Goal: Information Seeking & Learning: Learn about a topic

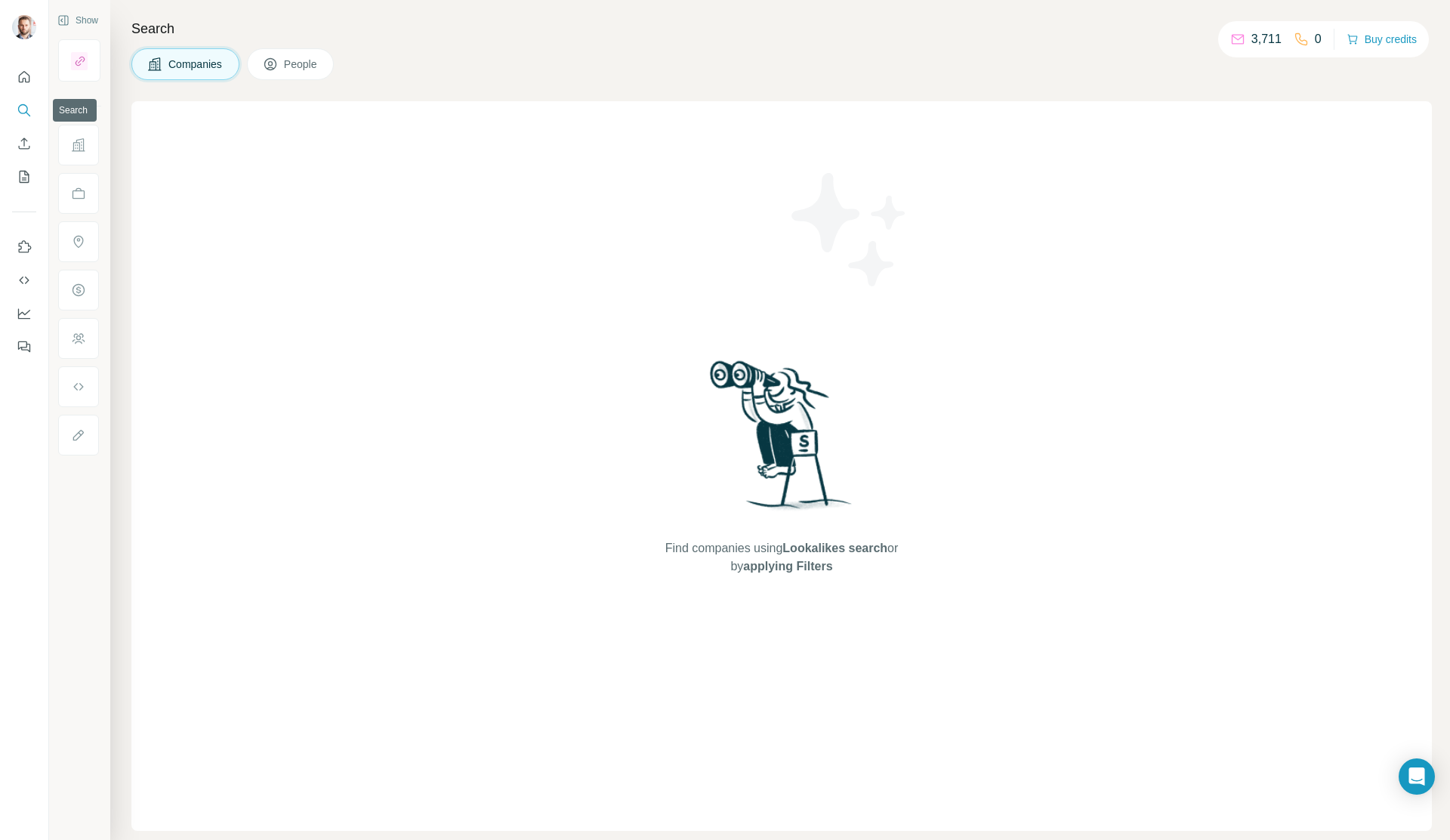
click at [18, 108] on icon "Search" at bounding box center [23, 109] width 10 height 10
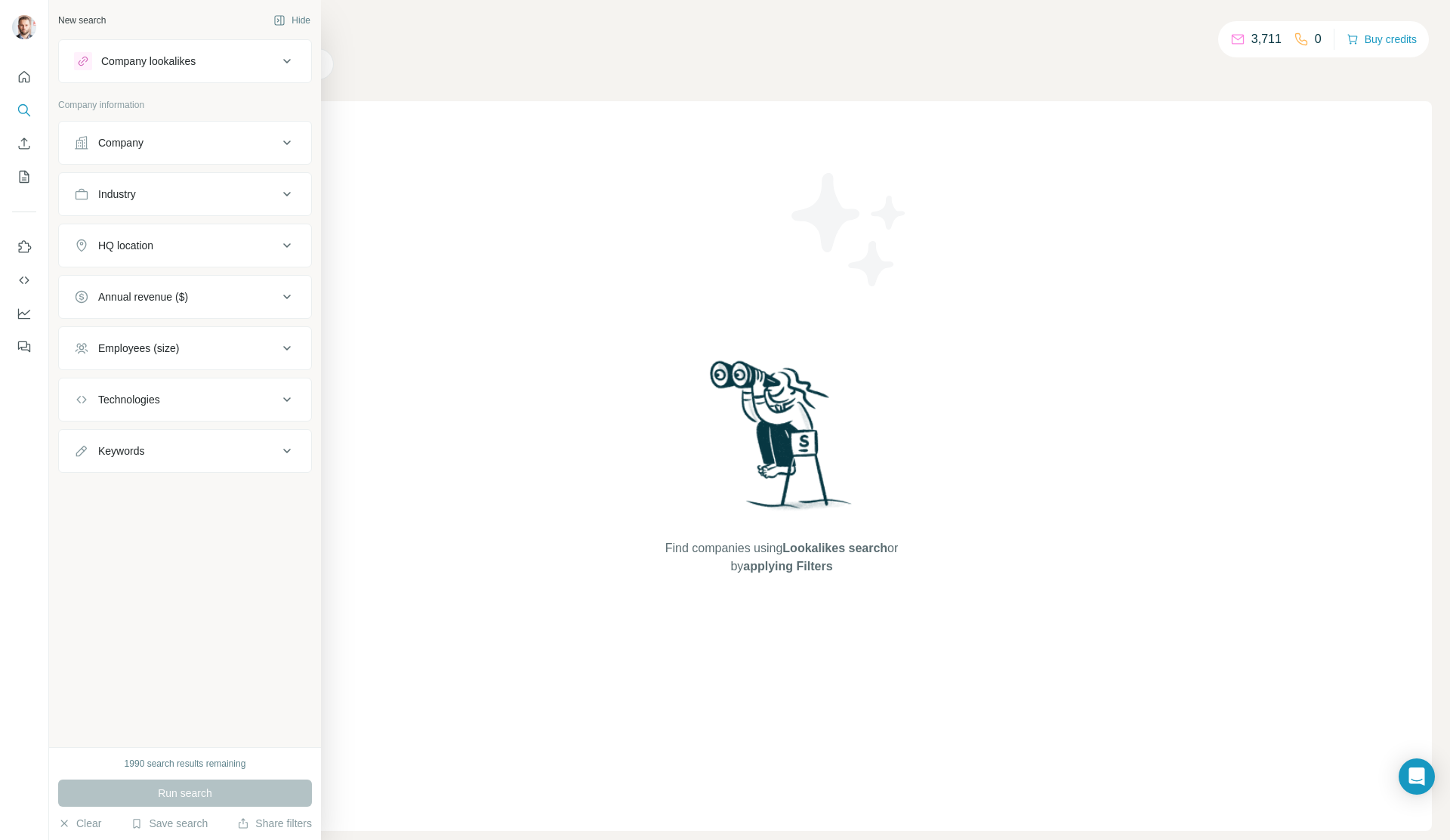
click at [74, 143] on icon at bounding box center [82, 143] width 15 height 15
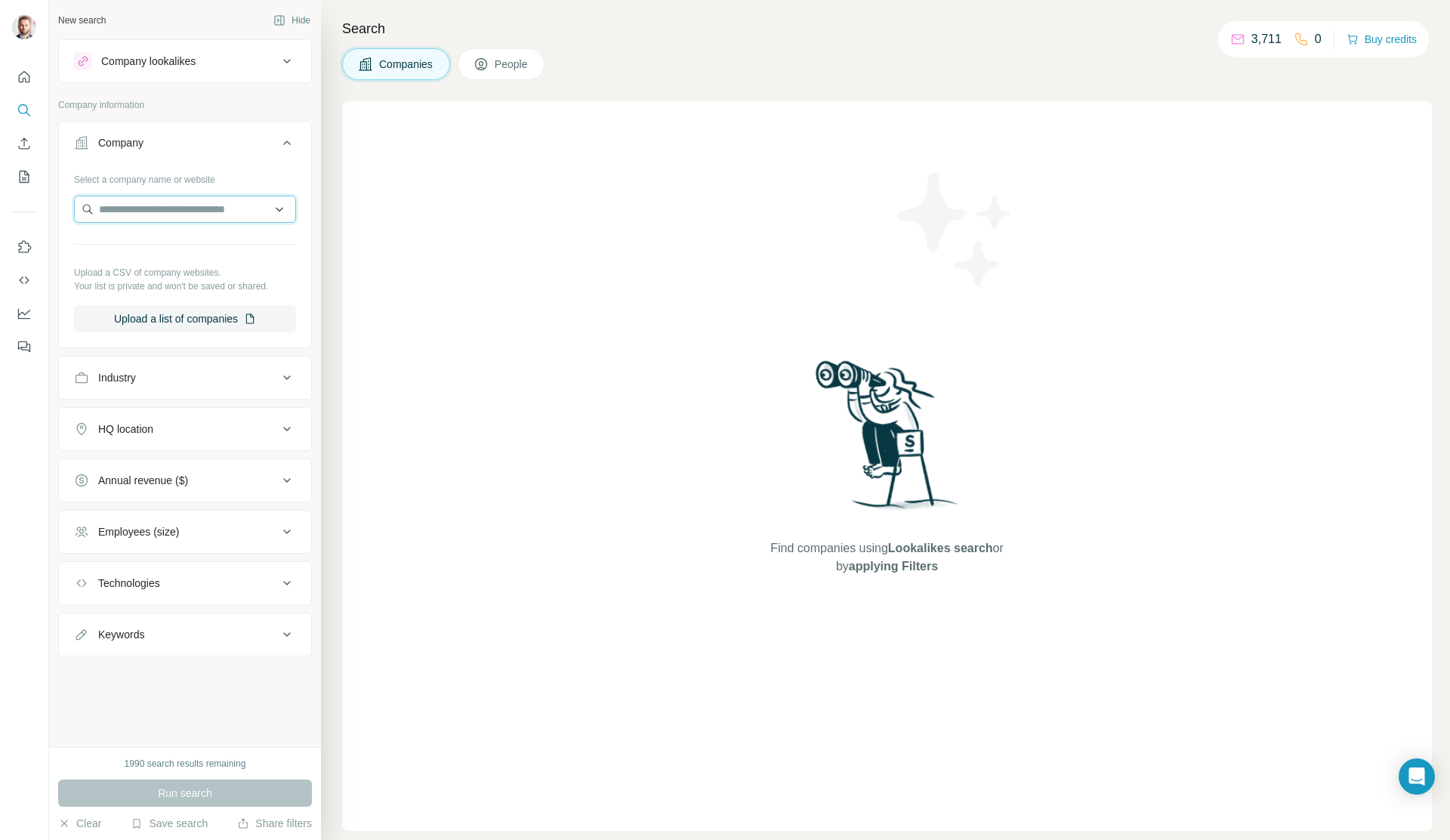
click at [162, 218] on input "text" at bounding box center [185, 209] width 222 height 27
paste input "*********"
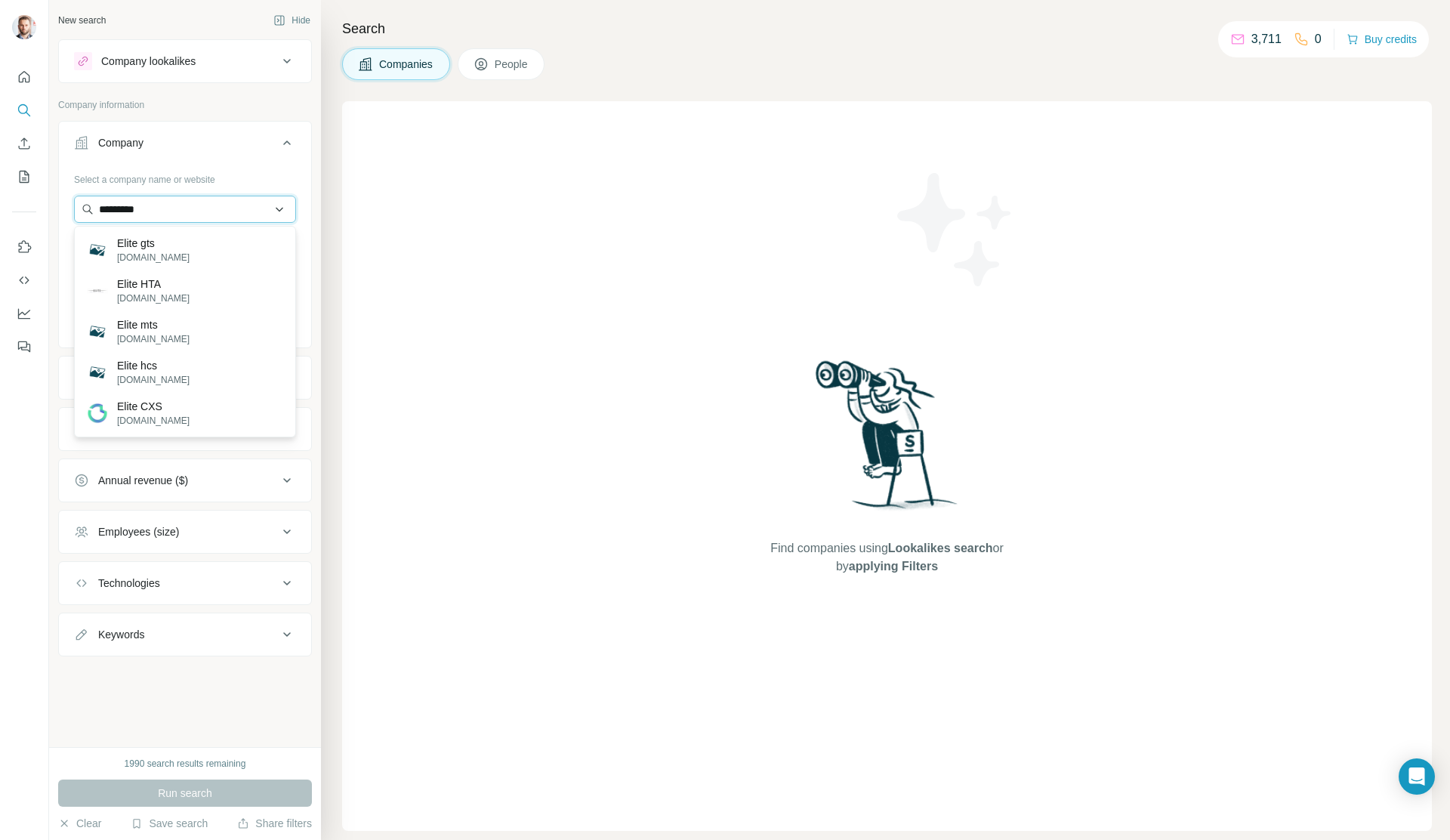
click at [146, 205] on input "*********" at bounding box center [185, 209] width 222 height 27
paste input "**********"
type input "**********"
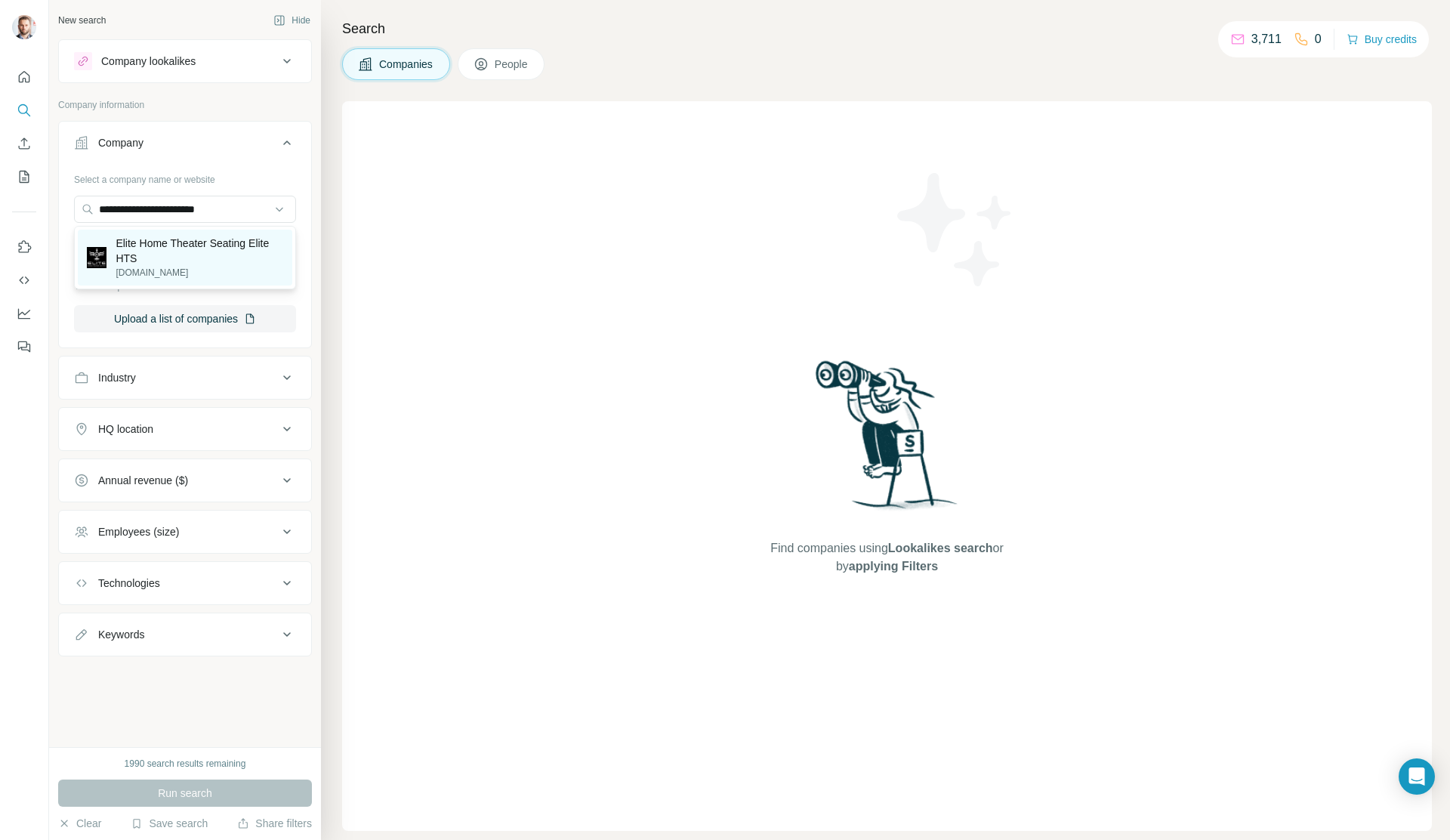
click at [157, 248] on p "Elite Home Theater Seating Elite HTS" at bounding box center [199, 250] width 168 height 30
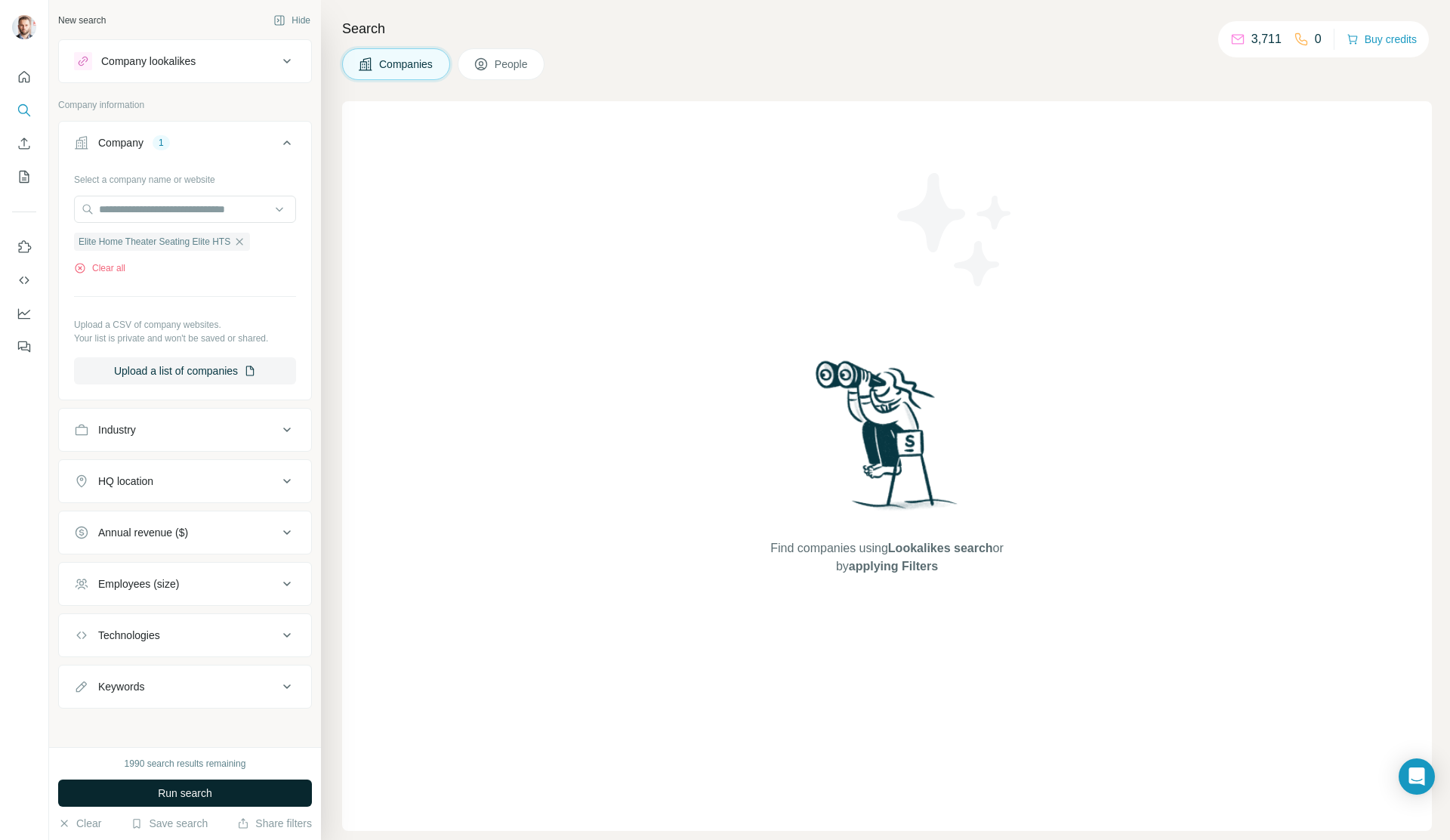
click at [228, 798] on button "Run search" at bounding box center [185, 793] width 253 height 27
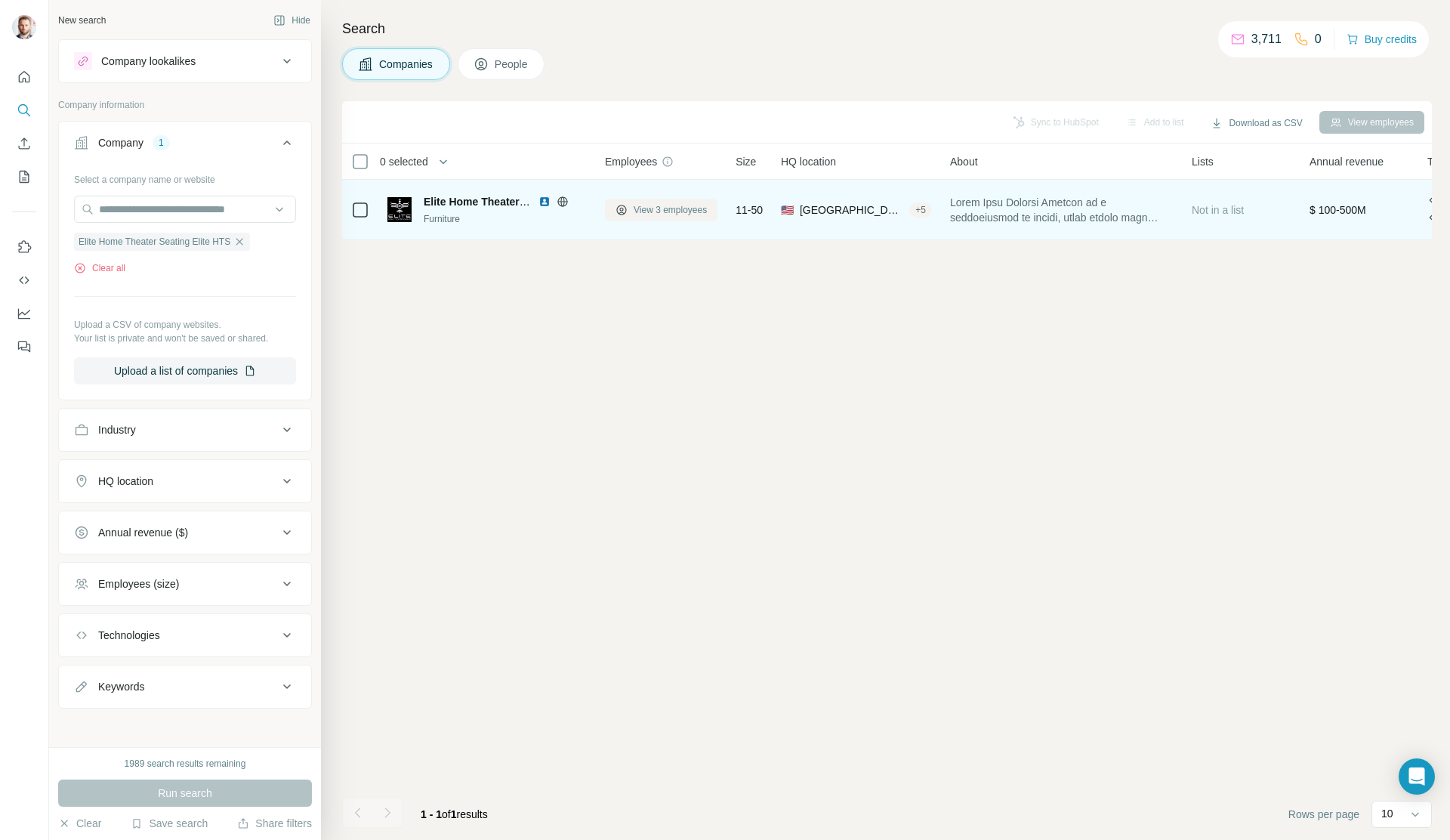
click at [637, 210] on span "View 3 employees" at bounding box center [670, 210] width 74 height 14
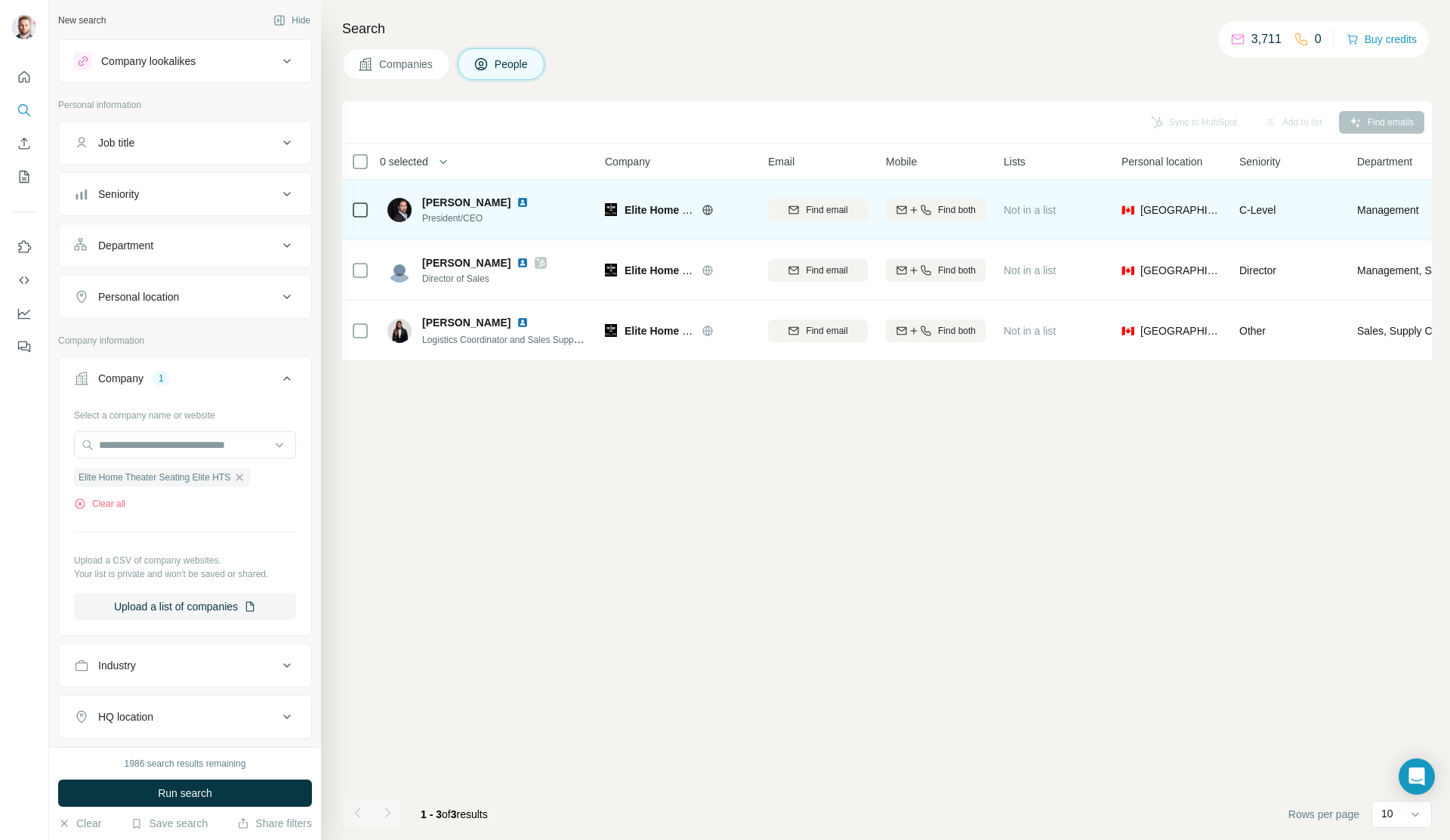
click at [517, 203] on img at bounding box center [523, 203] width 12 height 12
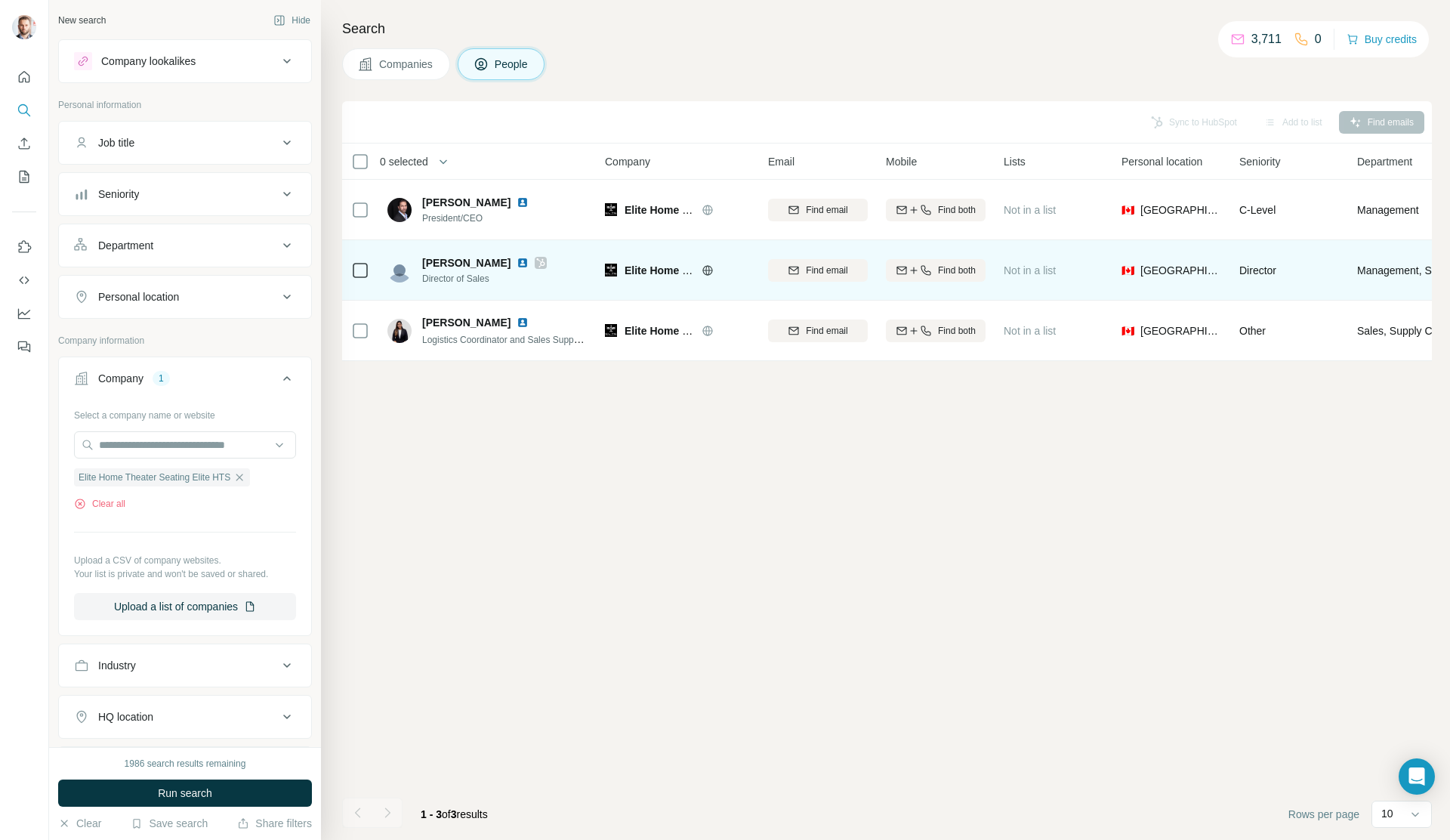
click at [517, 264] on img at bounding box center [523, 263] width 12 height 12
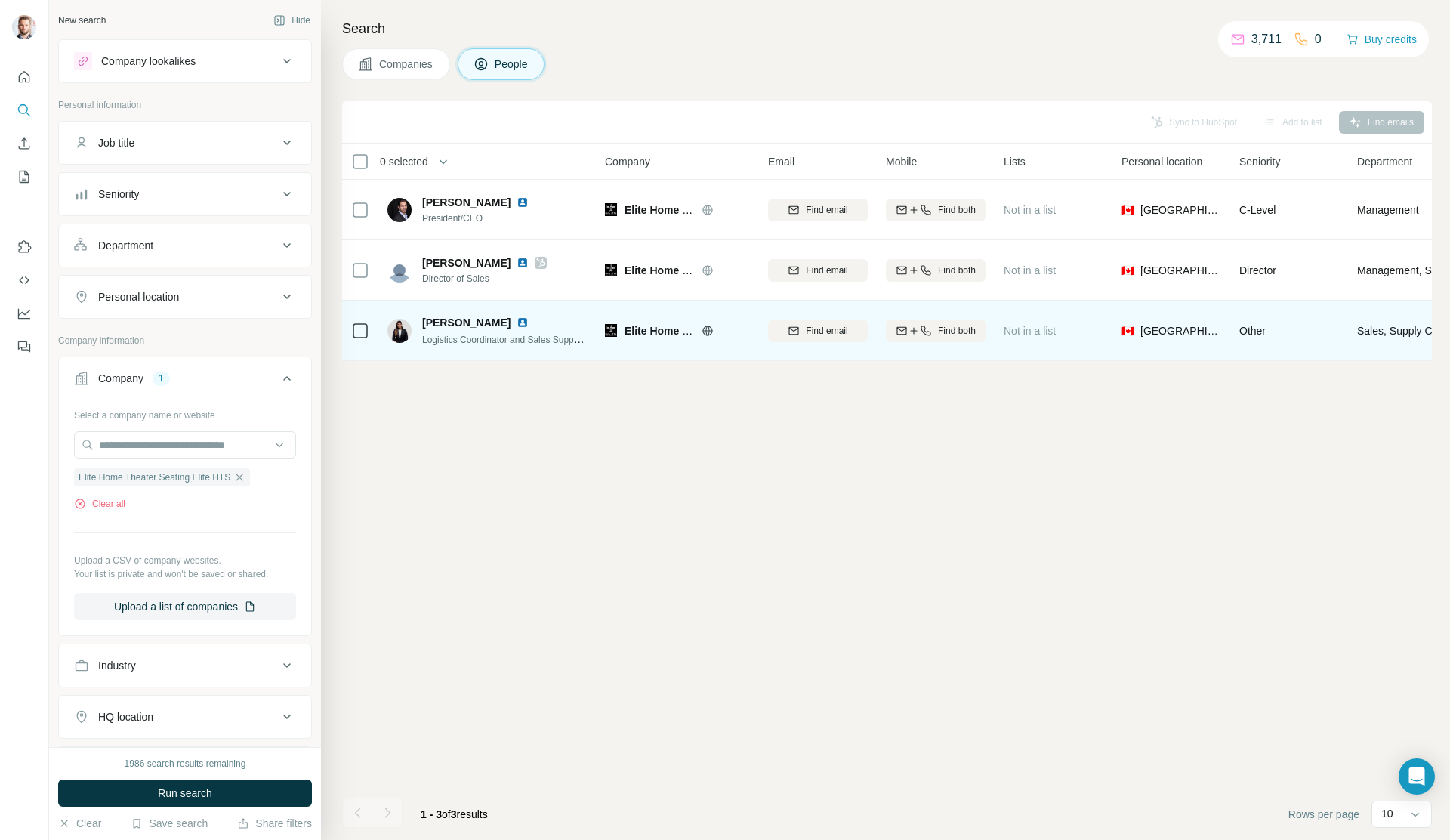
click at [517, 323] on img at bounding box center [523, 322] width 12 height 12
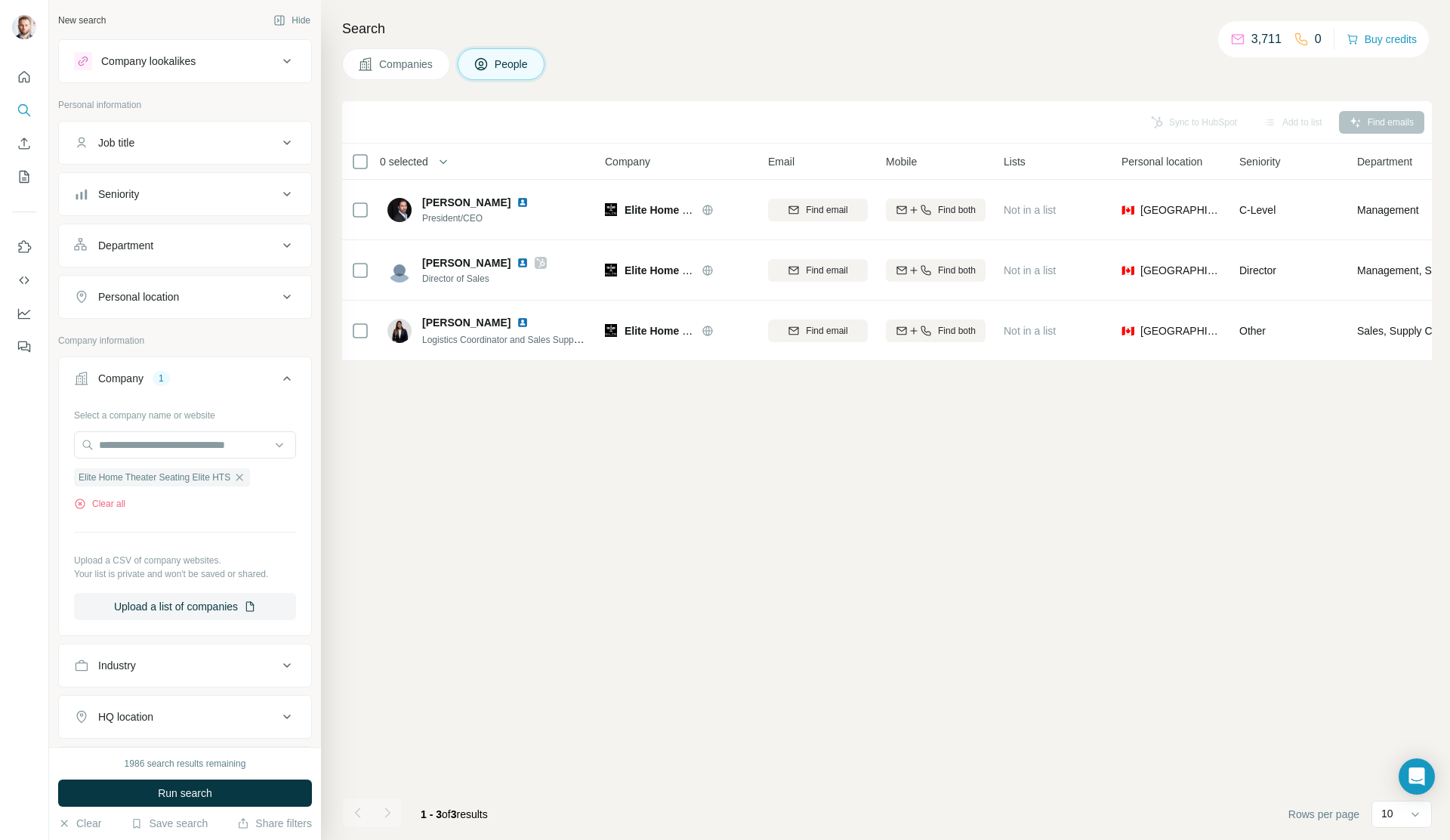
click at [245, 474] on icon "button" at bounding box center [240, 477] width 12 height 12
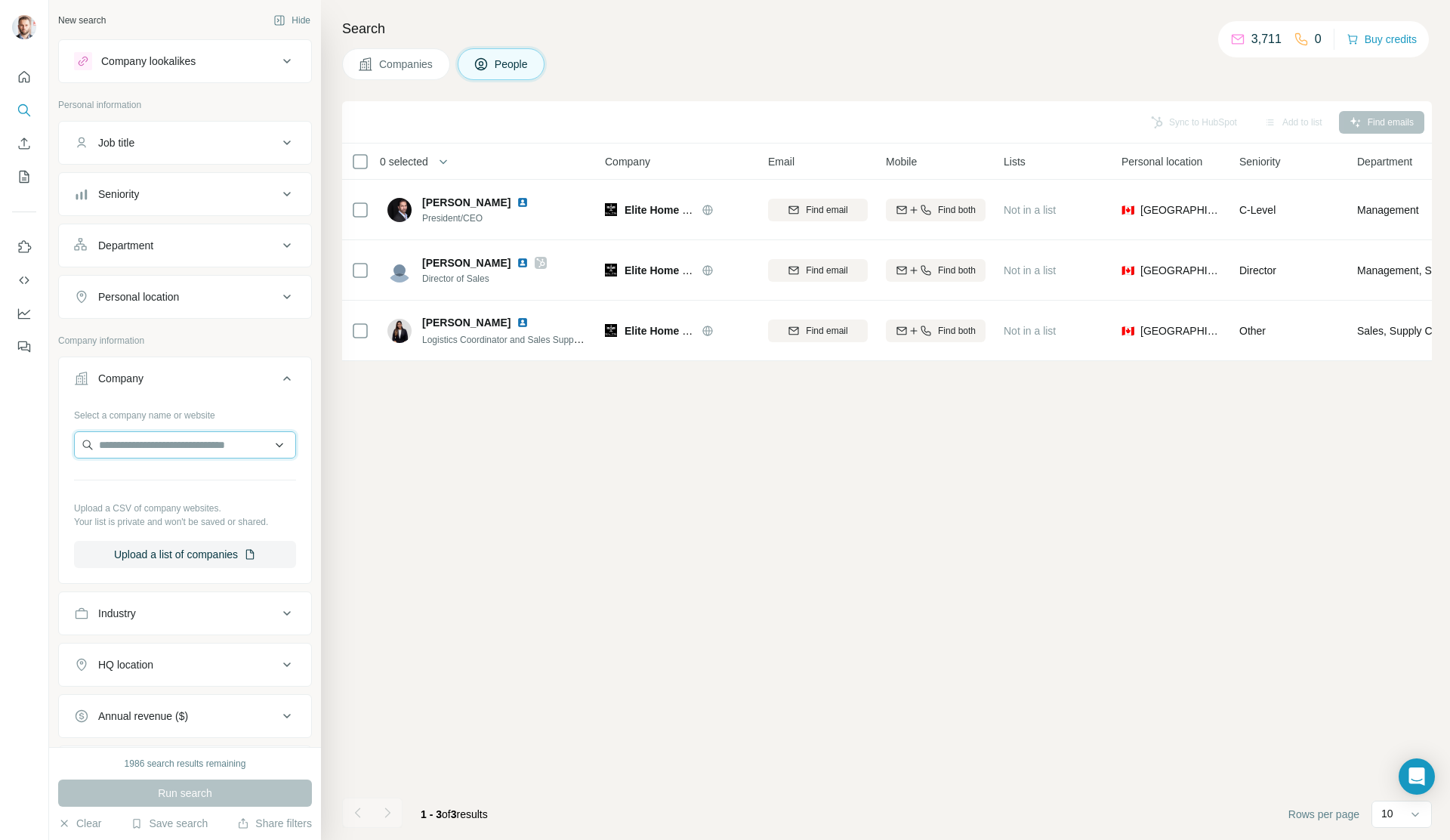
click at [174, 450] on input "text" at bounding box center [185, 445] width 222 height 27
type input "**********"
click at [184, 478] on p "Bradington Young" at bounding box center [160, 479] width 86 height 15
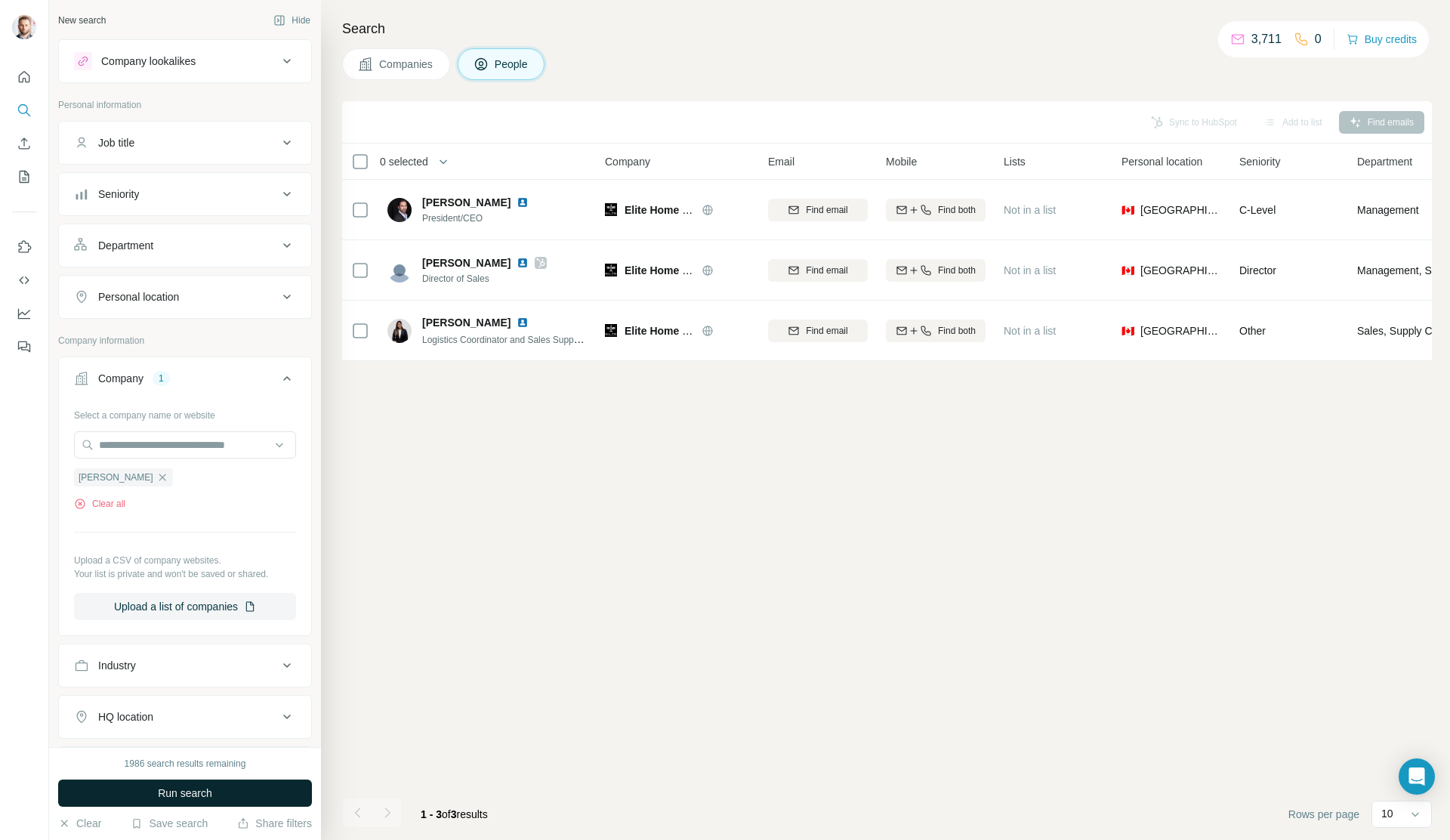
click at [197, 801] on button "Run search" at bounding box center [185, 793] width 253 height 27
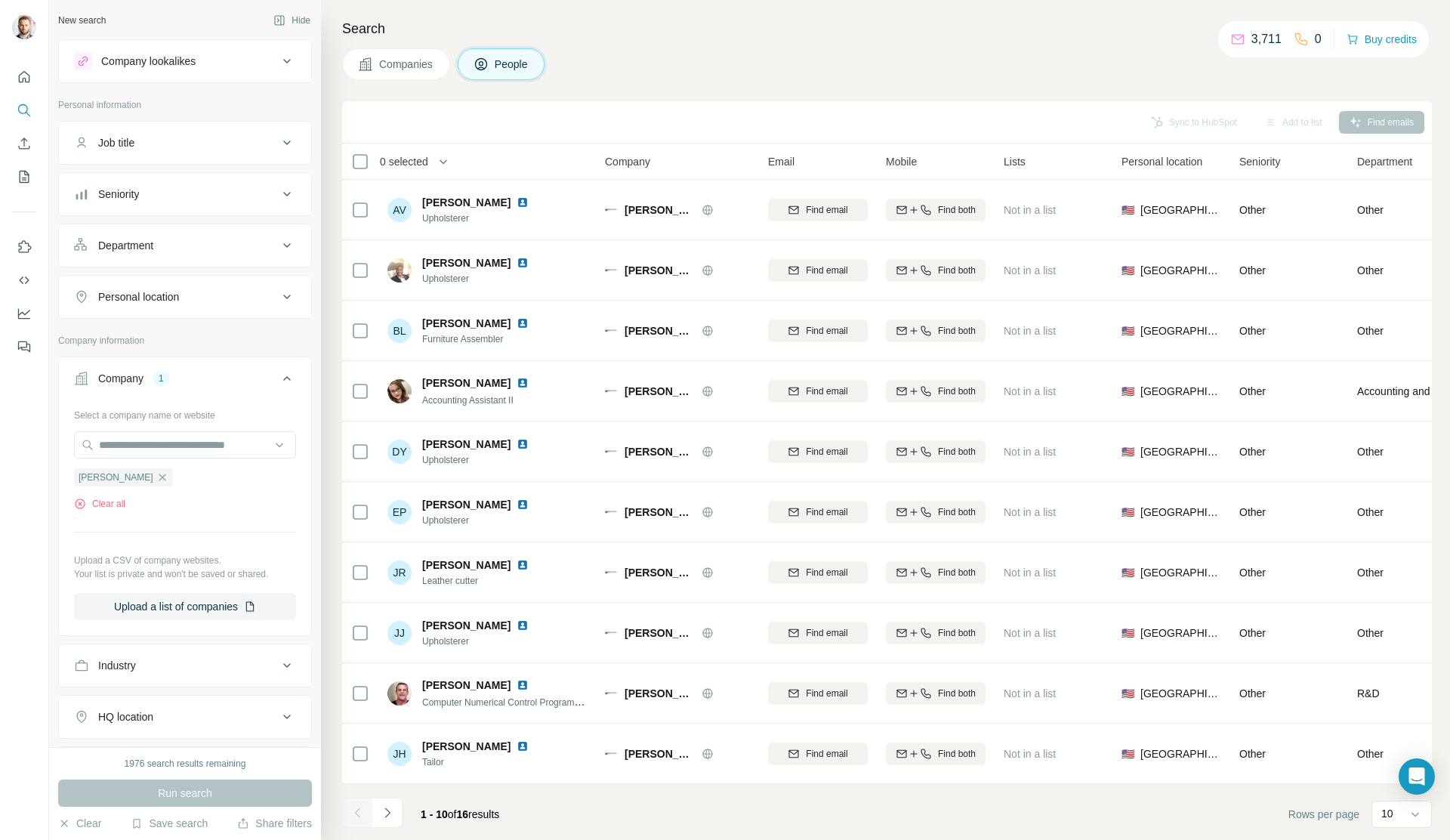
click at [404, 63] on span "Companies" at bounding box center [407, 64] width 55 height 15
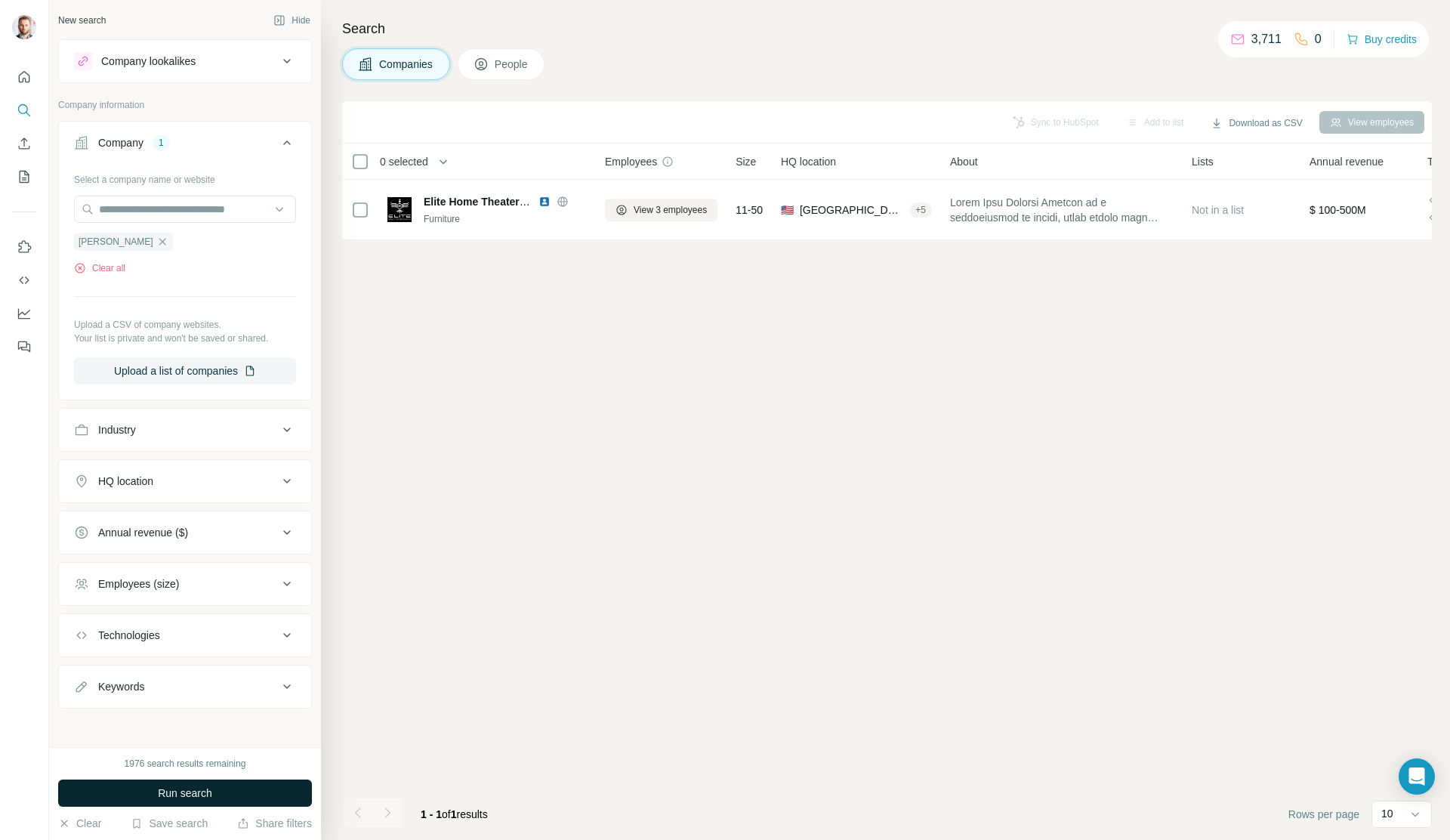
click at [181, 798] on span "Run search" at bounding box center [185, 793] width 55 height 15
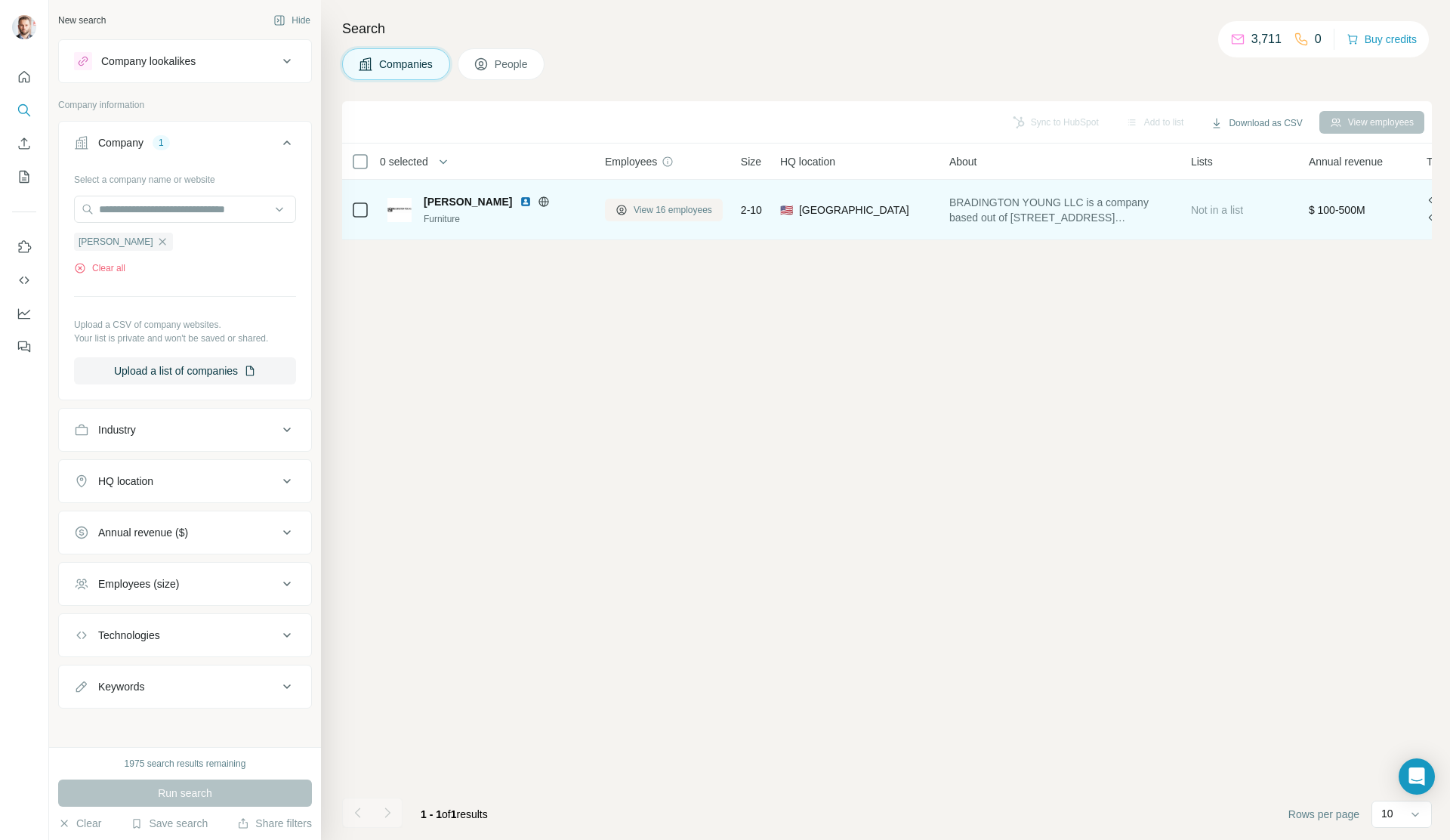
click at [679, 211] on span "View 16 employees" at bounding box center [672, 210] width 78 height 14
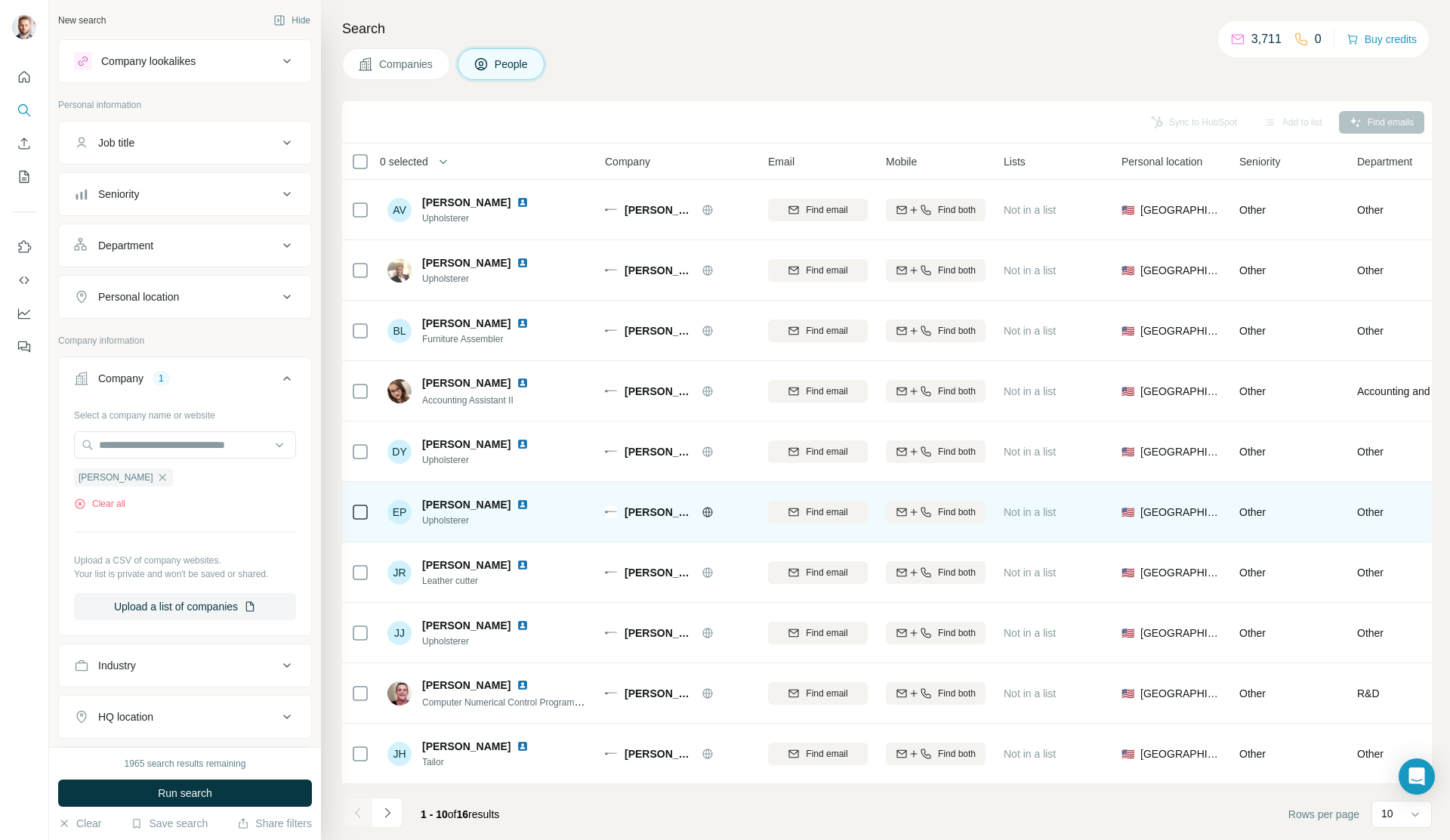
scroll to position [4, 0]
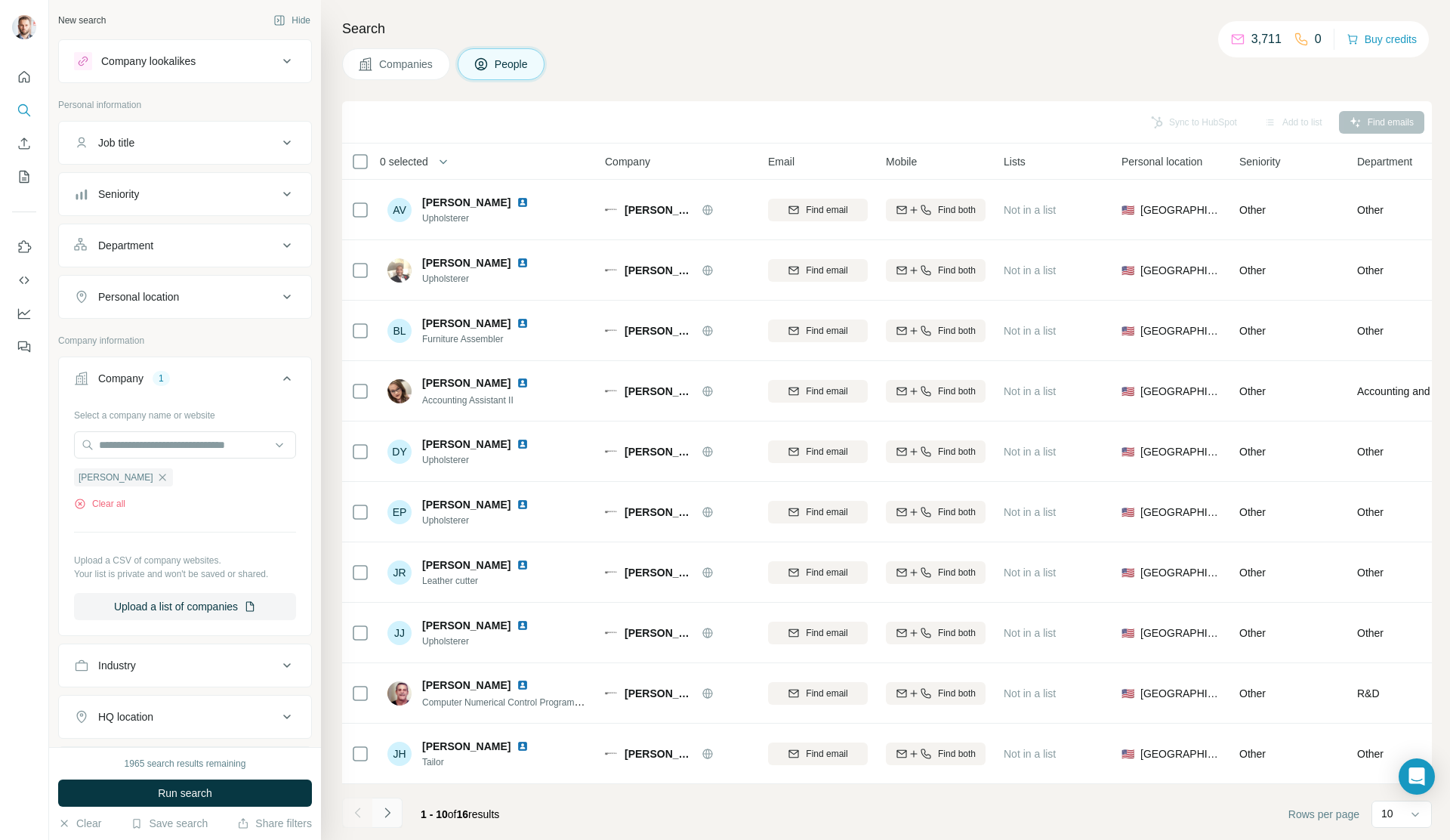
click at [391, 811] on icon "Navigate to next page" at bounding box center [388, 813] width 15 height 15
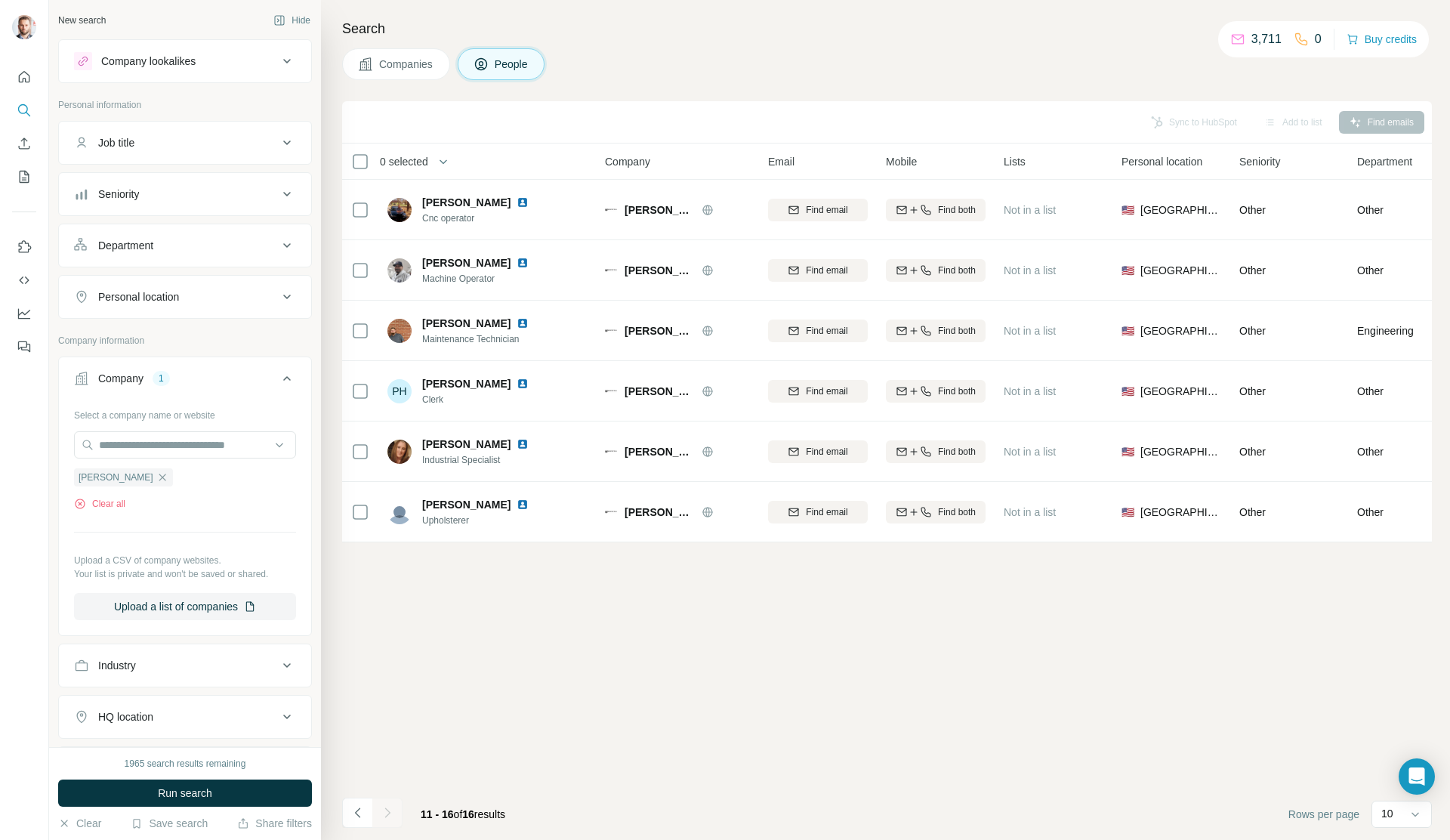
scroll to position [0, 0]
click at [156, 478] on div "Bradington Young" at bounding box center [124, 477] width 99 height 18
click at [161, 480] on icon "button" at bounding box center [162, 477] width 12 height 12
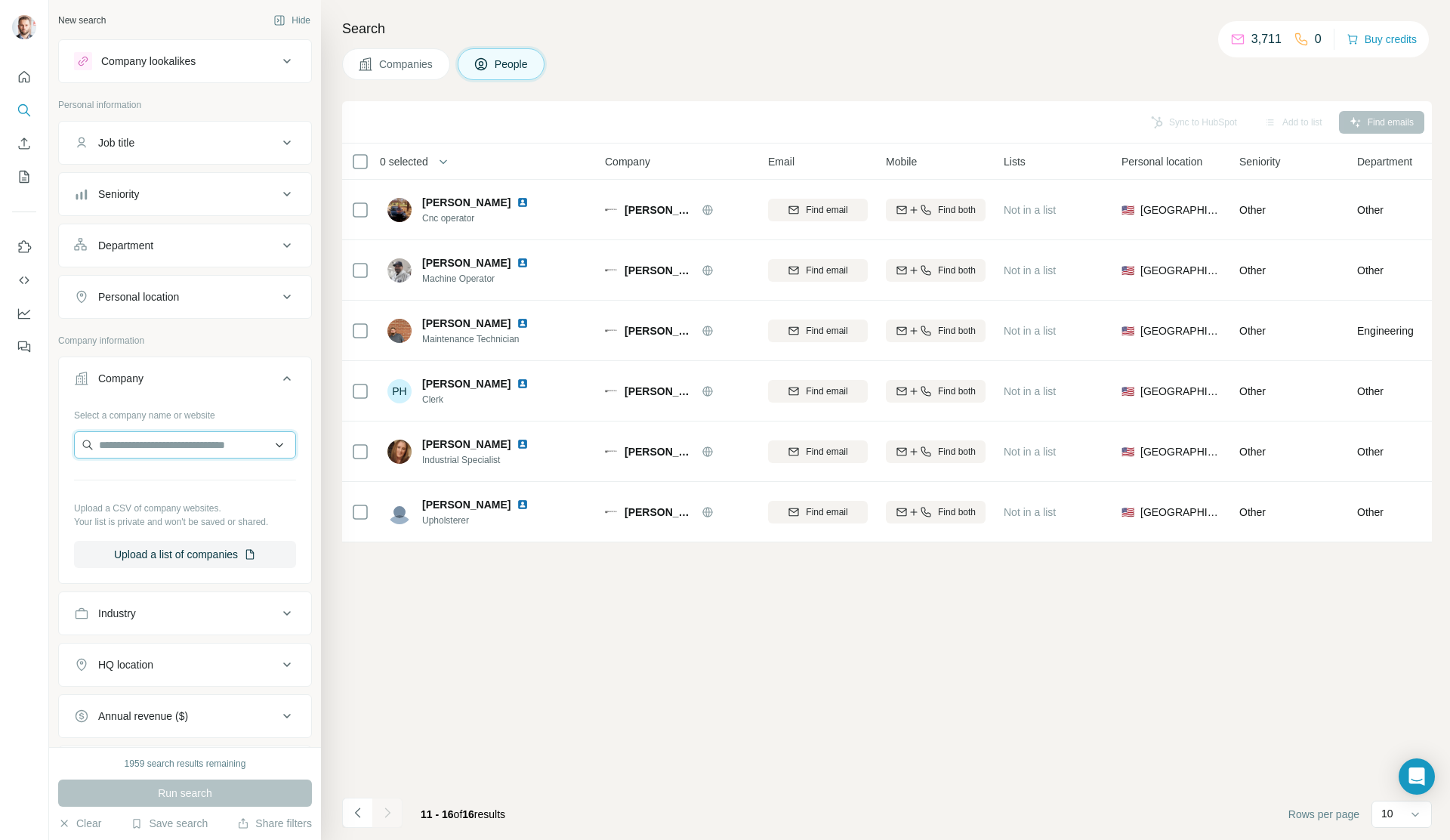
click at [168, 451] on input "text" at bounding box center [185, 445] width 222 height 27
type input "**********"
click at [165, 502] on p "stein-hanel.de" at bounding box center [194, 508] width 155 height 14
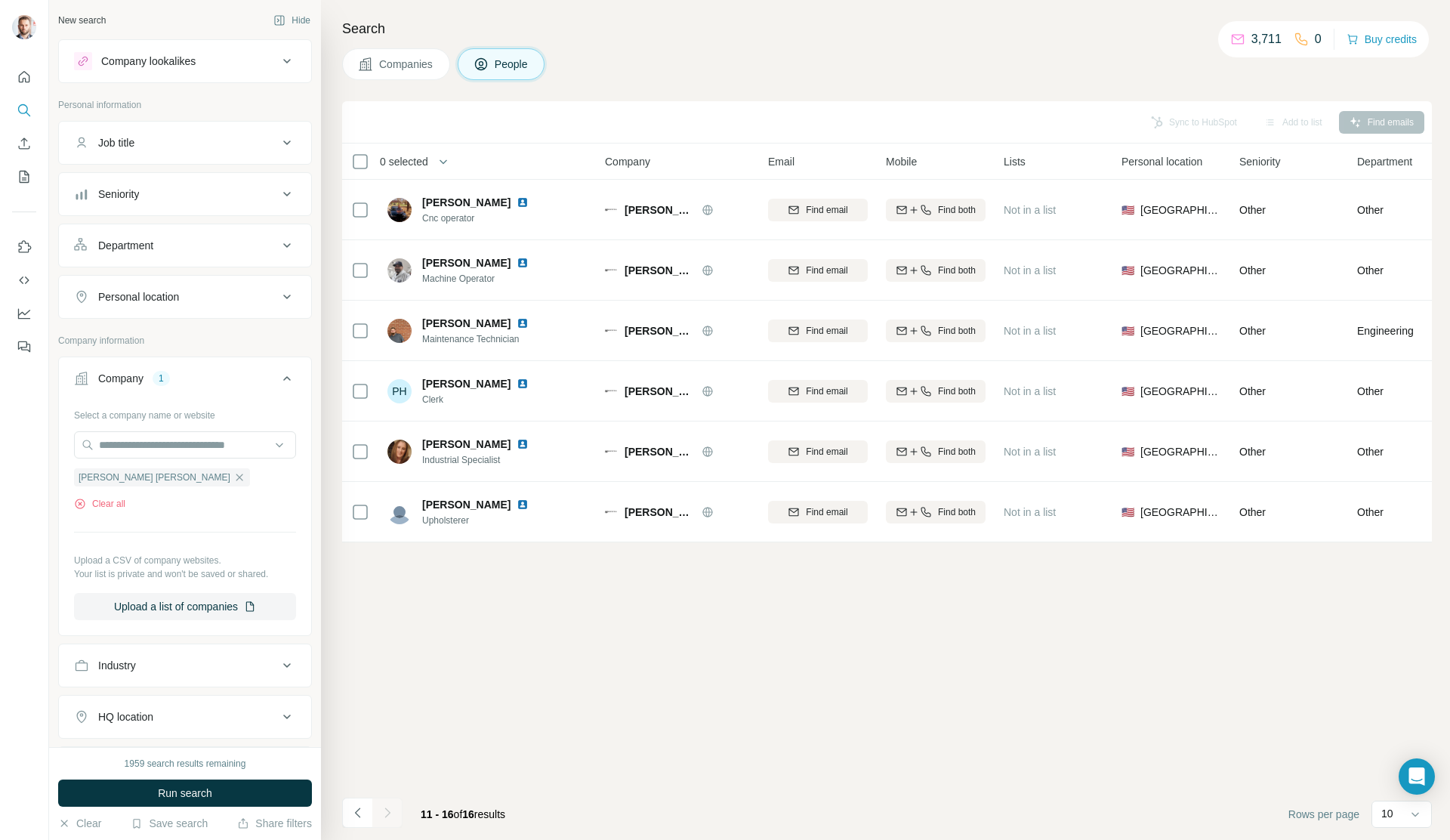
click at [231, 787] on button "Run search" at bounding box center [185, 793] width 253 height 27
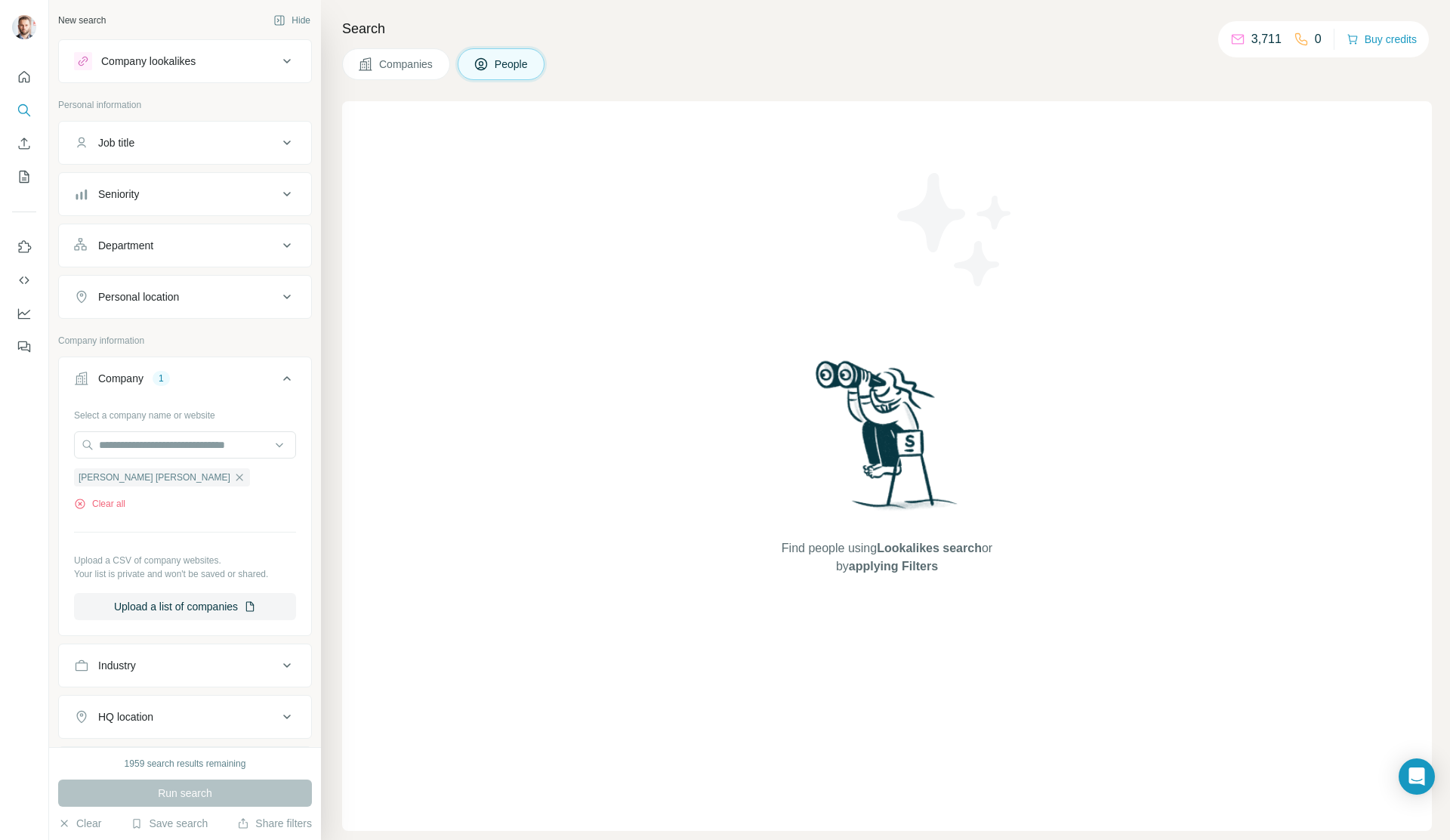
click at [421, 63] on span "Companies" at bounding box center [407, 64] width 55 height 15
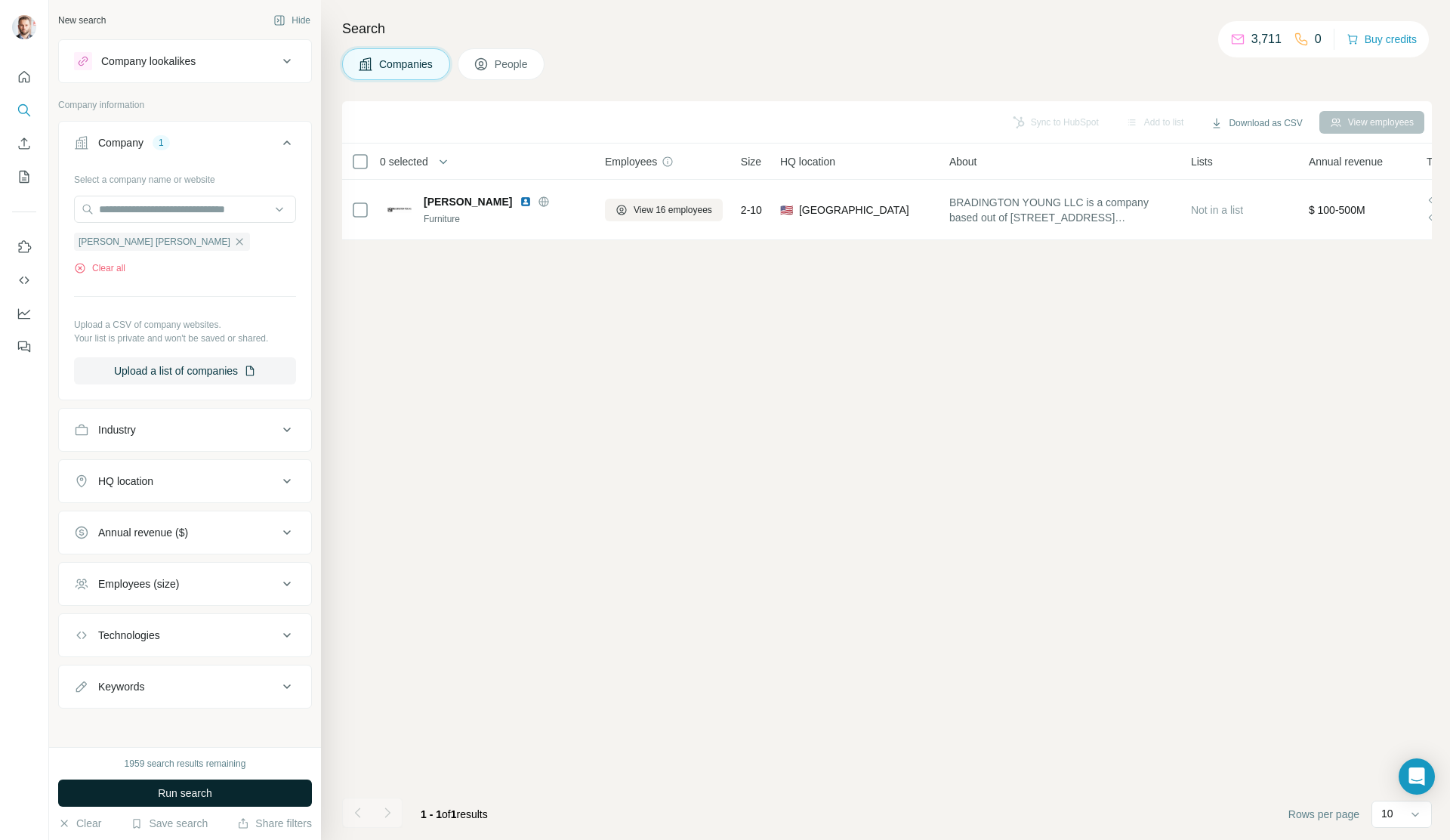
click at [245, 791] on button "Run search" at bounding box center [185, 793] width 253 height 27
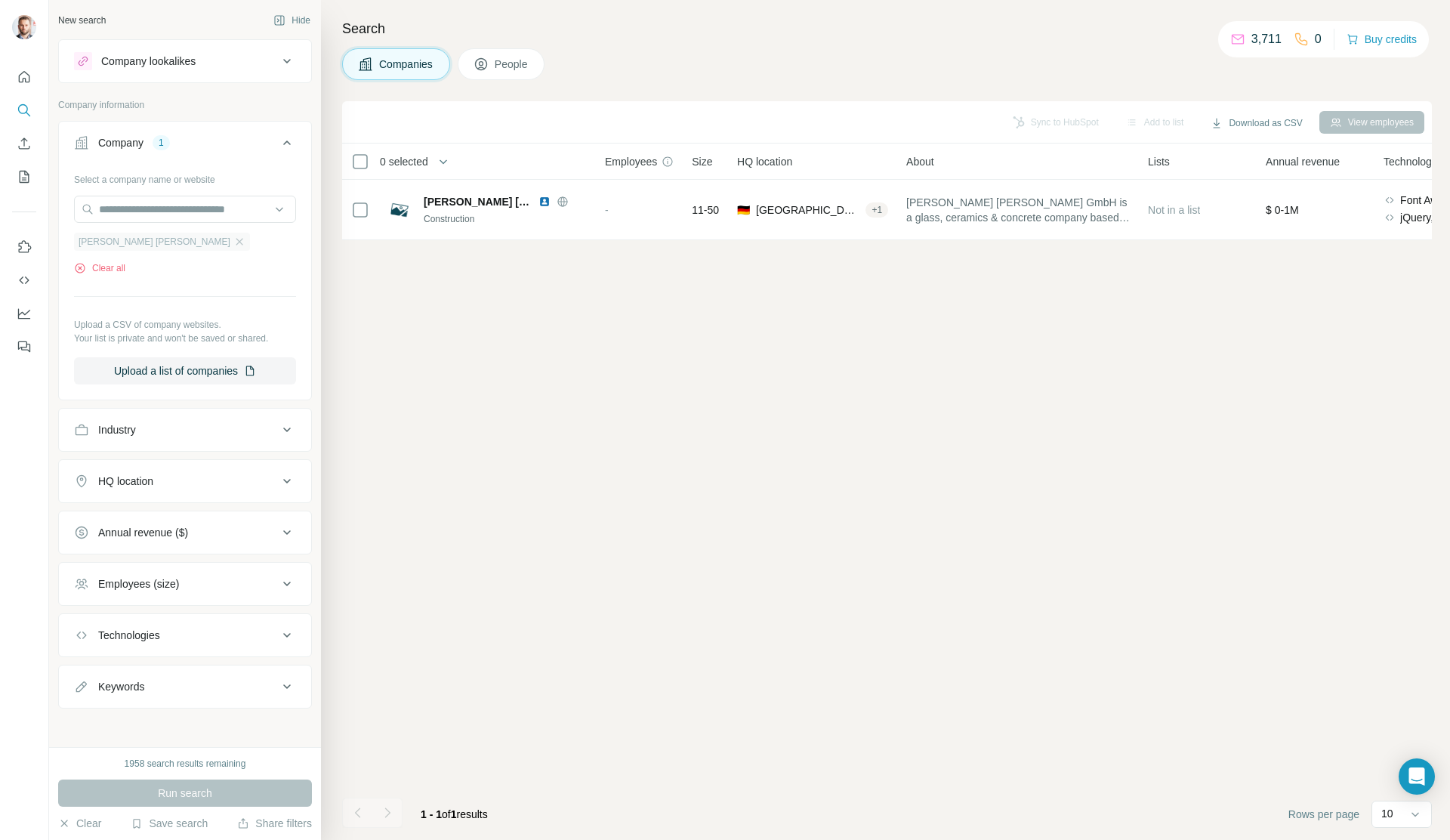
click at [143, 244] on div "Stein Hanel" at bounding box center [162, 242] width 176 height 18
click at [234, 237] on icon "button" at bounding box center [240, 241] width 12 height 12
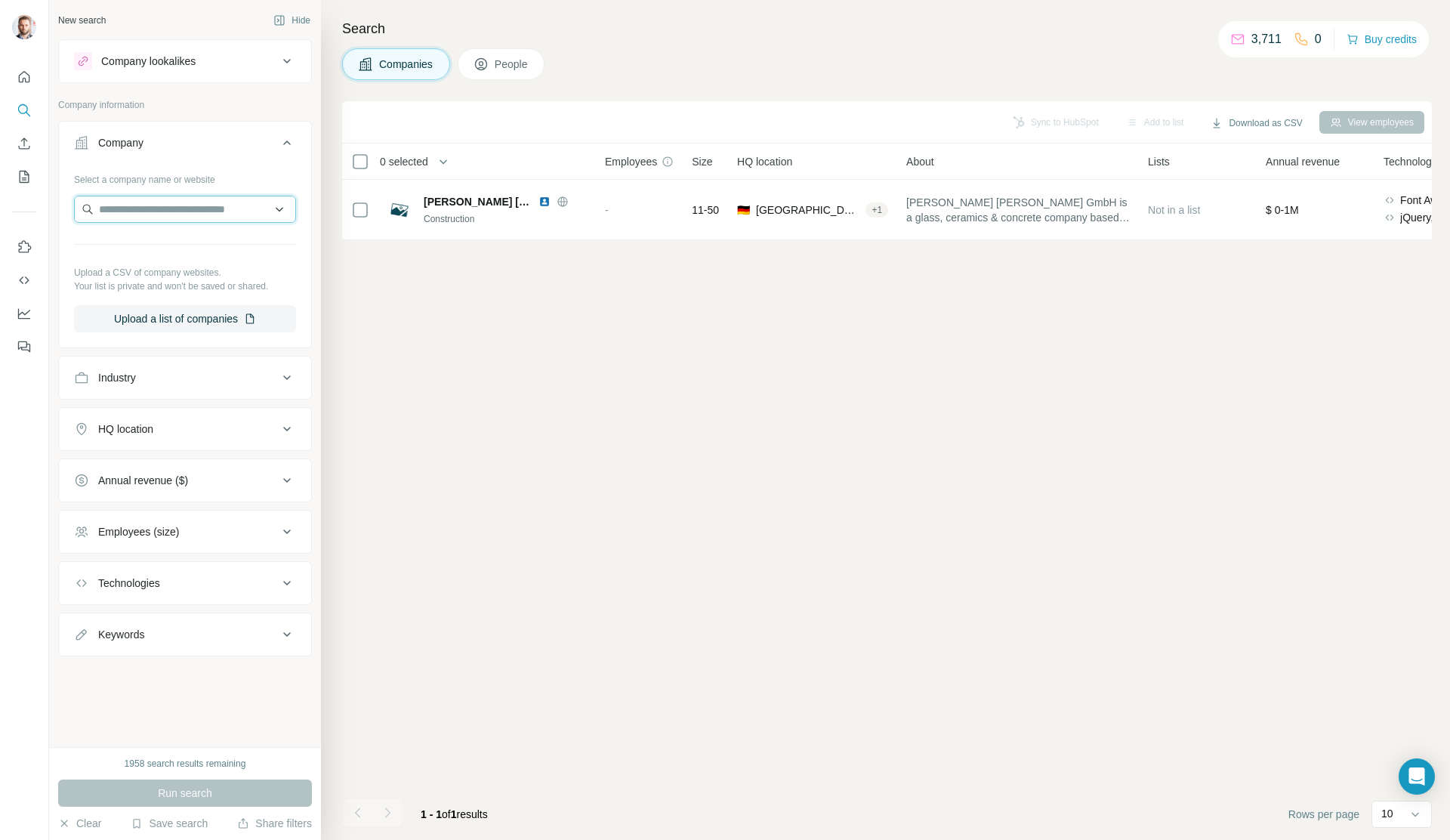
click at [140, 220] on input "text" at bounding box center [185, 209] width 222 height 27
type input "**********"
click at [159, 238] on p "Steinhafels Furniture" at bounding box center [165, 243] width 97 height 15
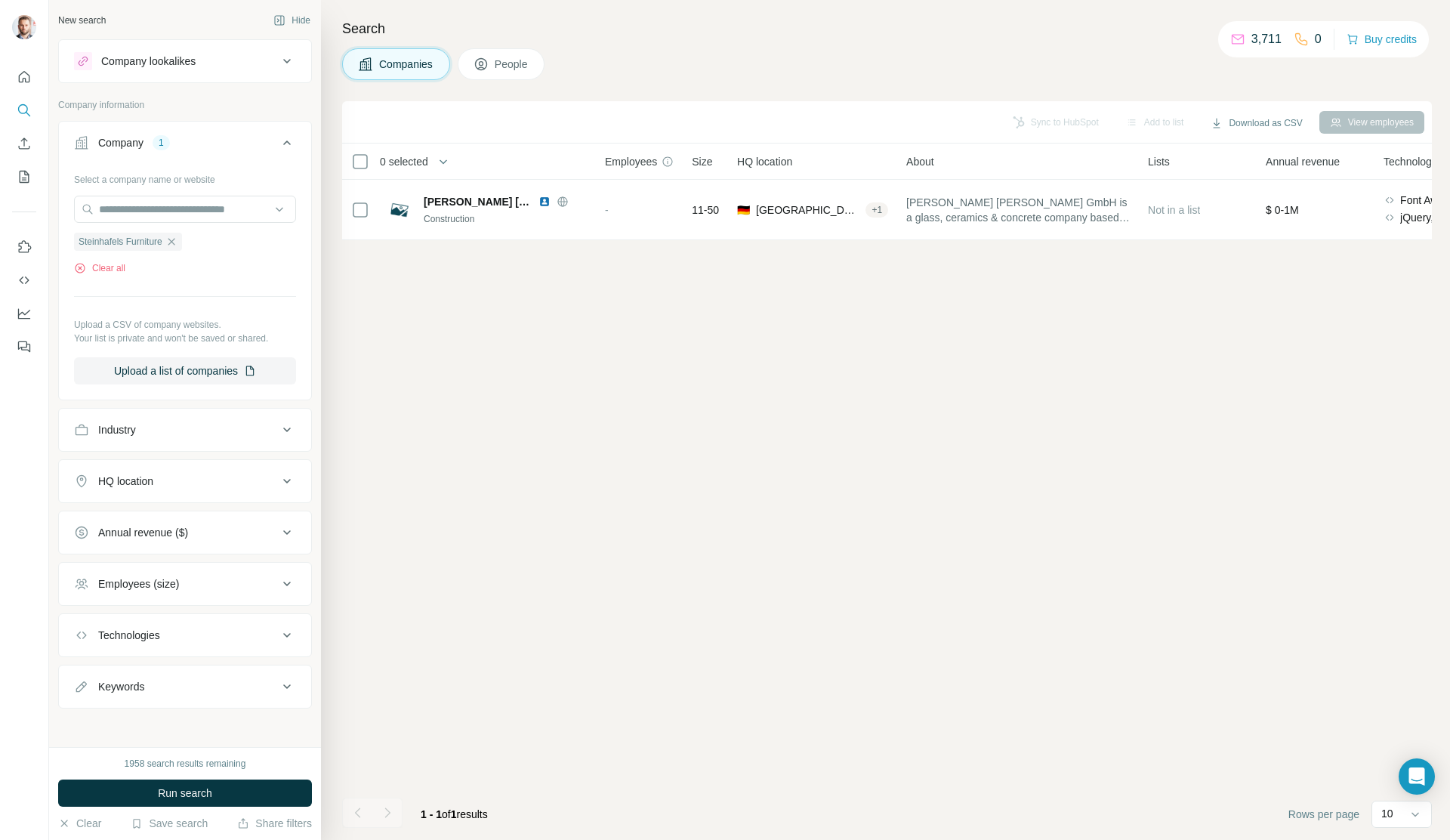
click at [220, 786] on button "Run search" at bounding box center [185, 793] width 253 height 27
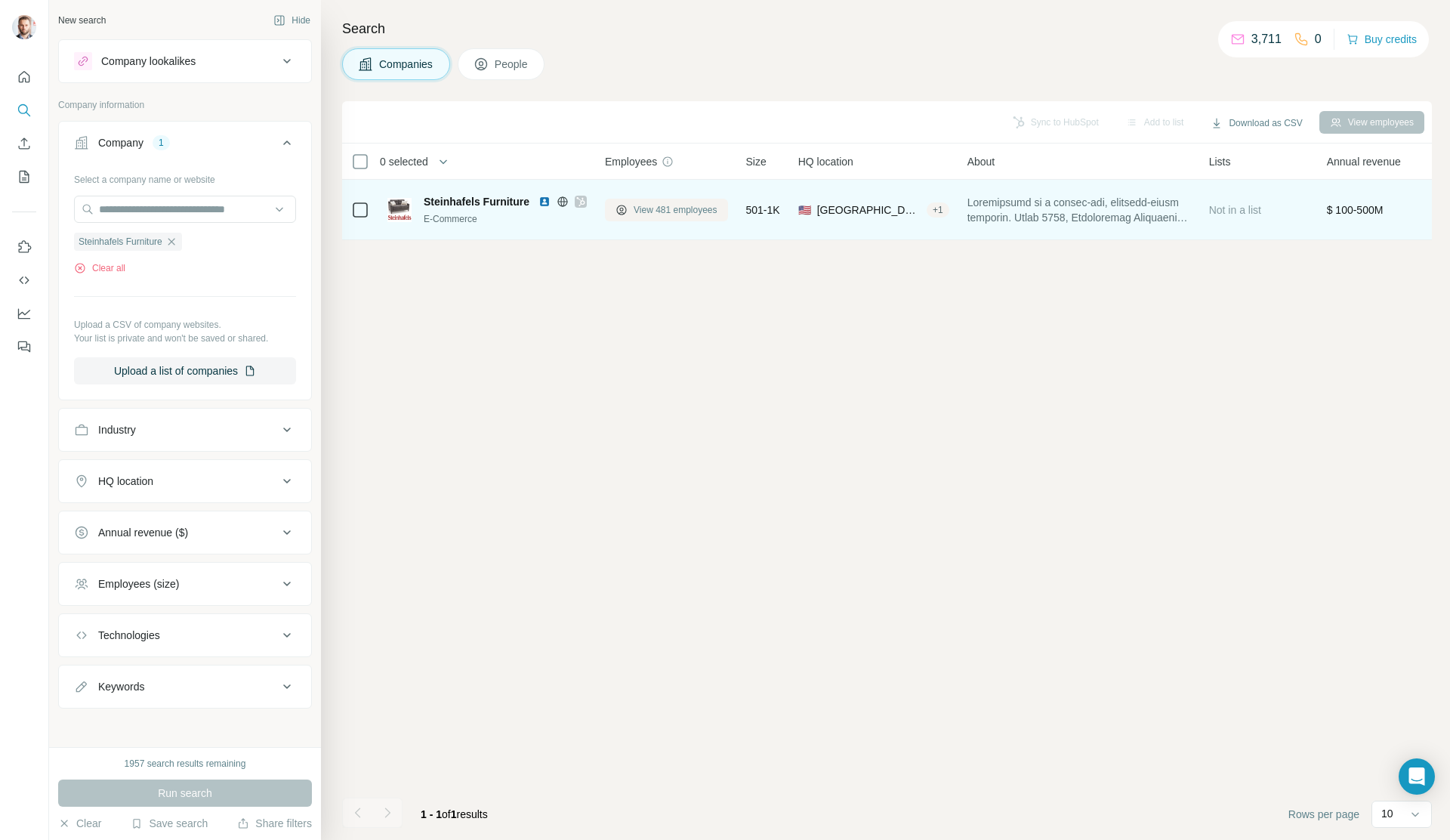
click at [647, 212] on span "View 481 employees" at bounding box center [675, 210] width 83 height 14
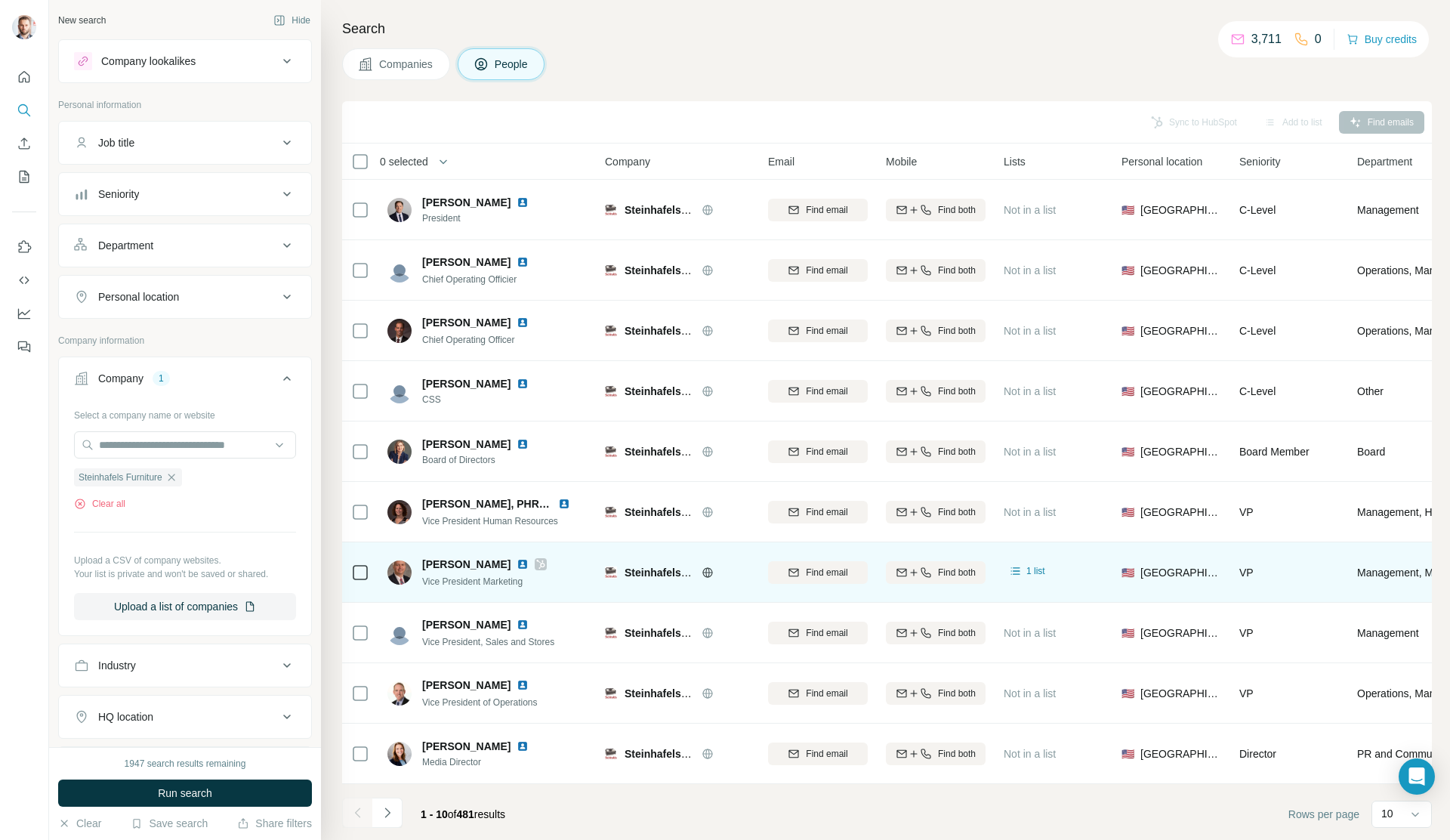
click at [517, 563] on img at bounding box center [523, 564] width 12 height 12
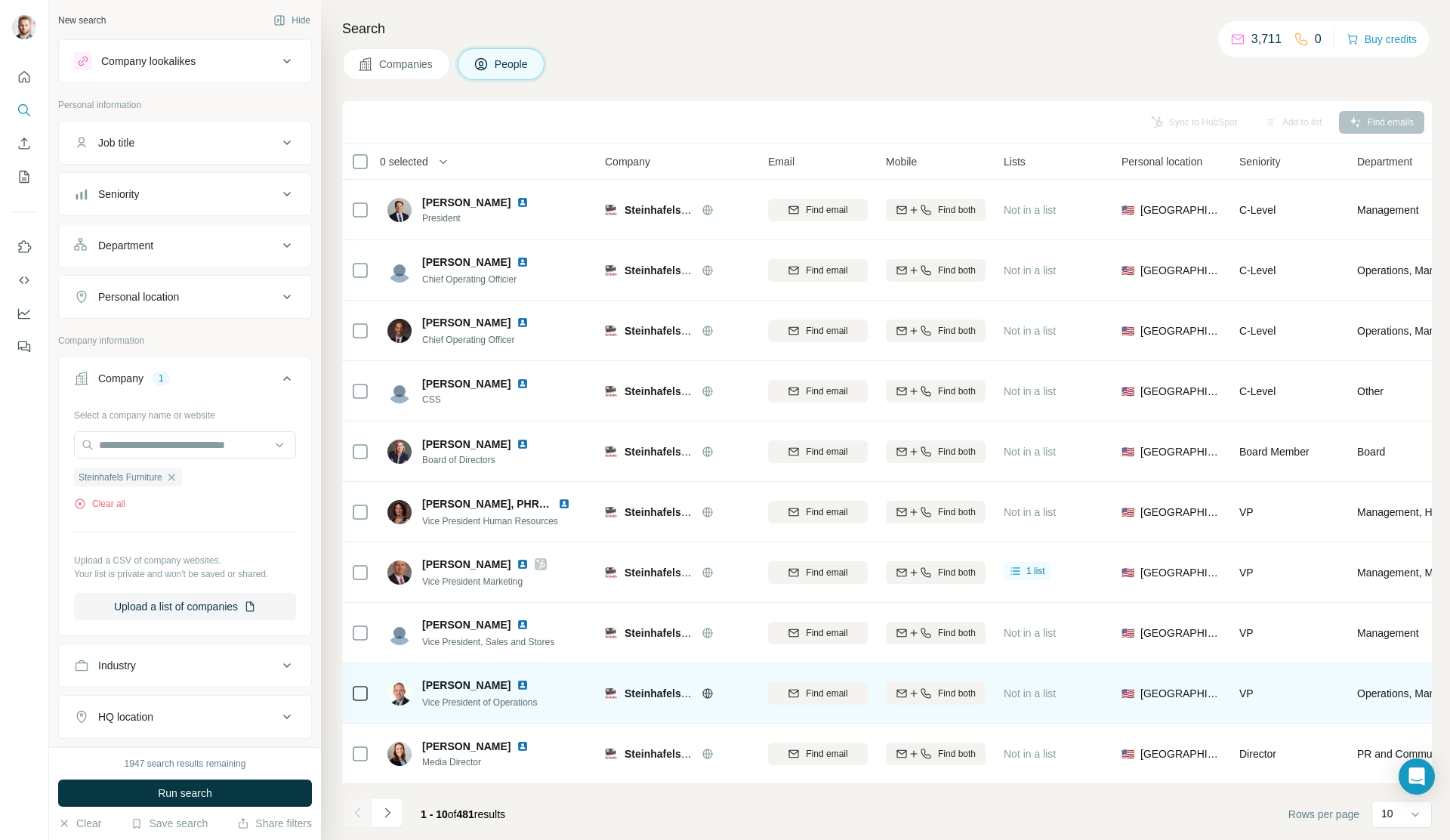
scroll to position [4, 0]
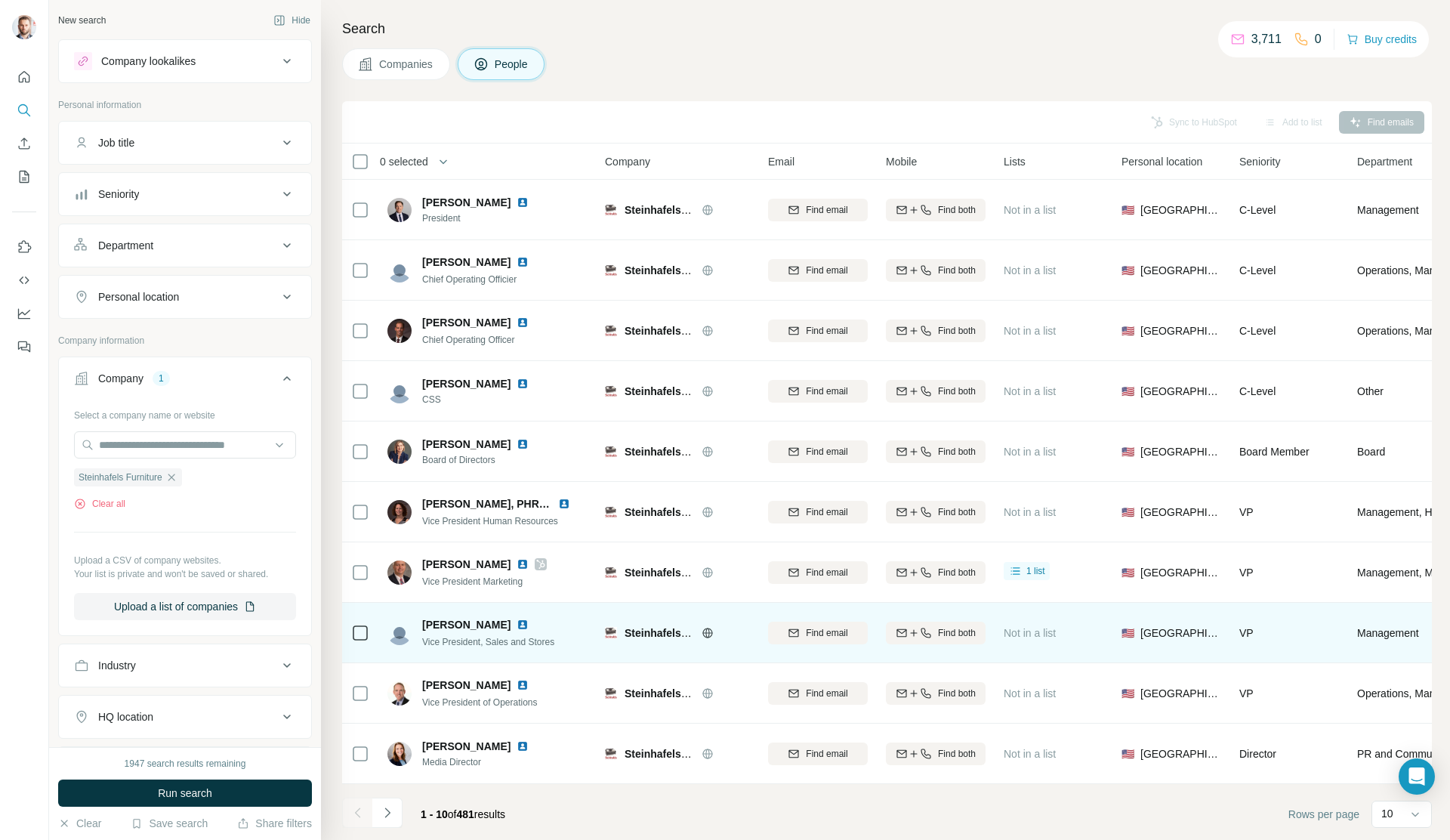
click at [517, 619] on img at bounding box center [523, 624] width 12 height 12
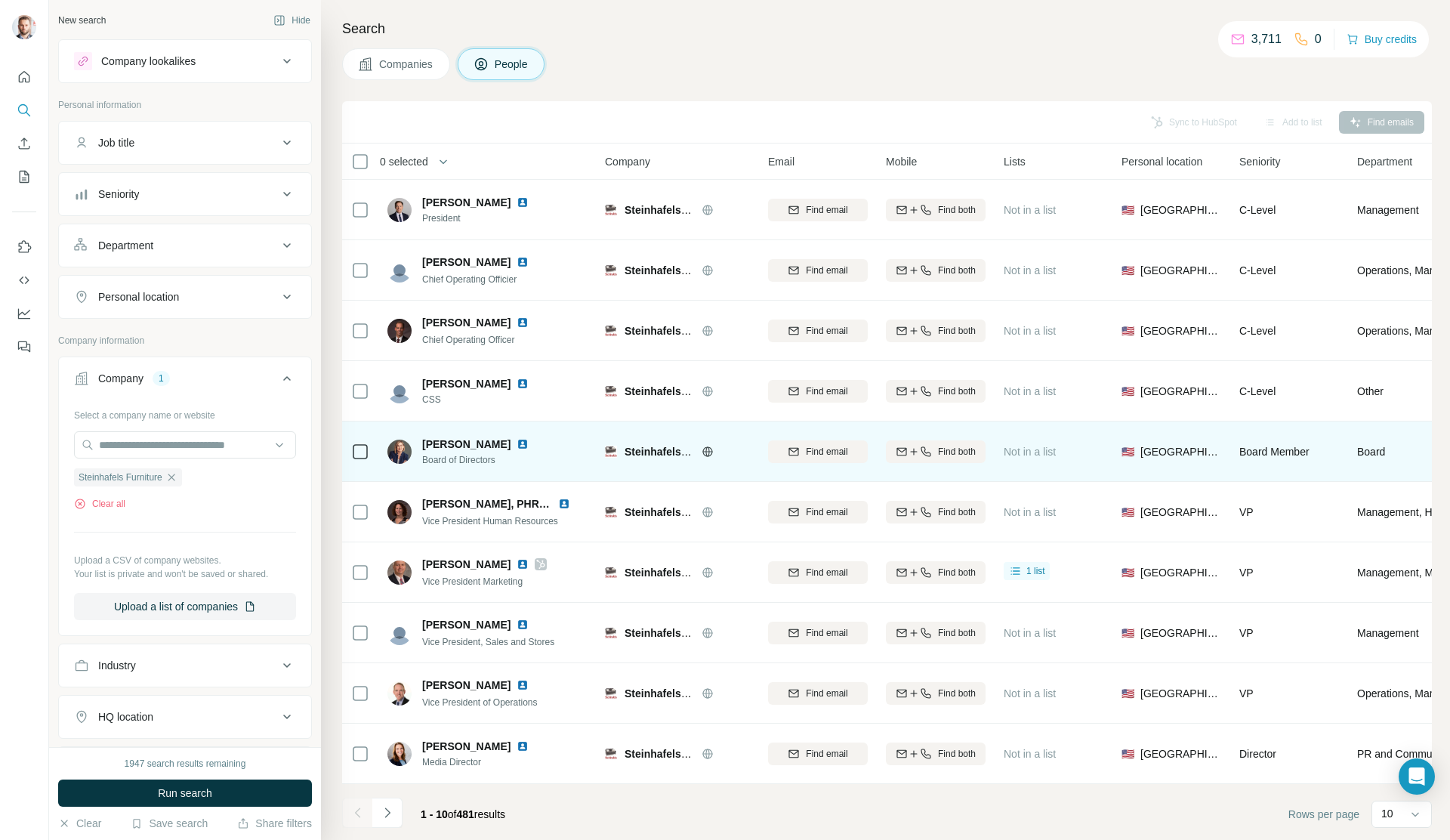
click at [517, 439] on img at bounding box center [523, 444] width 12 height 12
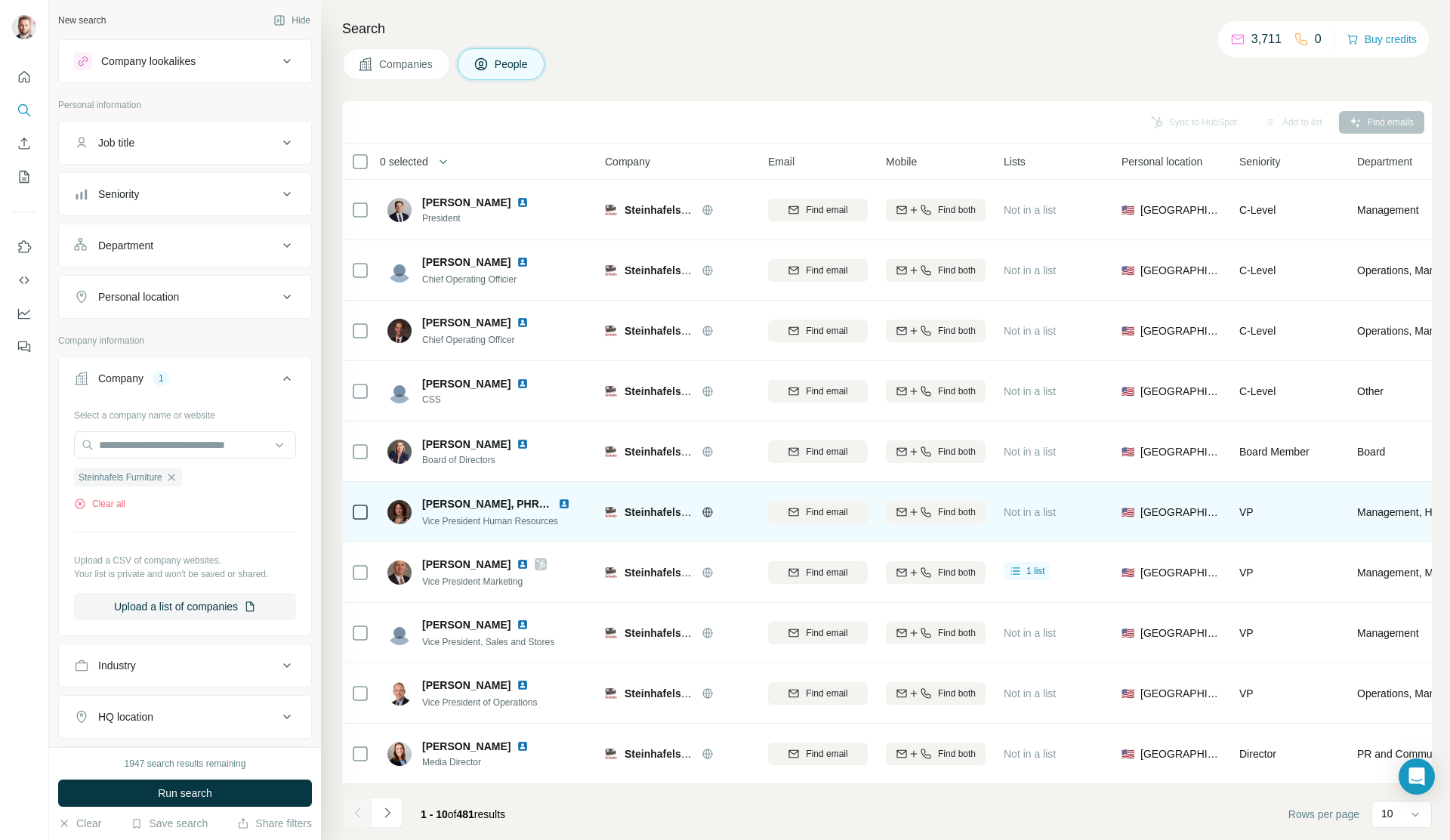
scroll to position [0, 0]
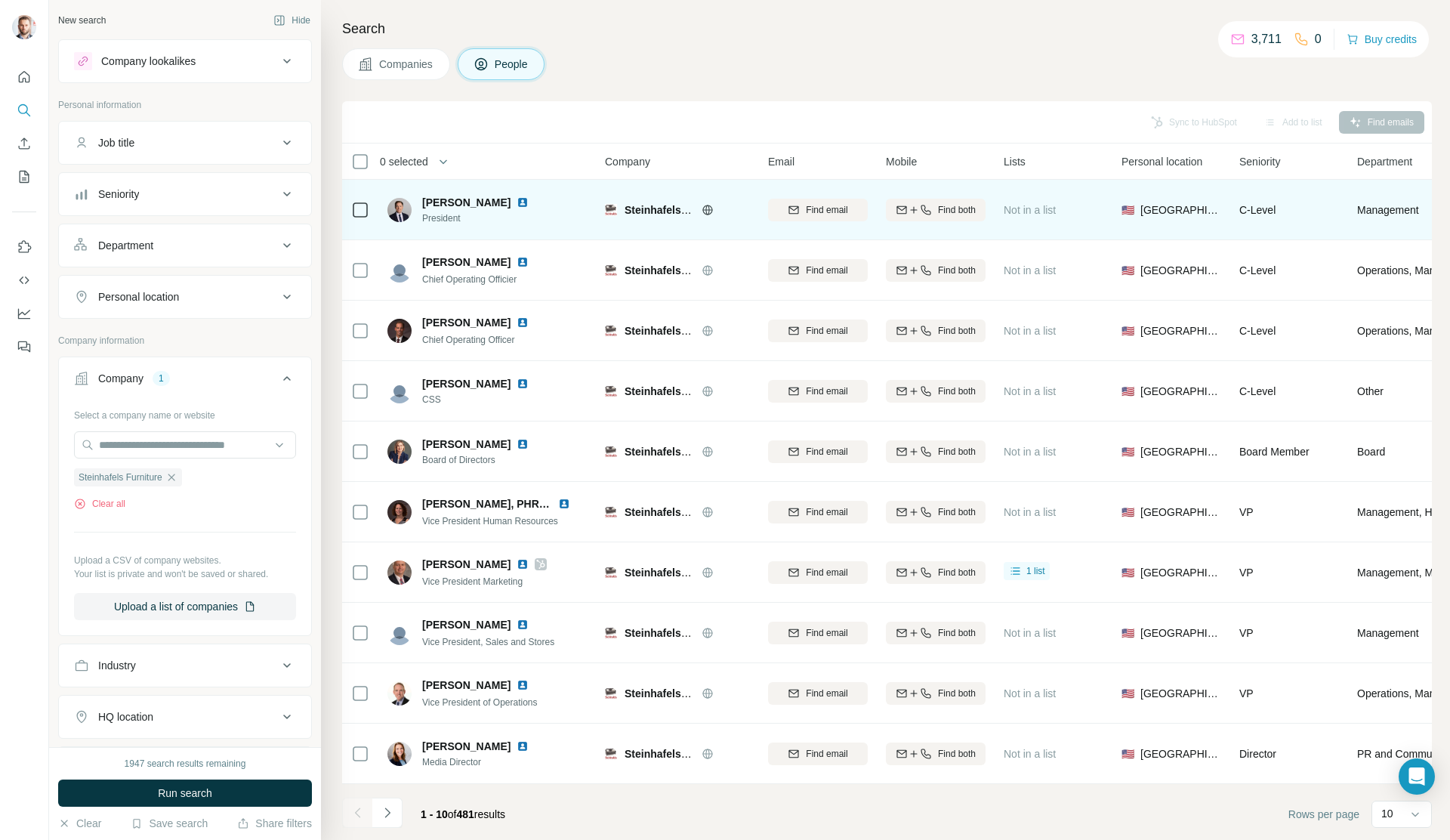
click at [529, 202] on img at bounding box center [523, 203] width 12 height 12
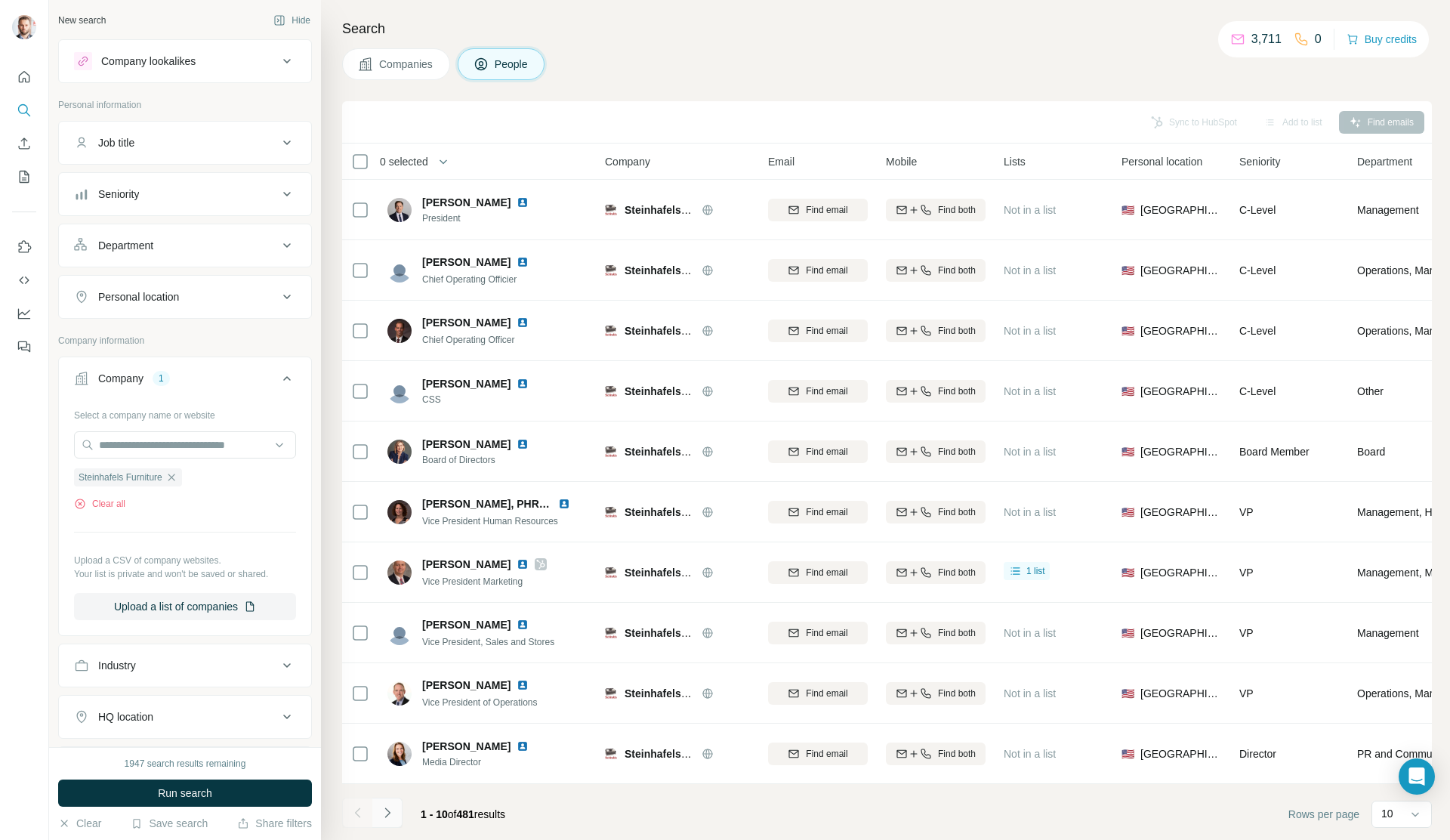
click at [384, 820] on button "Navigate to next page" at bounding box center [388, 813] width 30 height 30
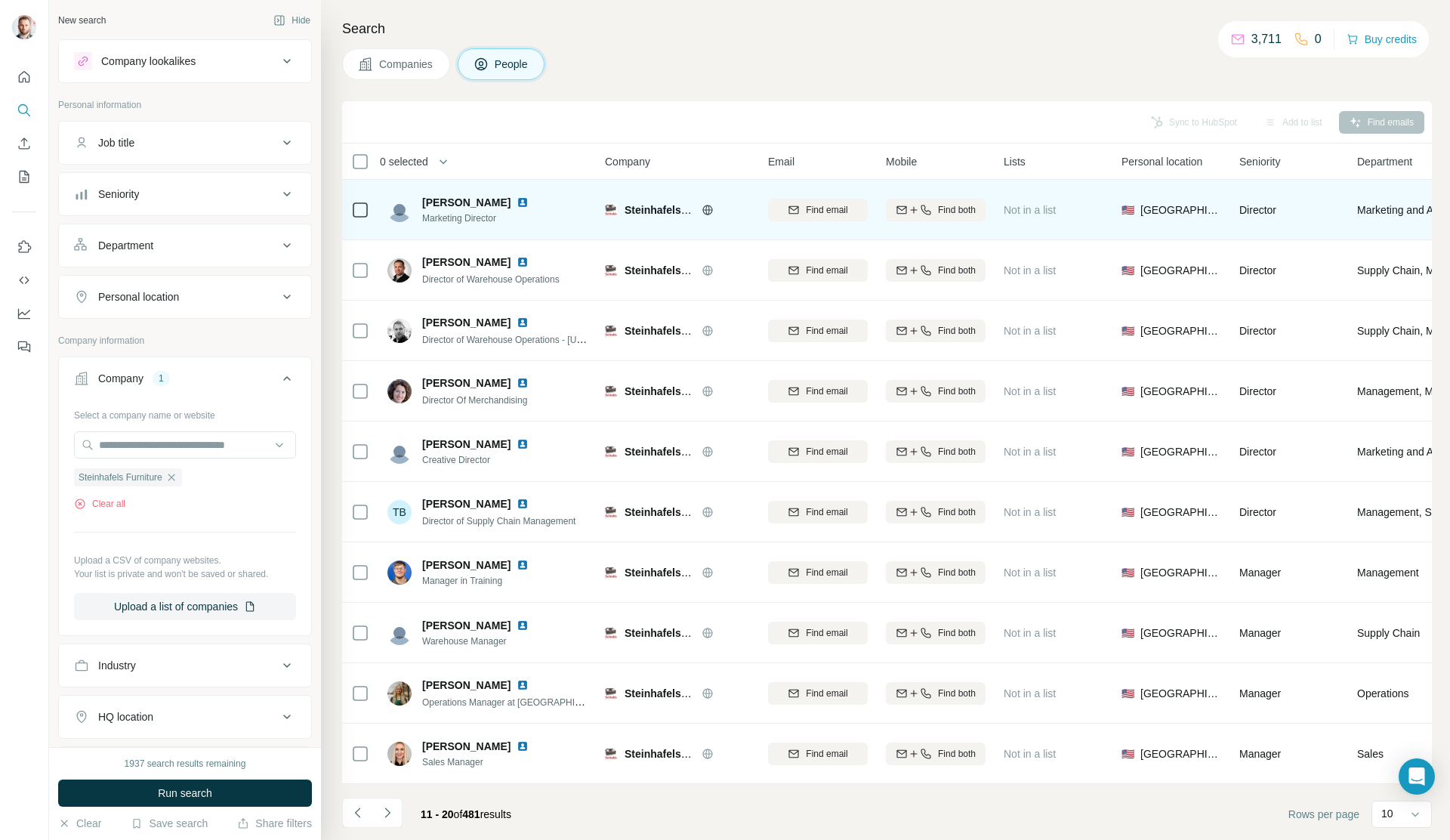
click at [517, 205] on img at bounding box center [523, 203] width 12 height 12
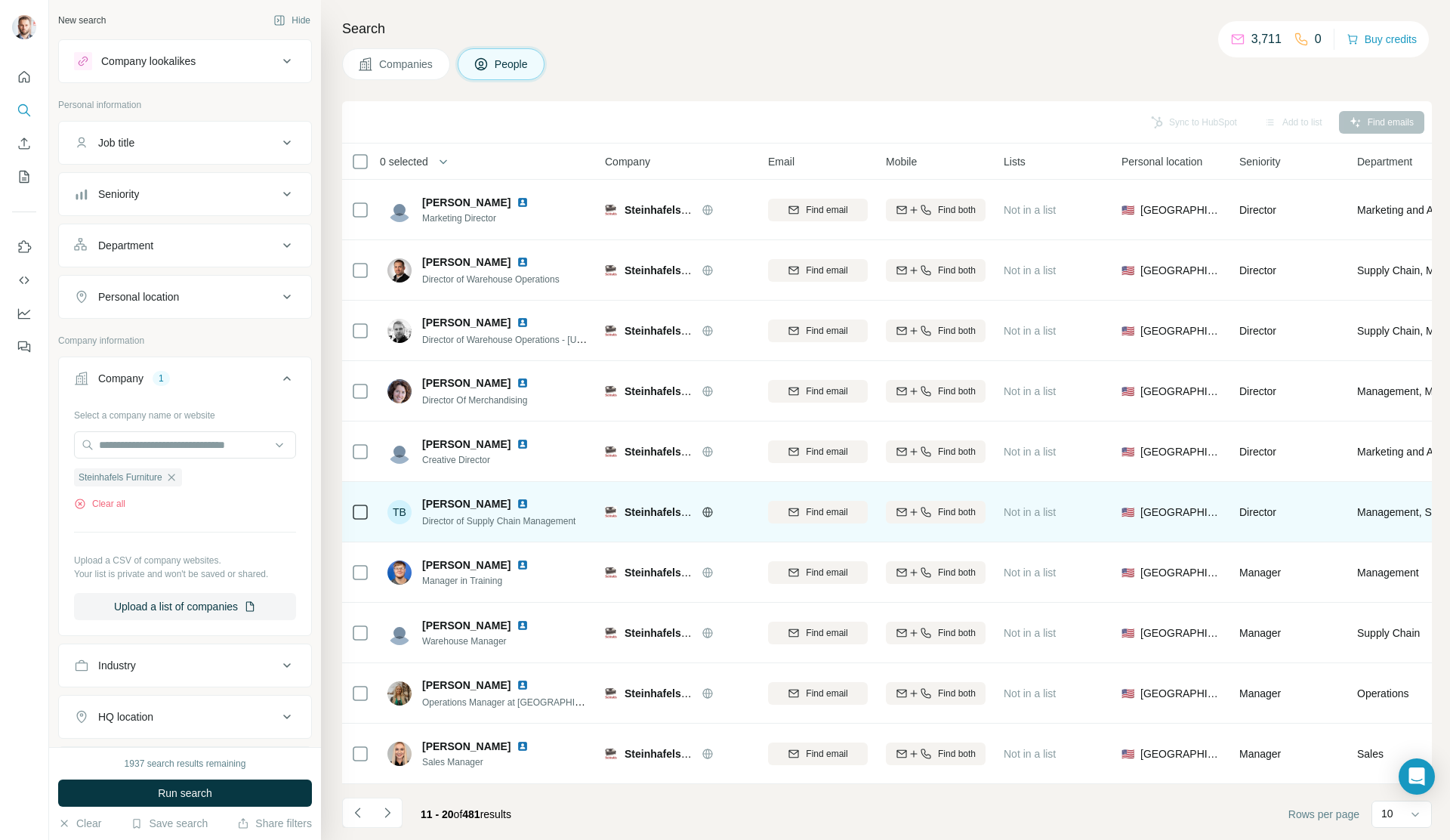
scroll to position [4, 0]
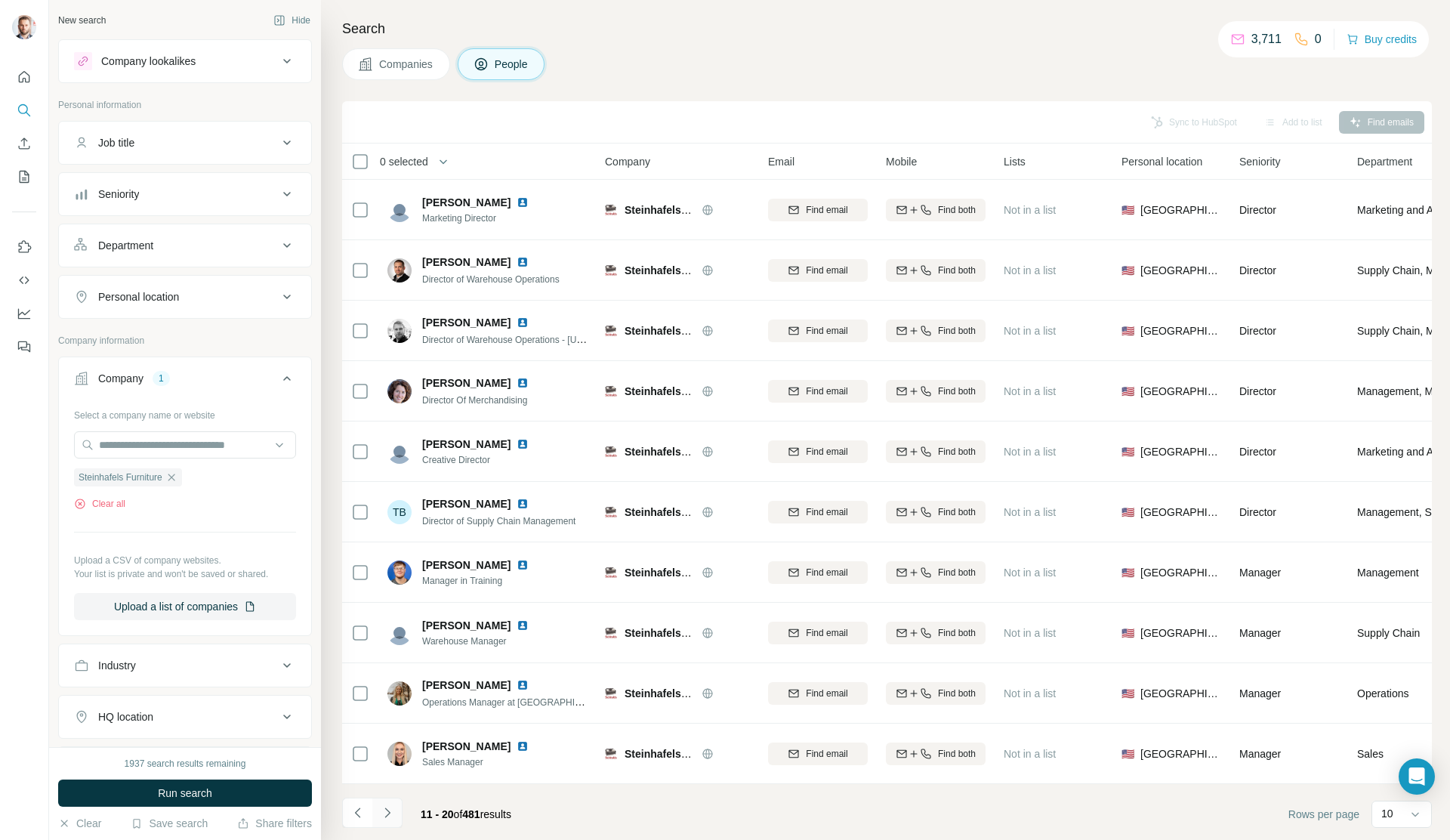
click at [386, 811] on icon "Navigate to next page" at bounding box center [388, 813] width 15 height 15
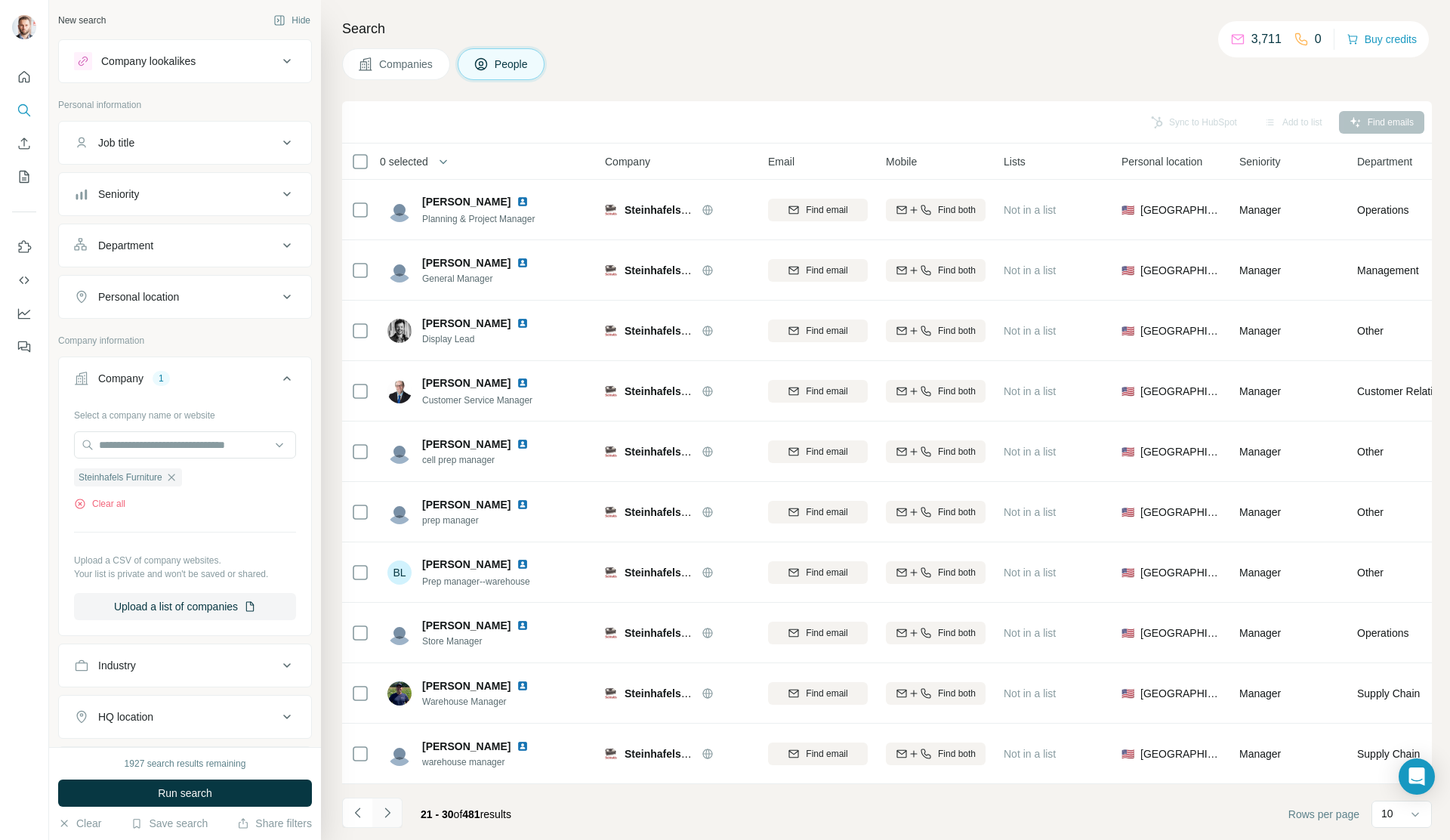
click at [384, 815] on icon "Navigate to next page" at bounding box center [388, 813] width 15 height 15
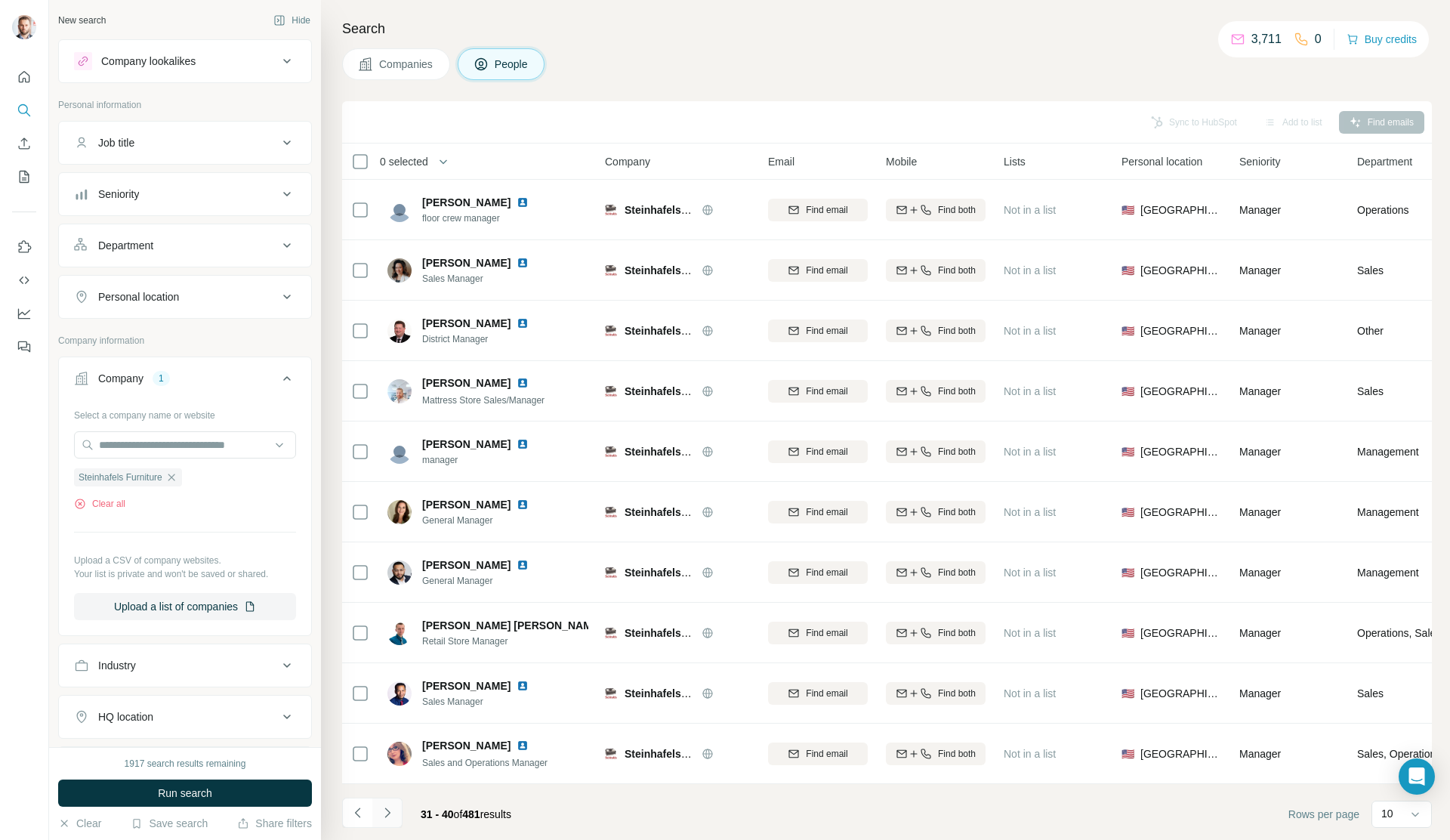
click at [389, 814] on icon "Navigate to next page" at bounding box center [388, 813] width 15 height 15
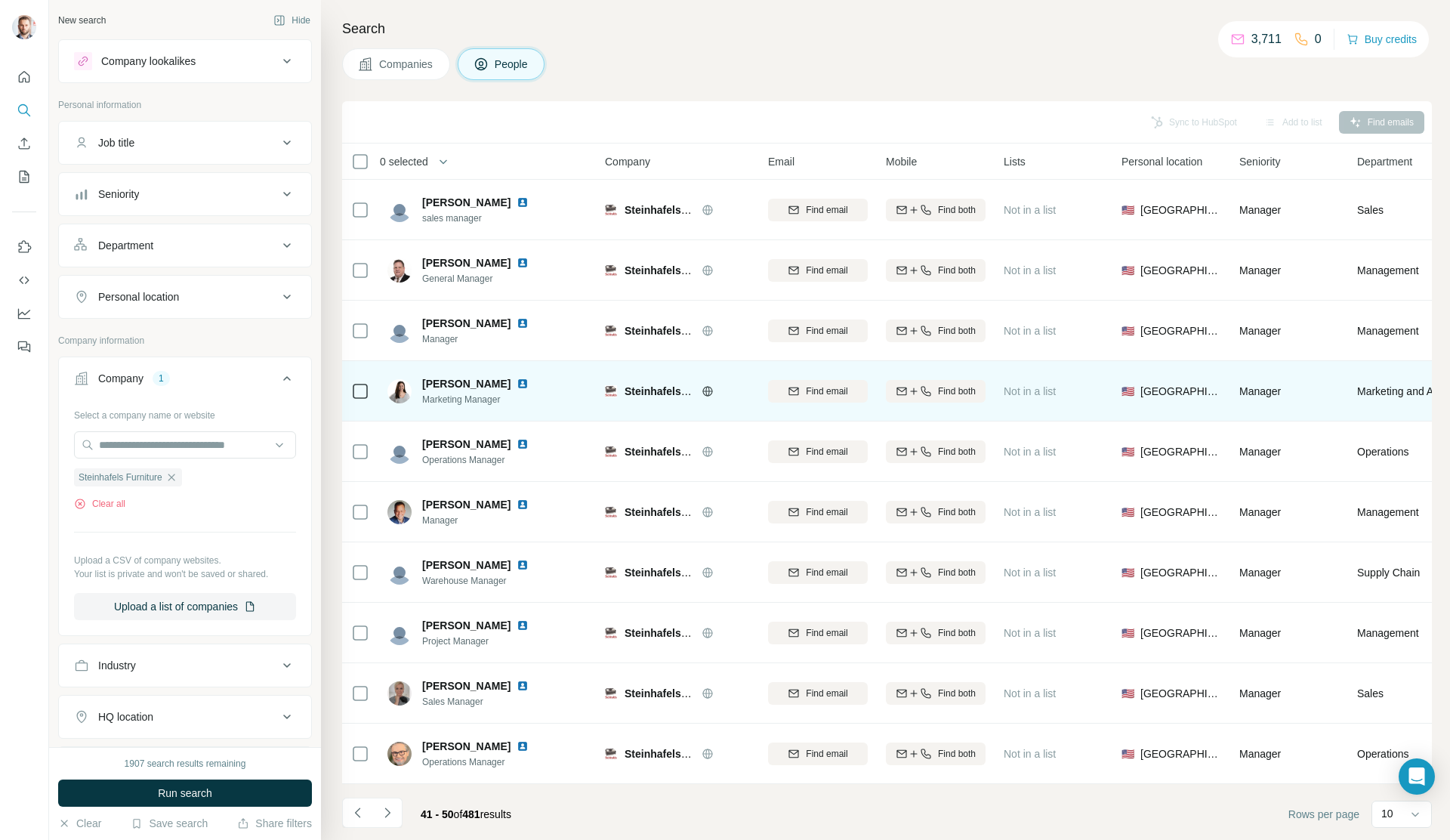
click at [529, 379] on img at bounding box center [523, 384] width 12 height 12
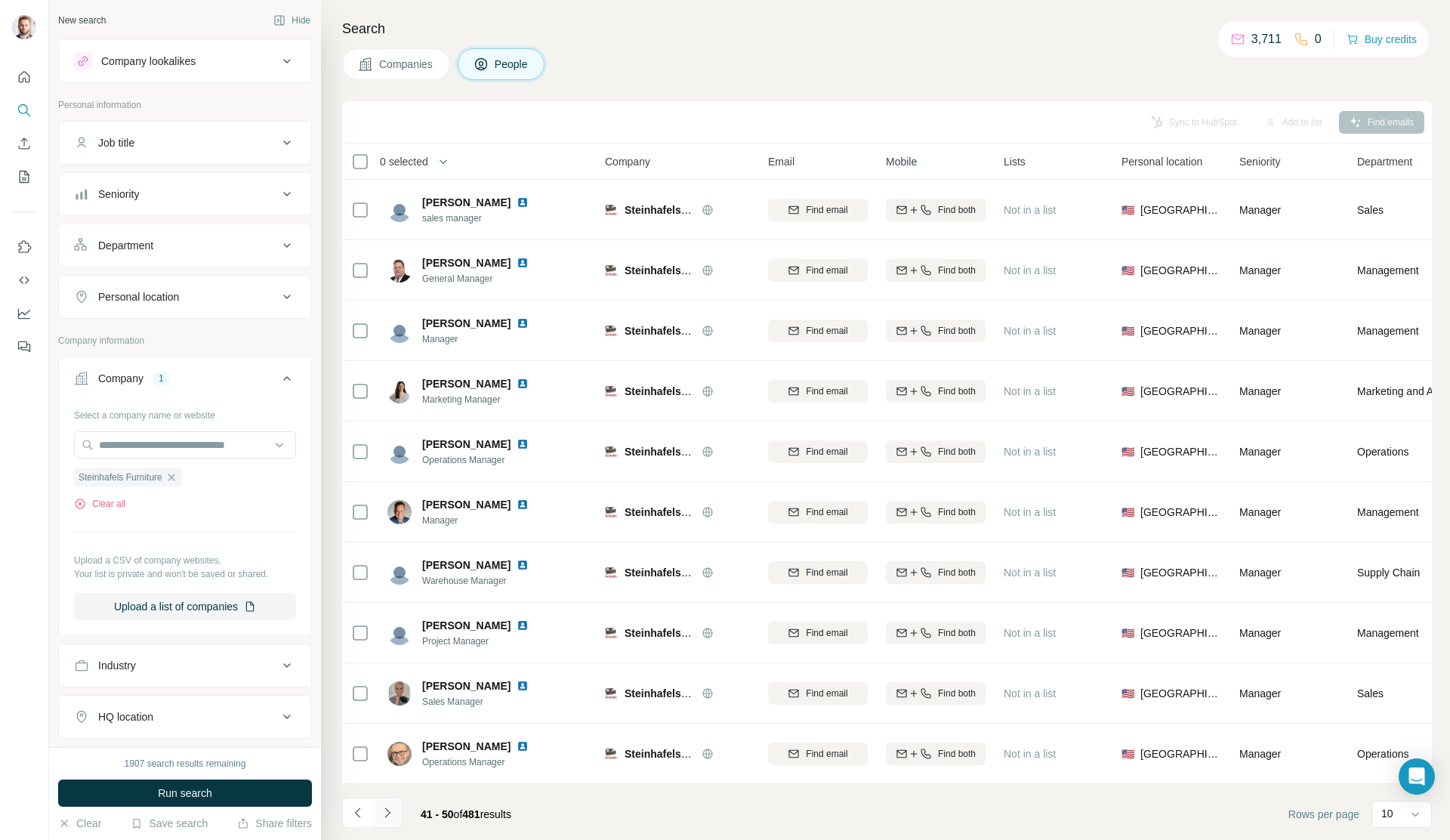
click at [391, 815] on icon "Navigate to next page" at bounding box center [388, 813] width 15 height 15
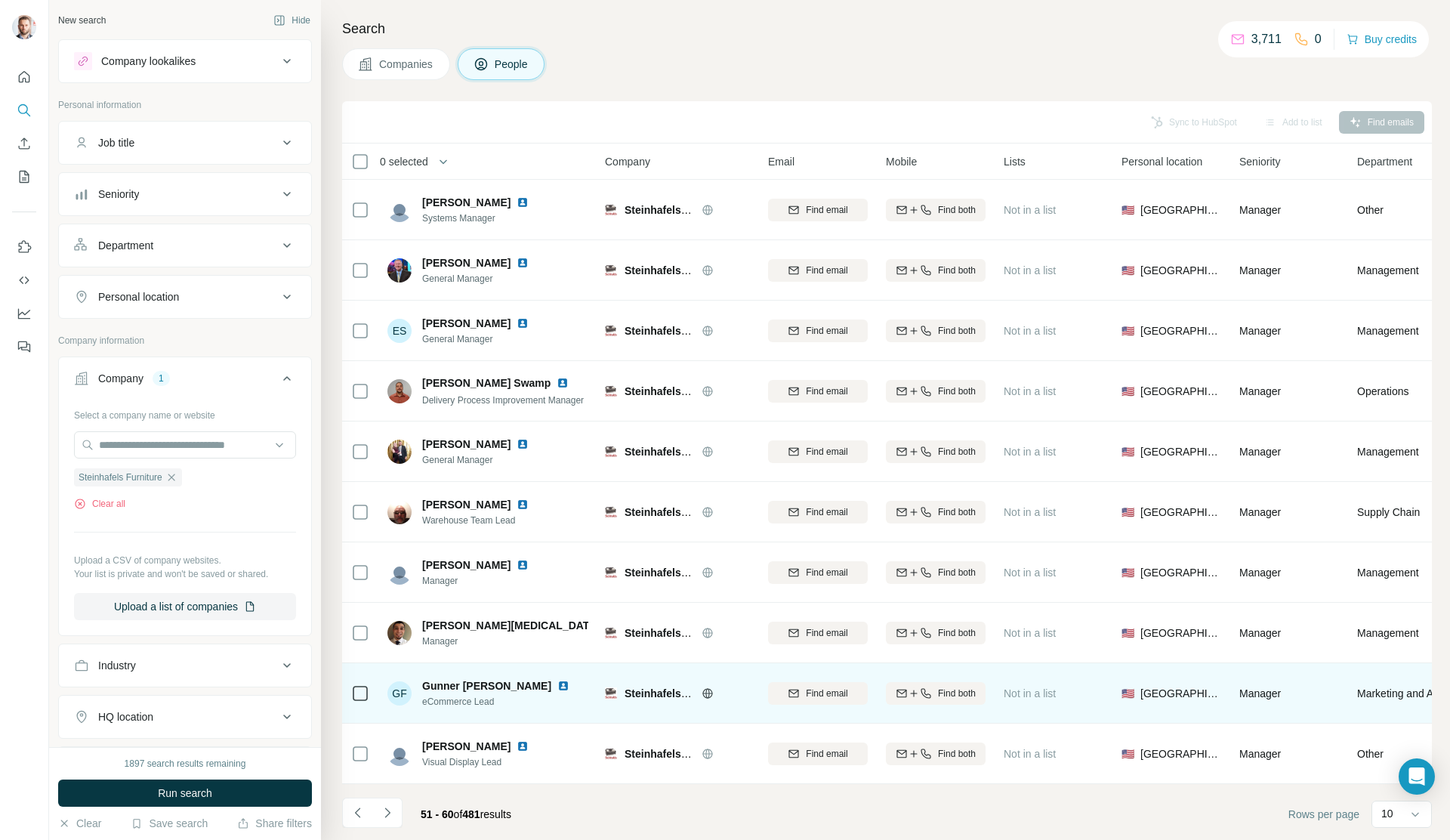
click at [557, 683] on img at bounding box center [563, 686] width 12 height 12
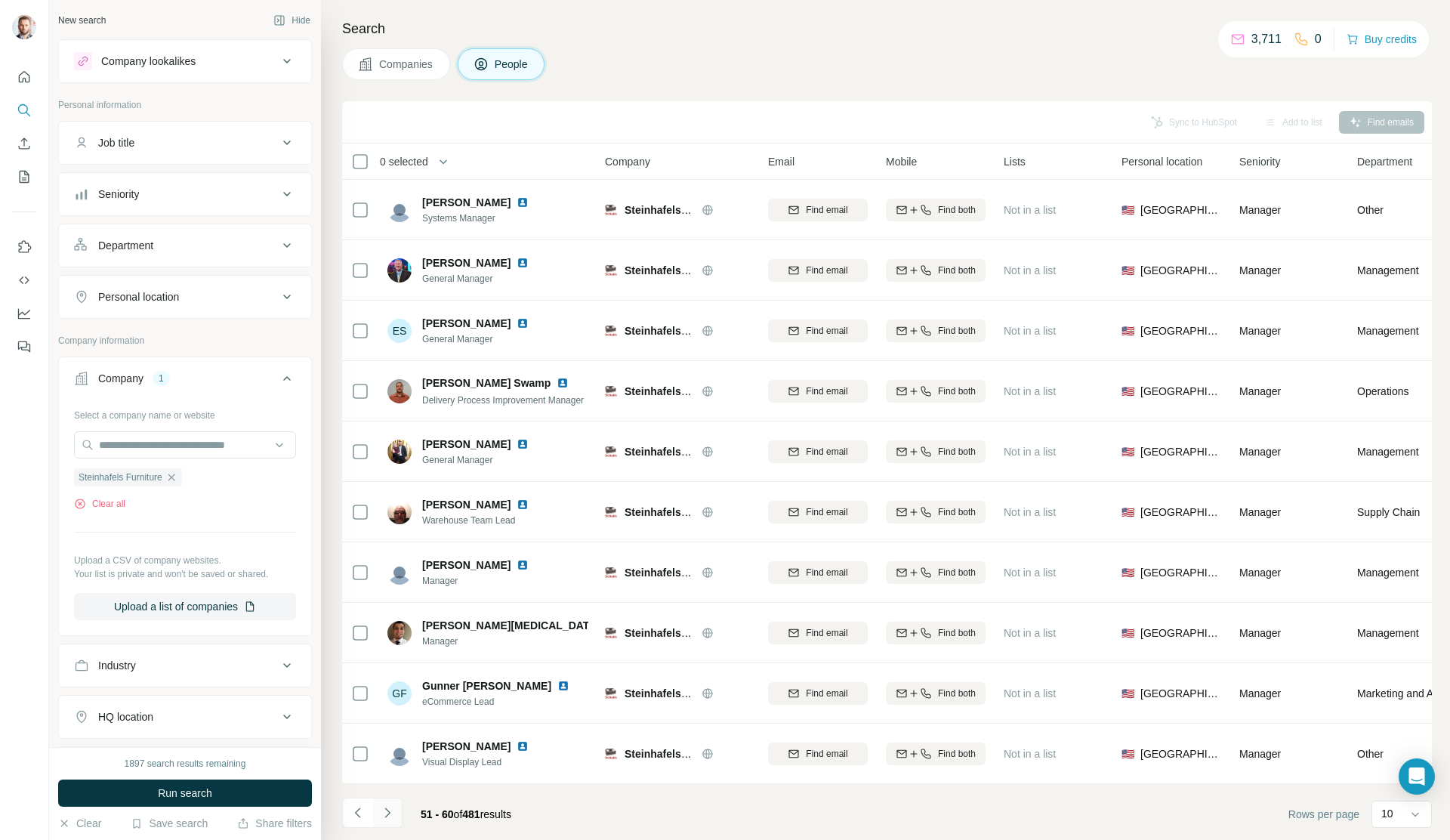
click at [382, 816] on icon "Navigate to next page" at bounding box center [388, 813] width 15 height 15
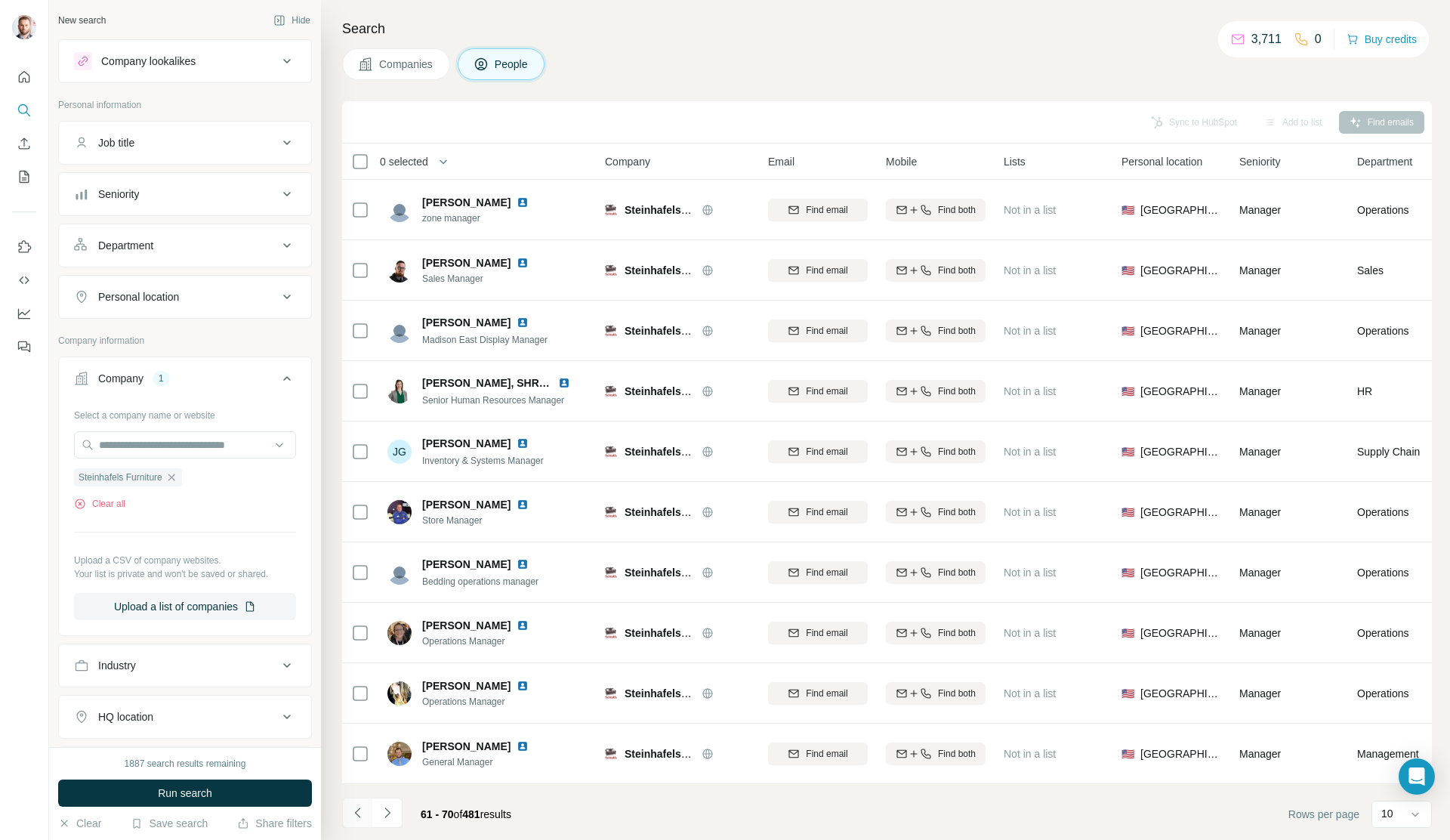
click at [360, 814] on icon "Navigate to previous page" at bounding box center [358, 813] width 15 height 15
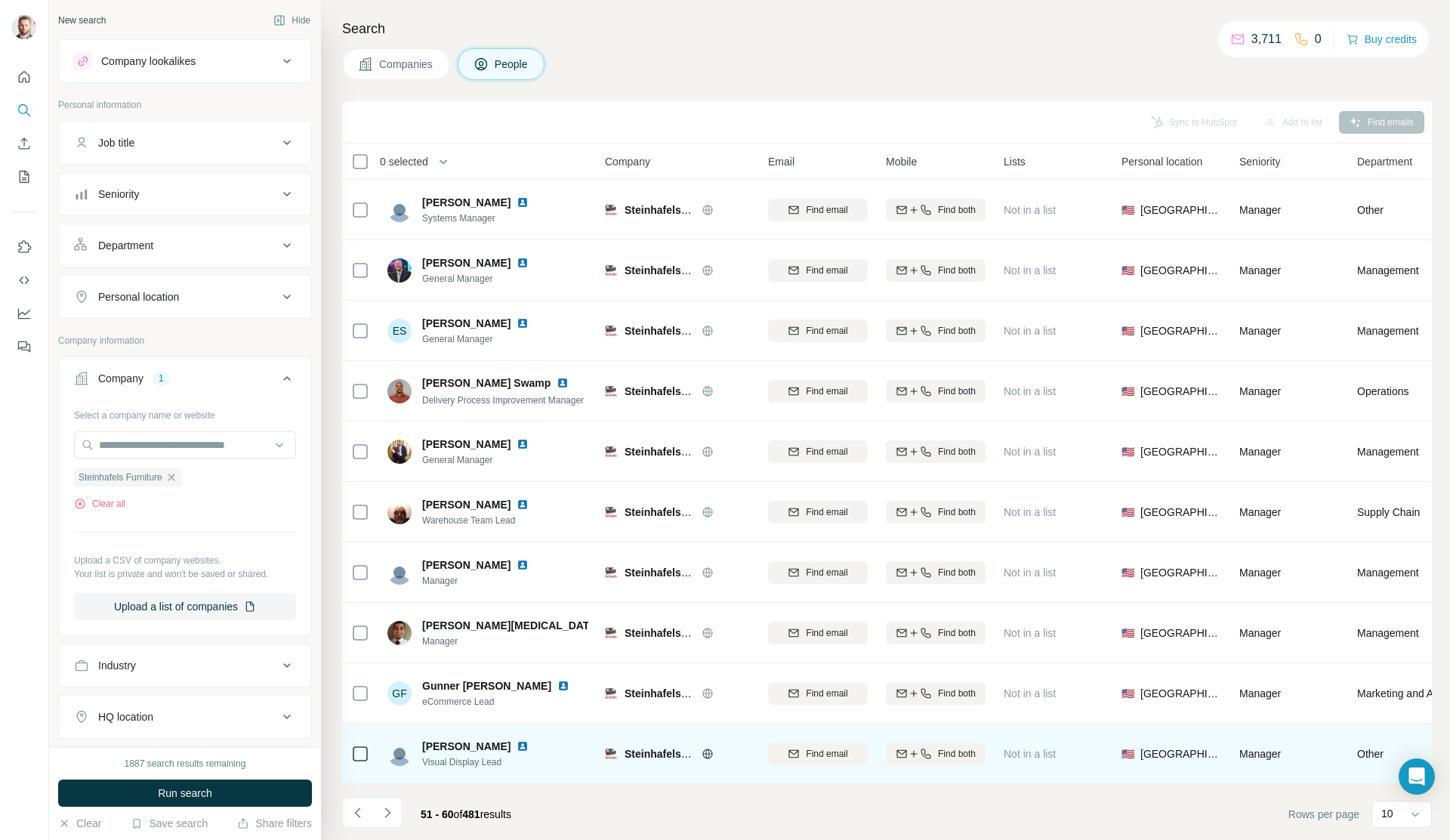
click at [517, 742] on img at bounding box center [523, 746] width 12 height 12
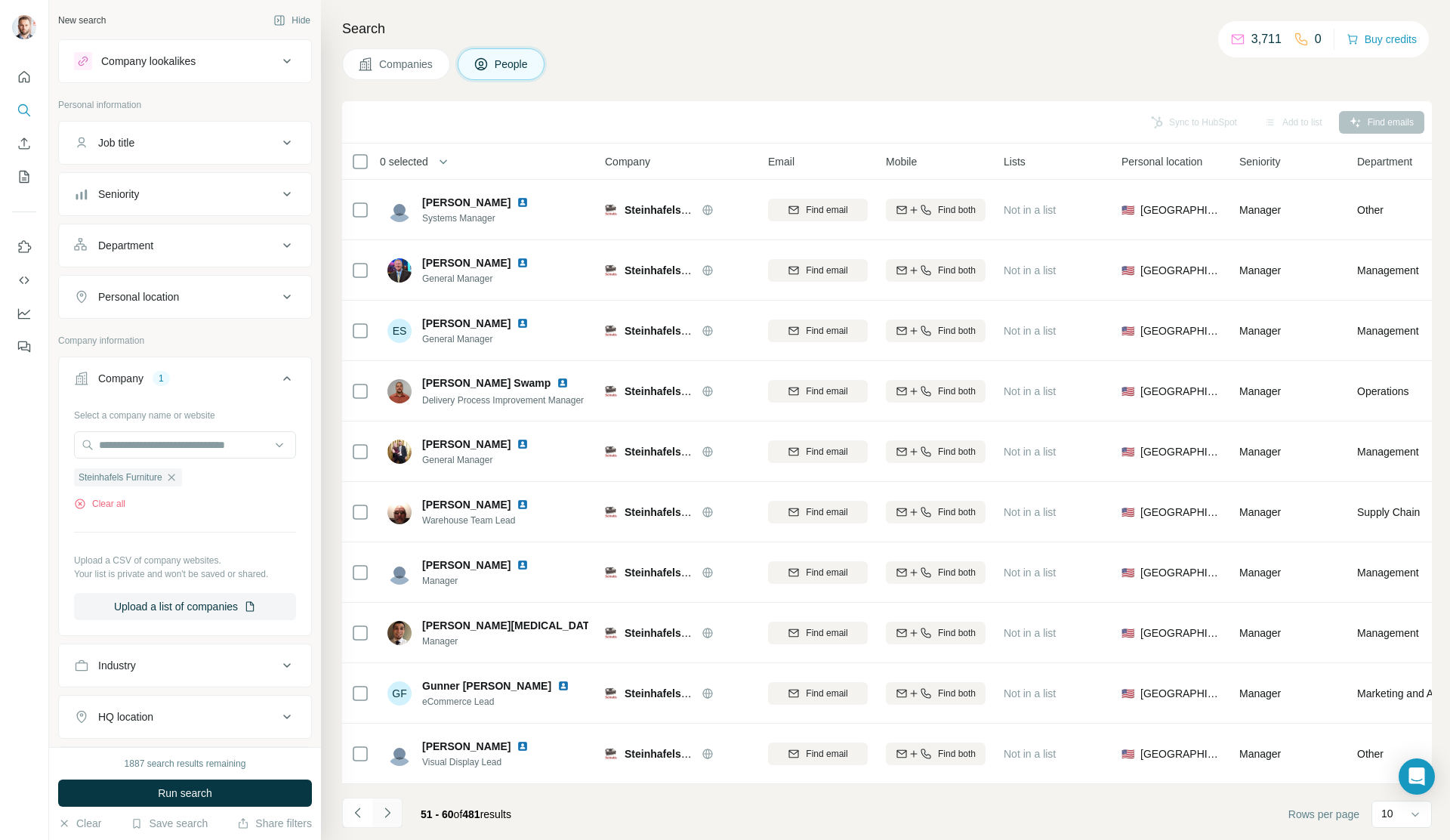
click at [382, 820] on icon "Navigate to next page" at bounding box center [388, 813] width 15 height 15
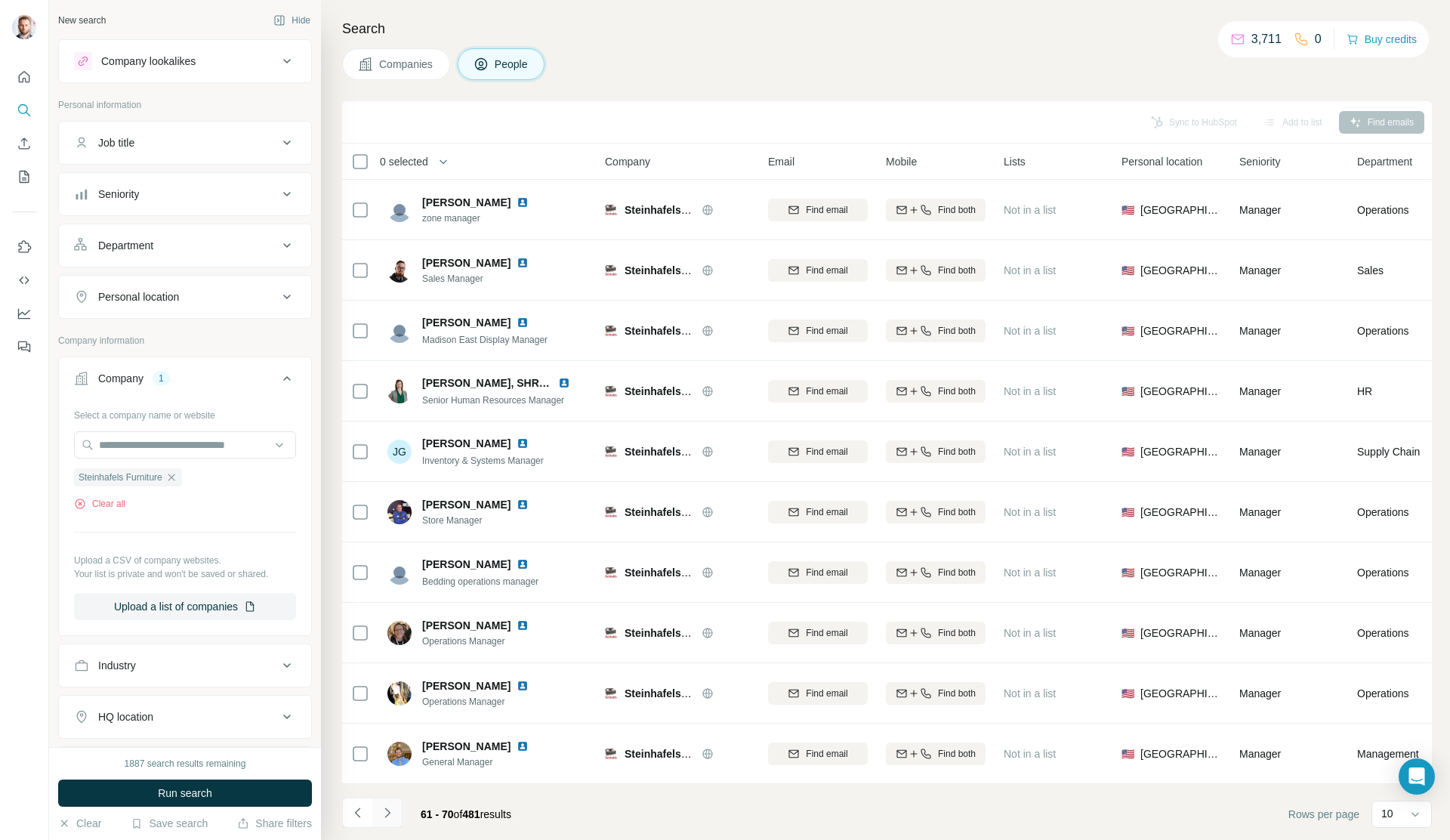
click at [385, 820] on icon "Navigate to next page" at bounding box center [388, 813] width 15 height 15
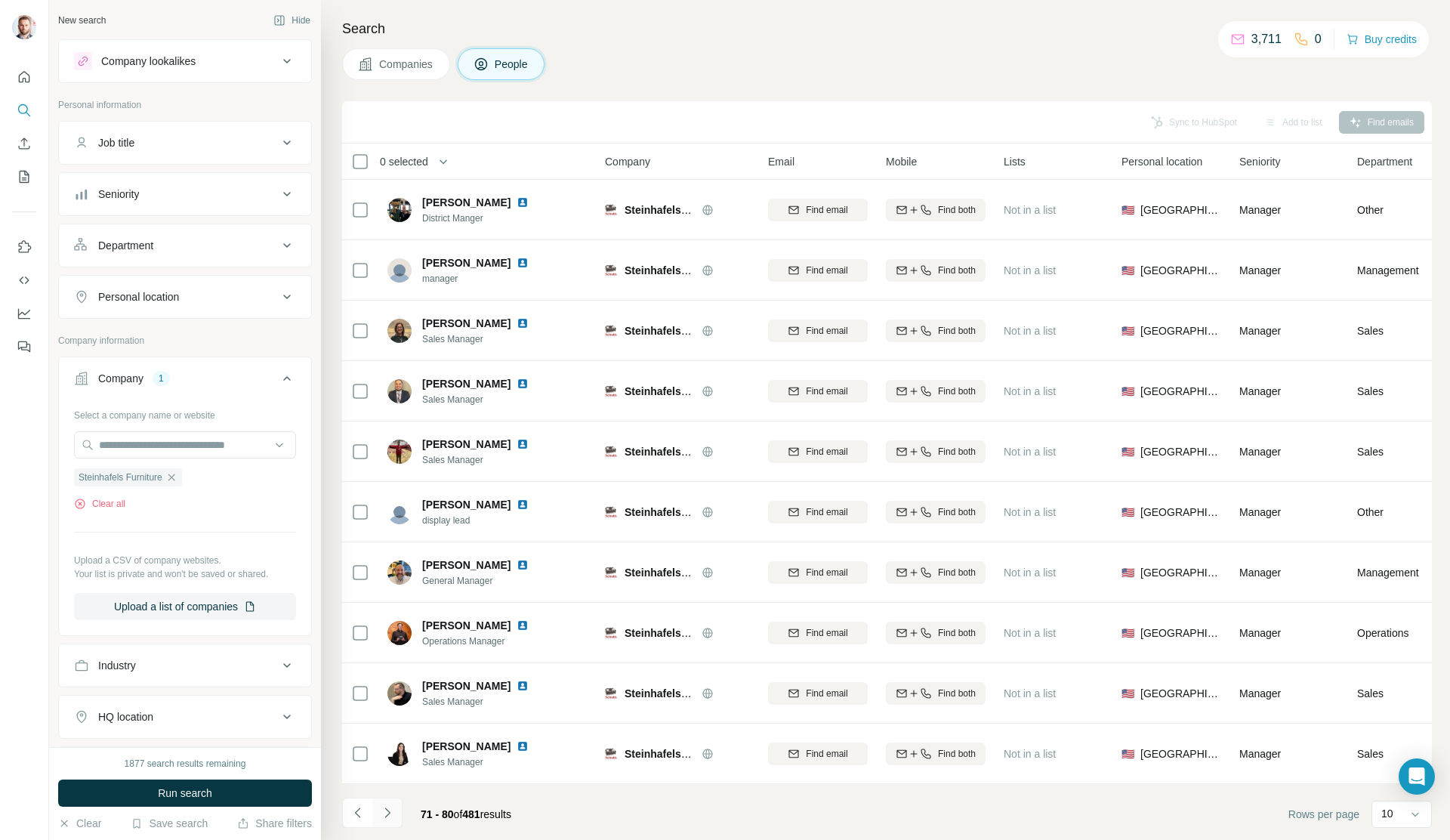
click at [395, 813] on button "Navigate to next page" at bounding box center [388, 813] width 30 height 30
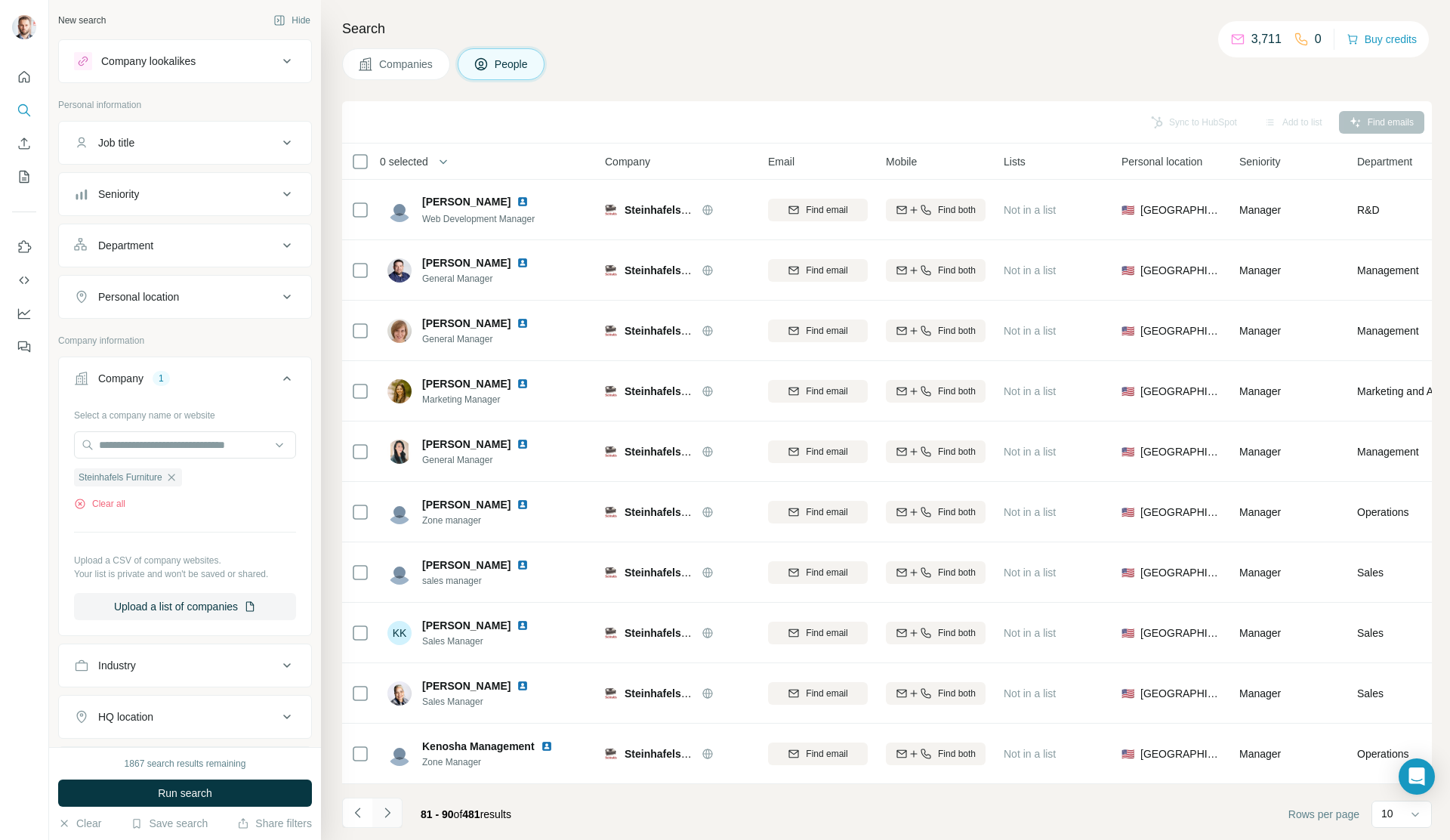
click at [396, 815] on button "Navigate to next page" at bounding box center [388, 813] width 30 height 30
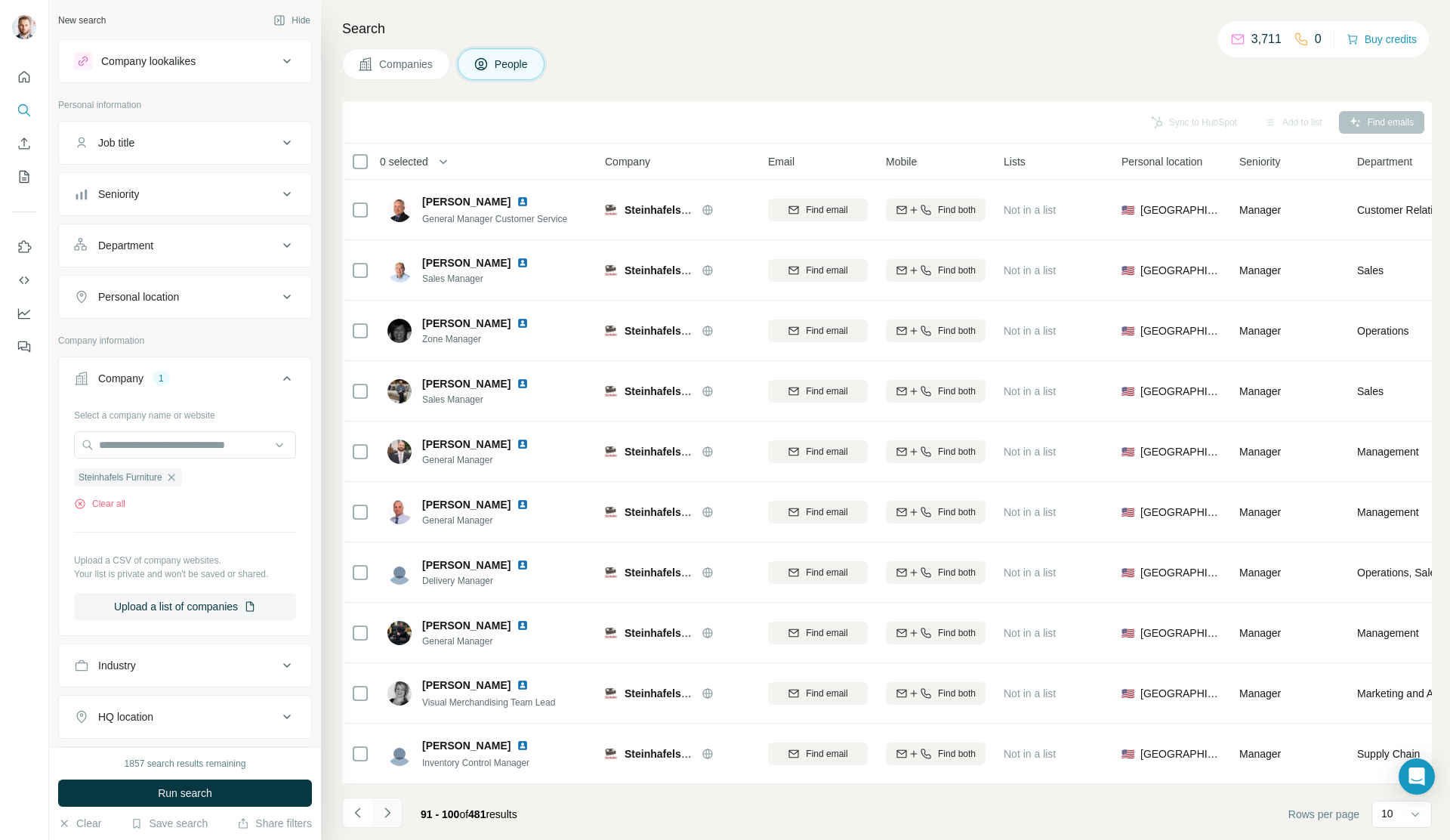
click at [392, 813] on icon "Navigate to next page" at bounding box center [388, 813] width 15 height 15
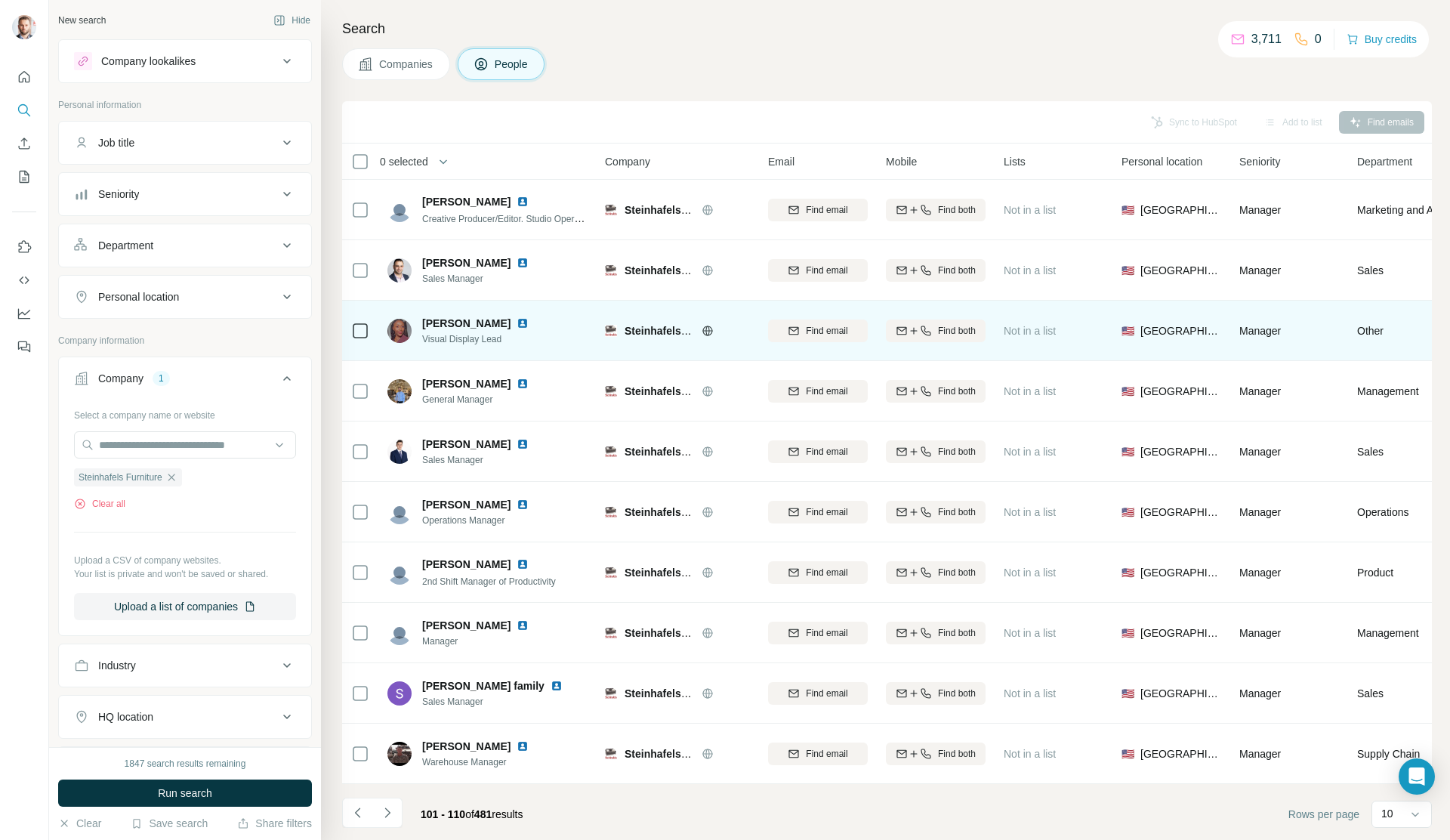
click at [517, 318] on img at bounding box center [523, 323] width 12 height 12
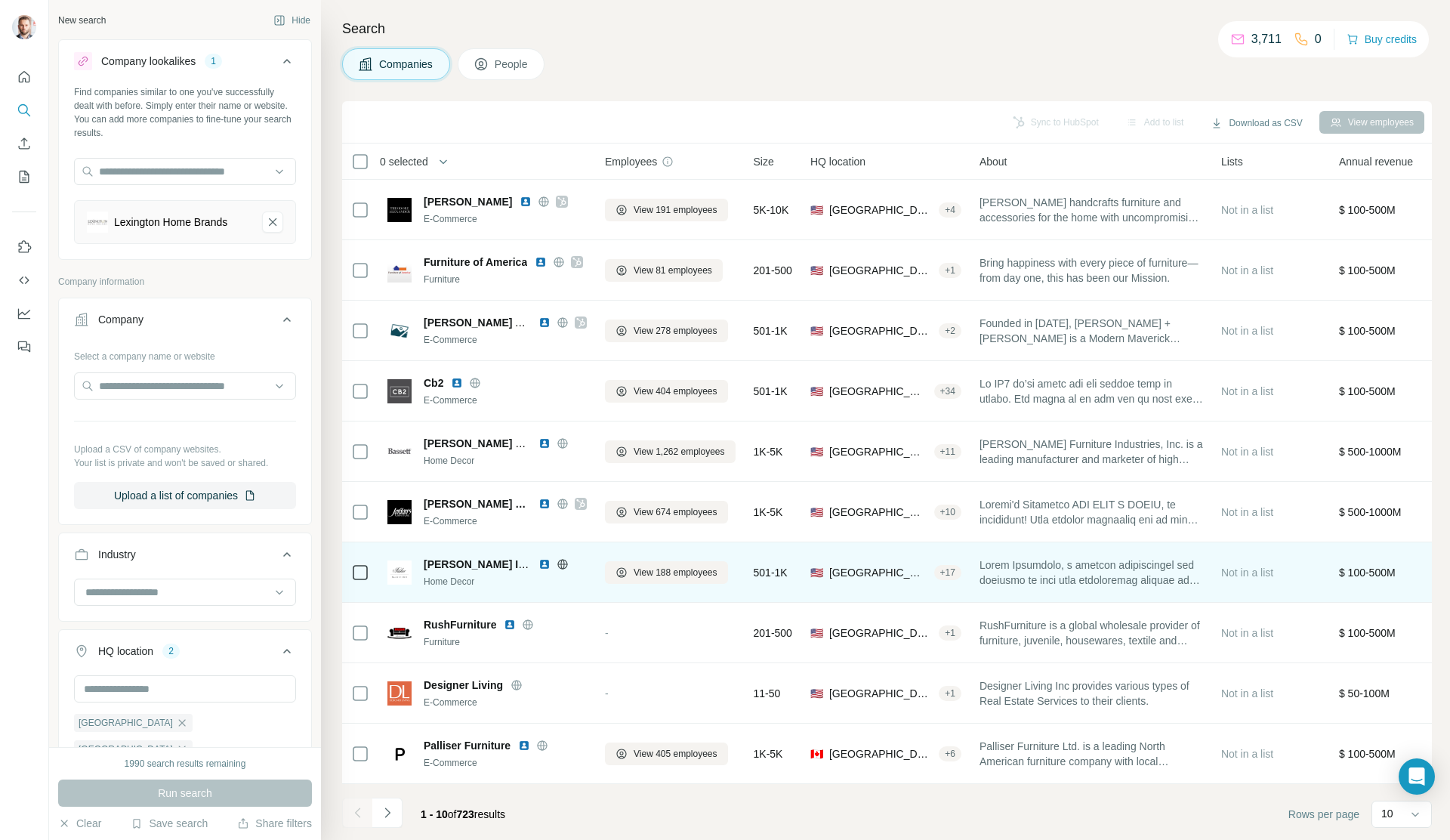
scroll to position [4, 0]
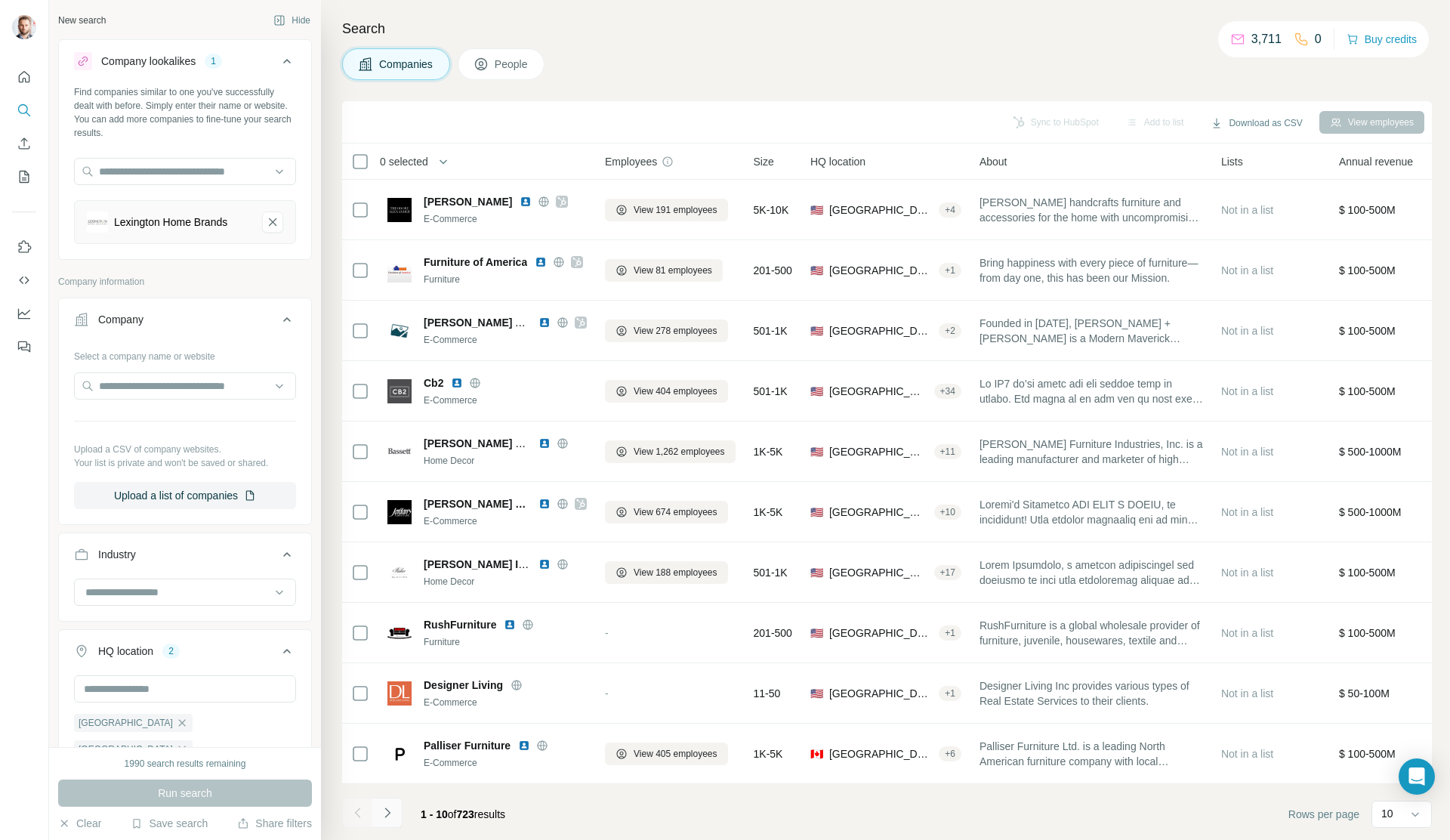
click at [385, 817] on icon "Navigate to next page" at bounding box center [388, 813] width 15 height 15
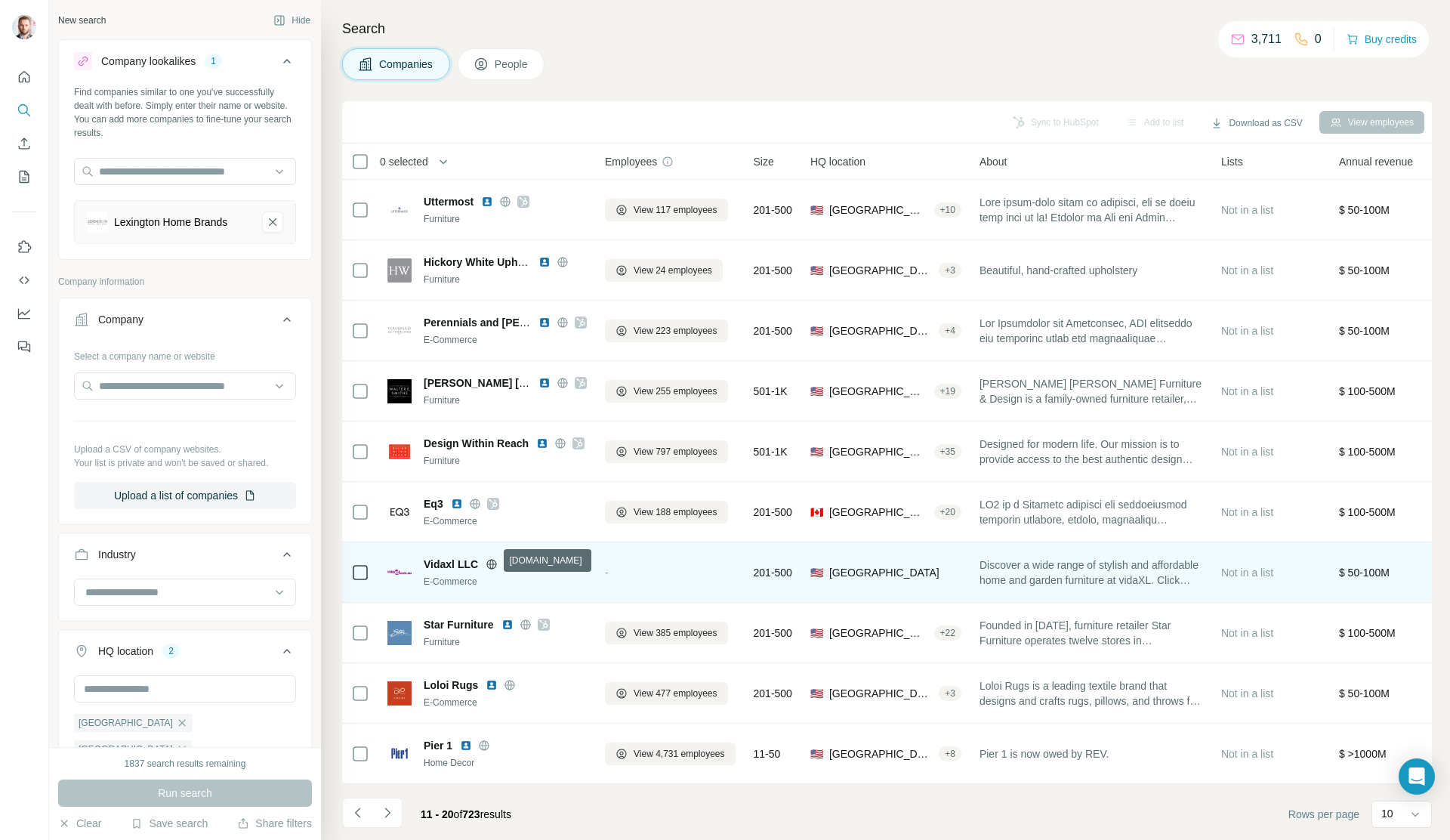
click at [492, 562] on icon at bounding box center [492, 563] width 4 height 10
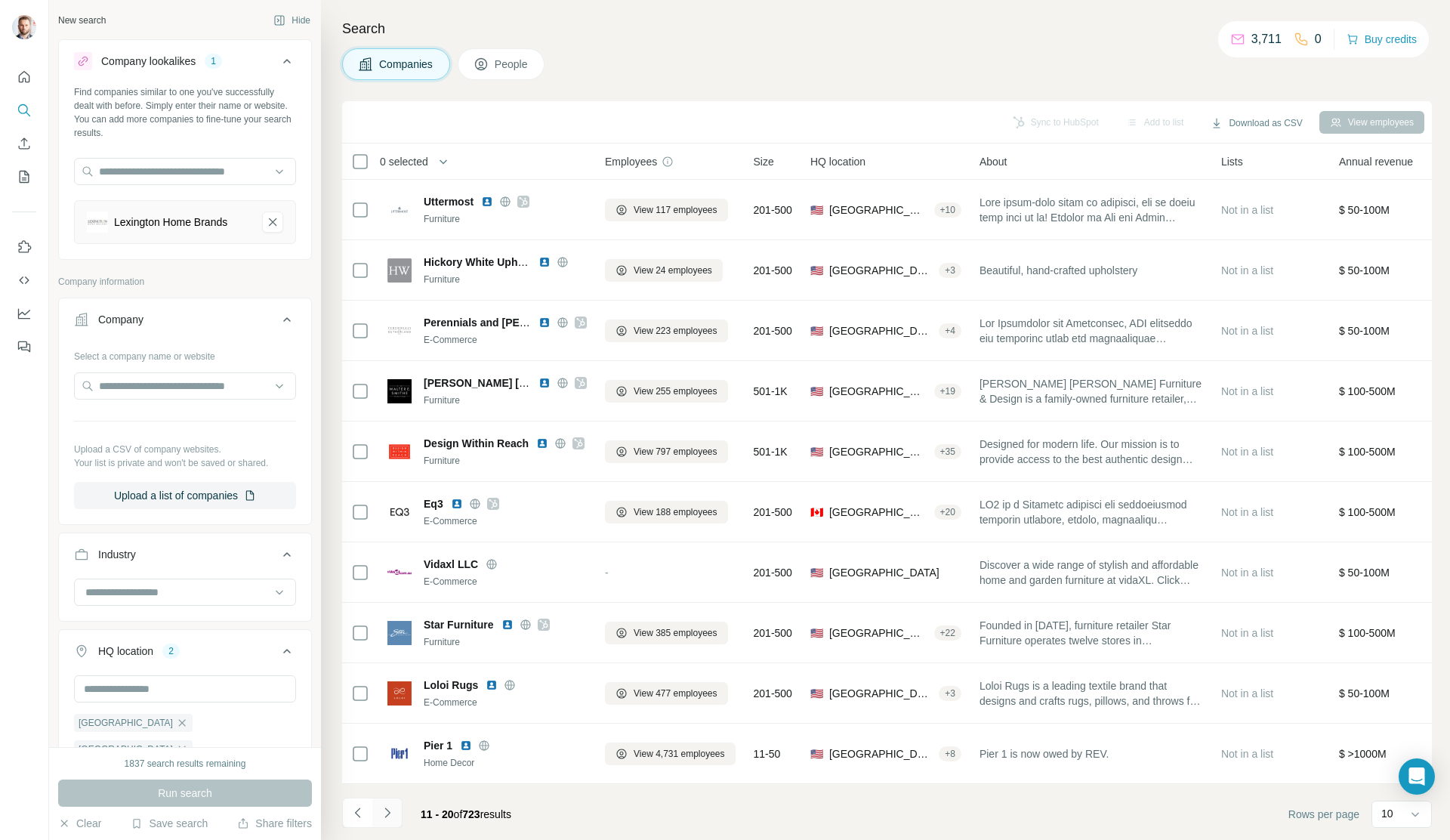
click at [388, 813] on icon "Navigate to next page" at bounding box center [388, 813] width 15 height 15
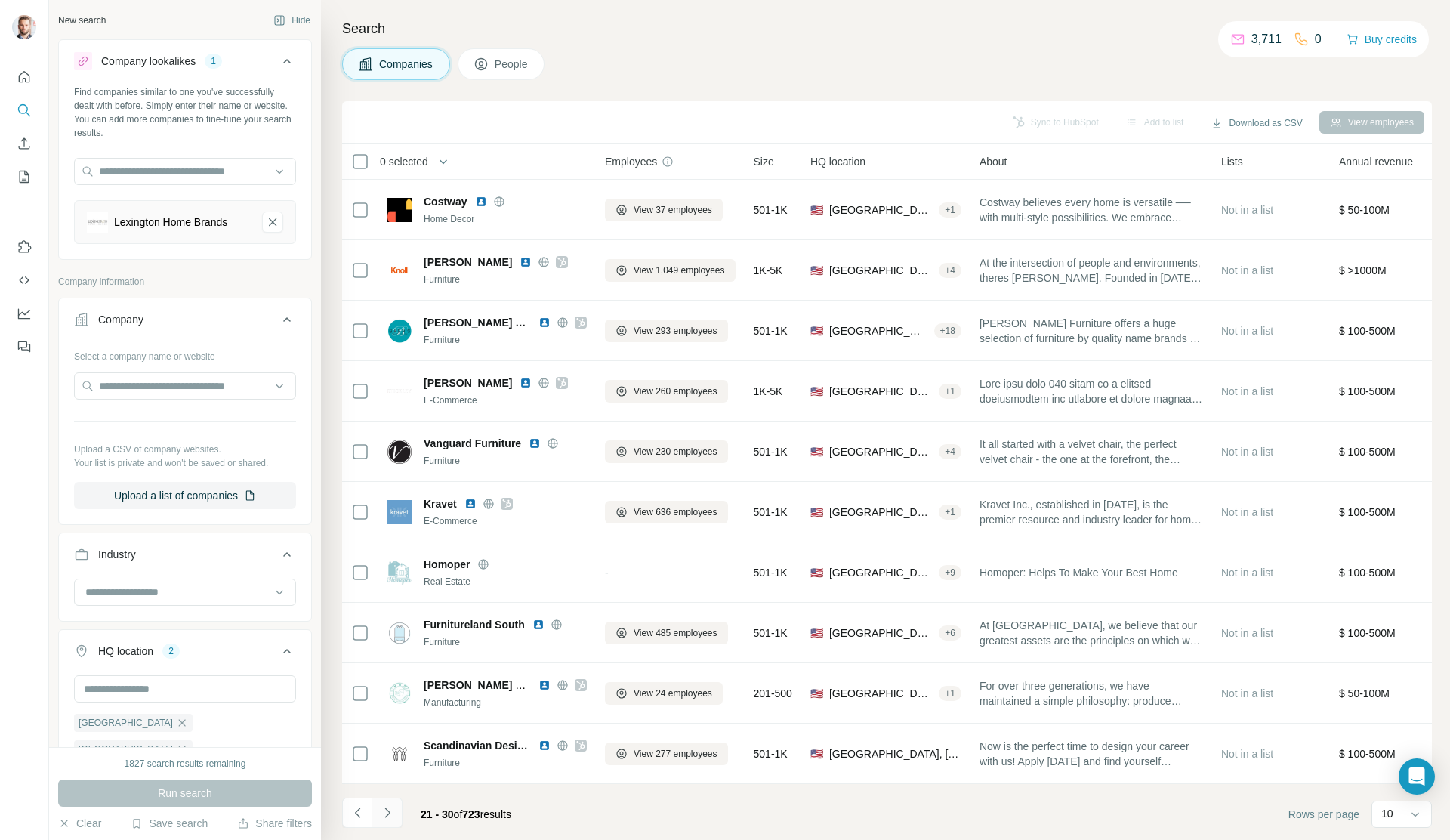
click at [392, 808] on icon "Navigate to next page" at bounding box center [388, 813] width 15 height 15
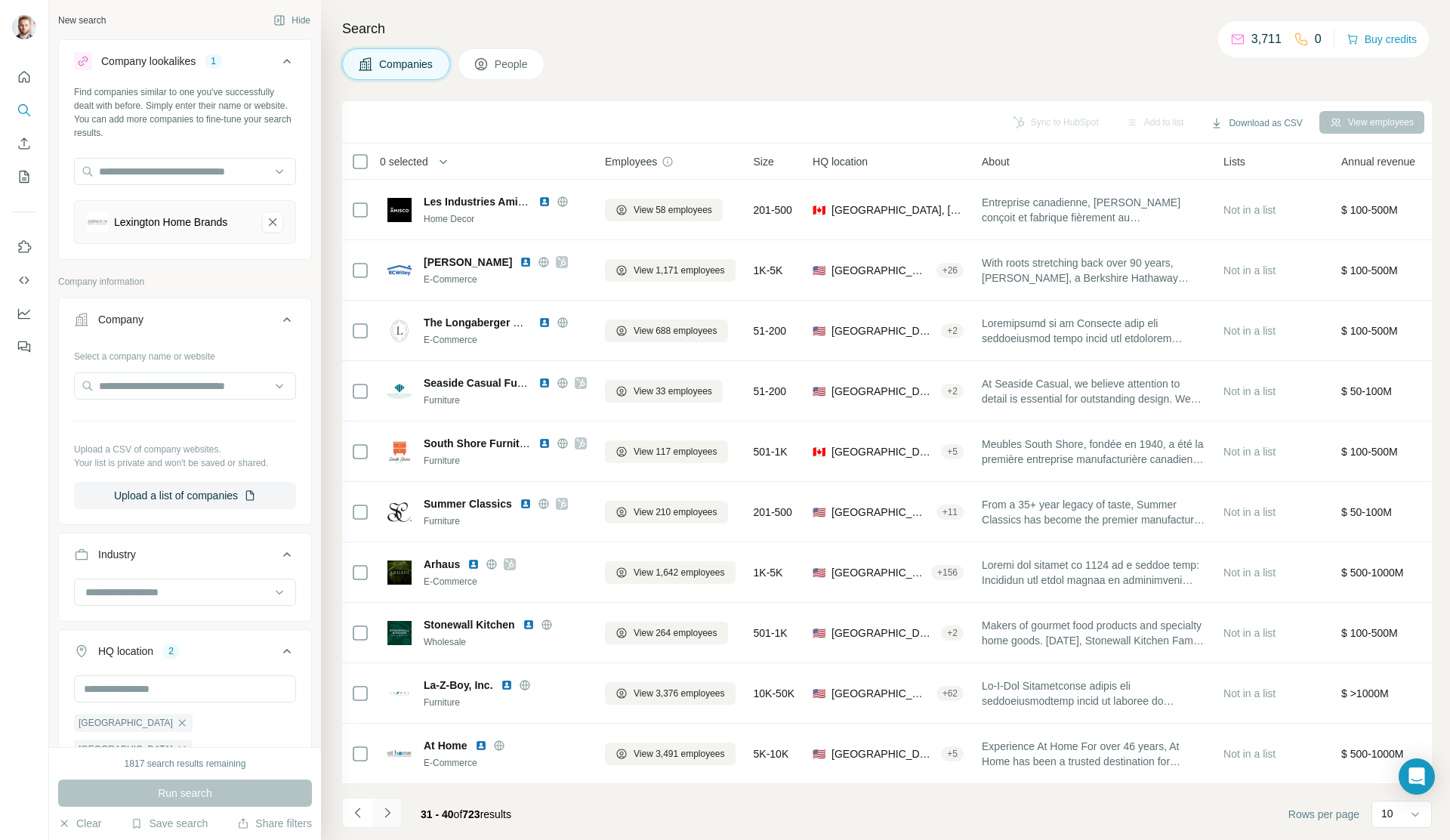
click at [385, 816] on icon "Navigate to next page" at bounding box center [388, 813] width 15 height 15
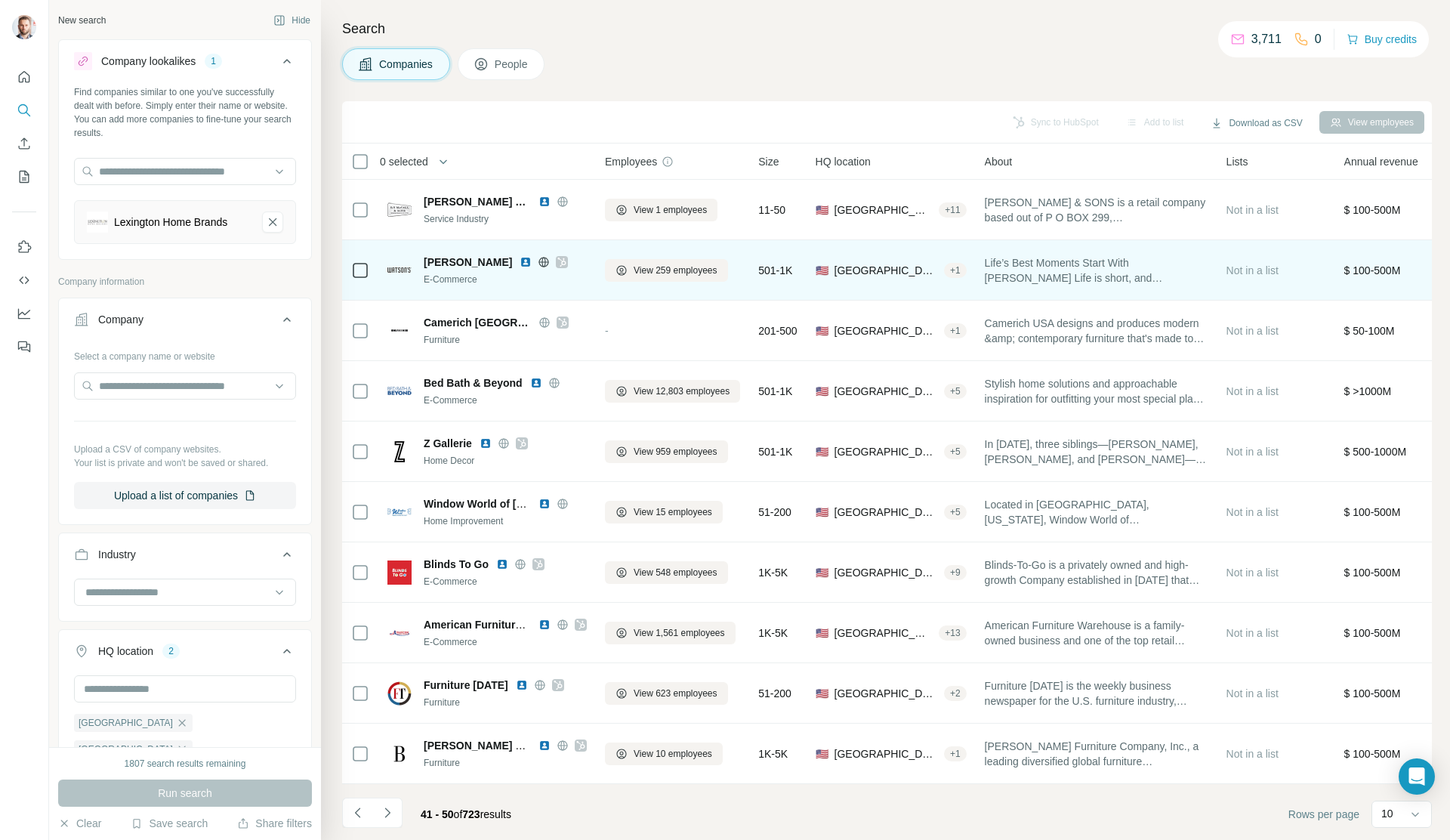
click at [557, 262] on icon at bounding box center [561, 262] width 9 height 12
click at [520, 256] on img at bounding box center [526, 262] width 12 height 12
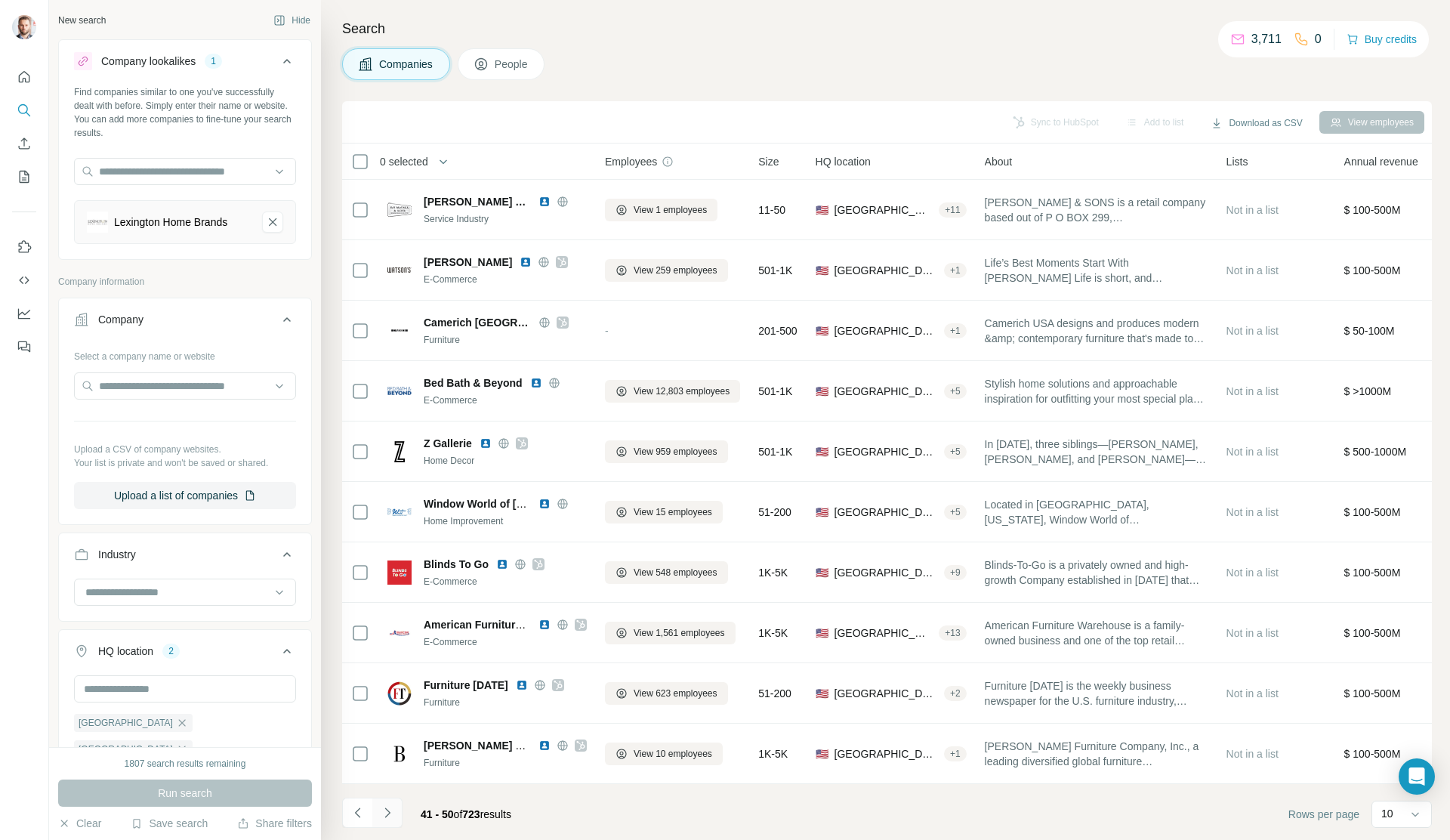
click at [395, 807] on button "Navigate to next page" at bounding box center [388, 813] width 30 height 30
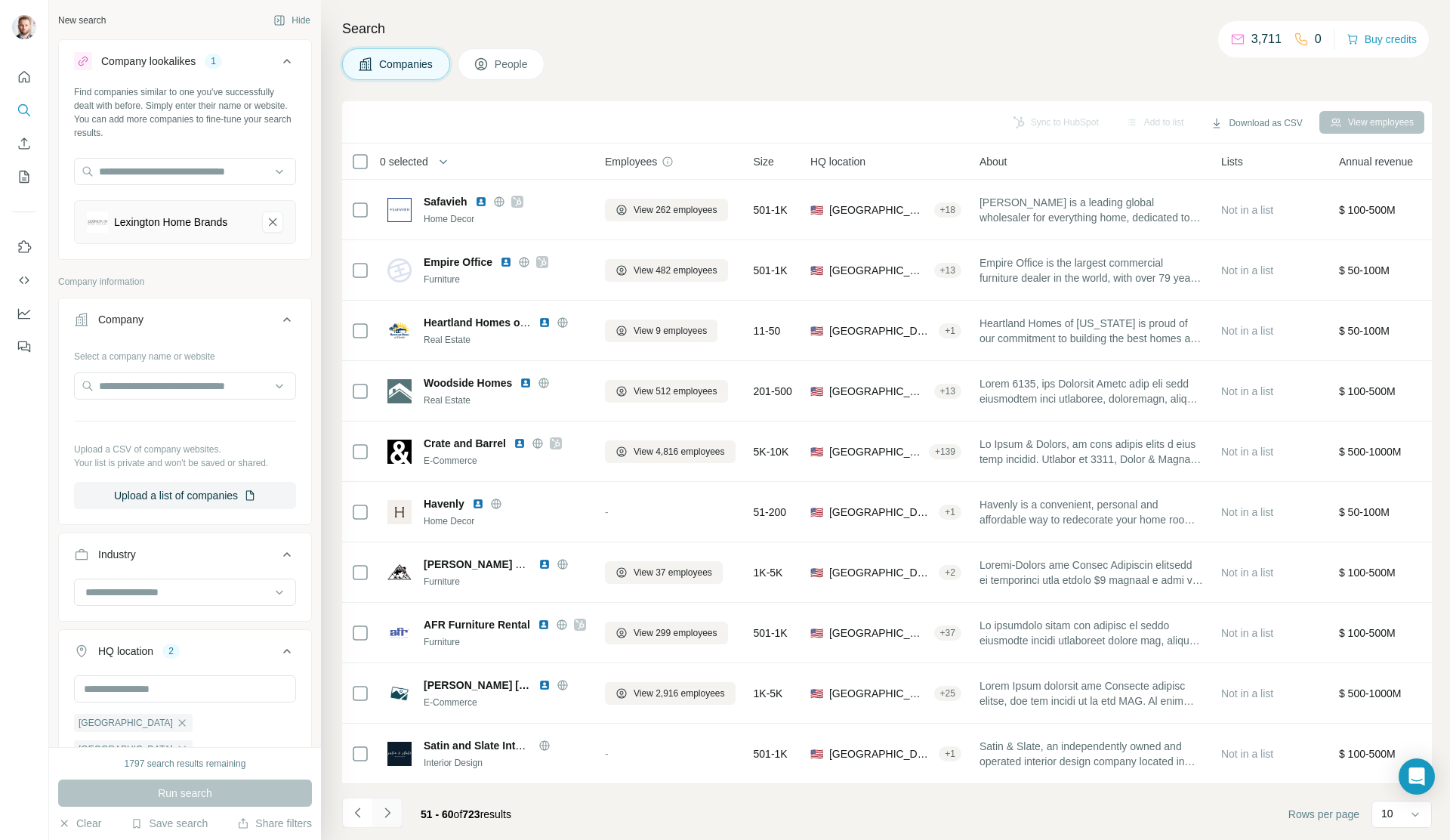
click at [393, 813] on icon "Navigate to next page" at bounding box center [388, 813] width 15 height 15
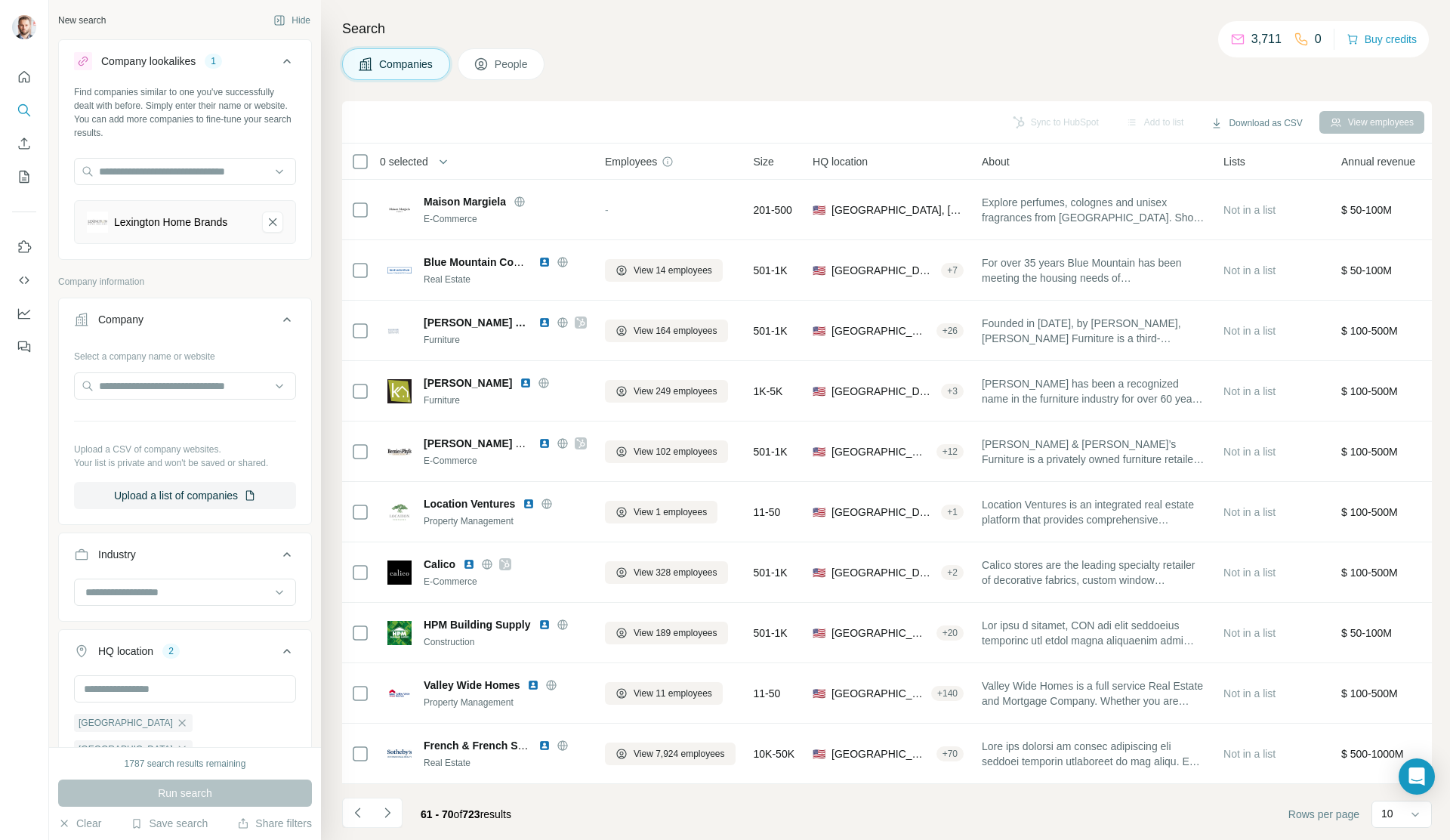
click at [379, 823] on button "Navigate to next page" at bounding box center [388, 813] width 30 height 30
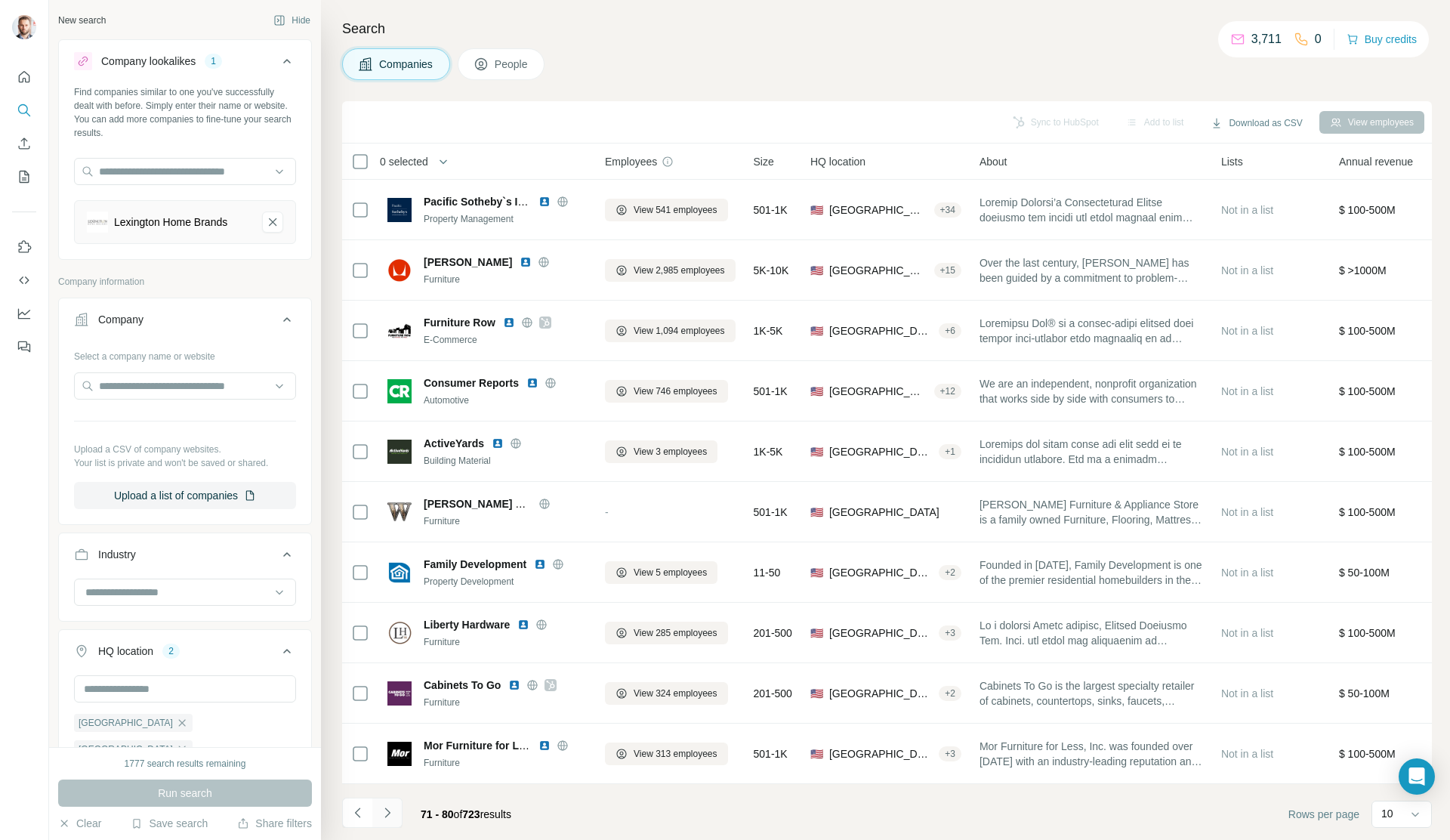
click at [395, 813] on button "Navigate to next page" at bounding box center [388, 813] width 30 height 30
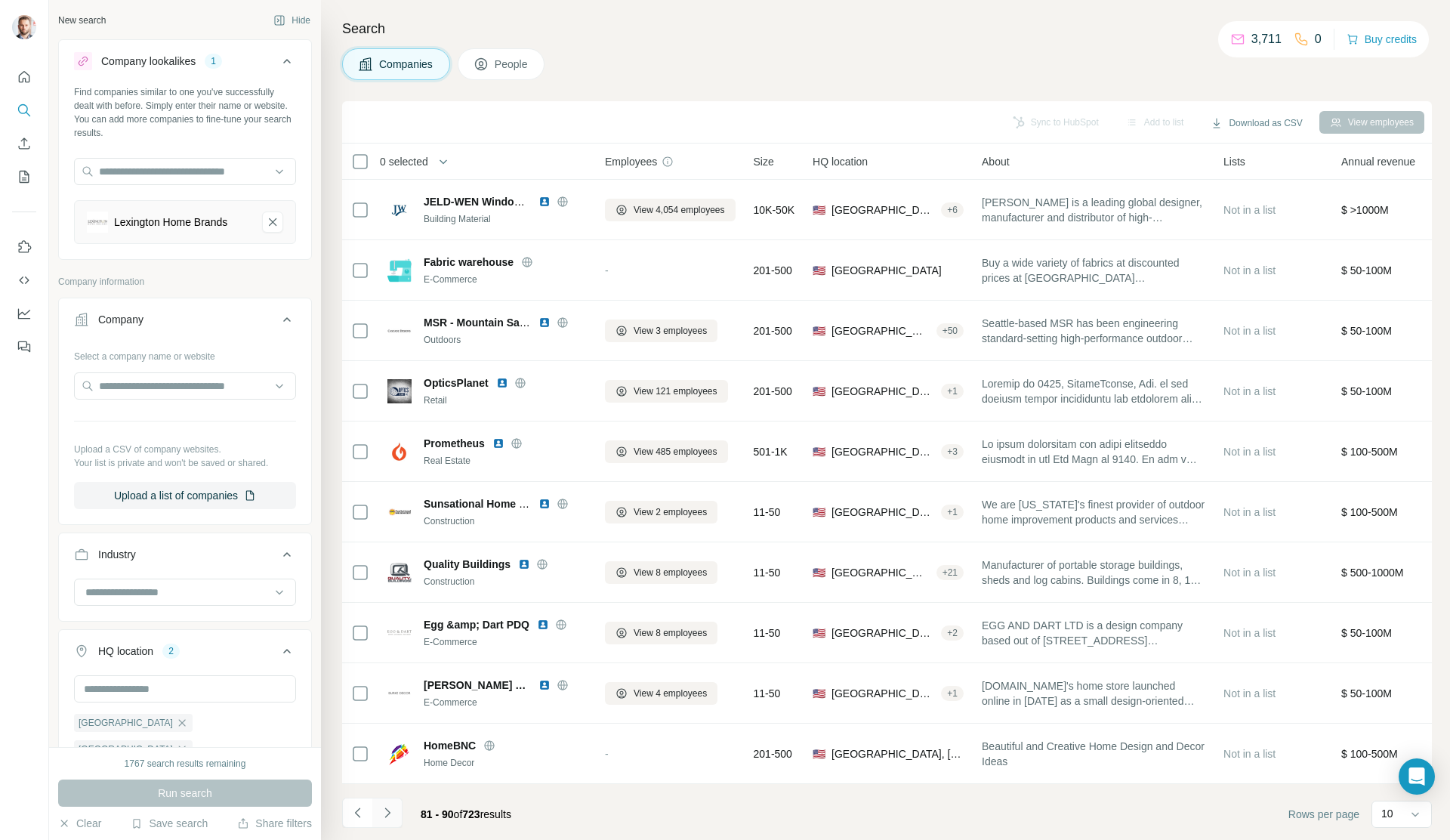
click at [389, 810] on icon "Navigate to next page" at bounding box center [388, 813] width 15 height 15
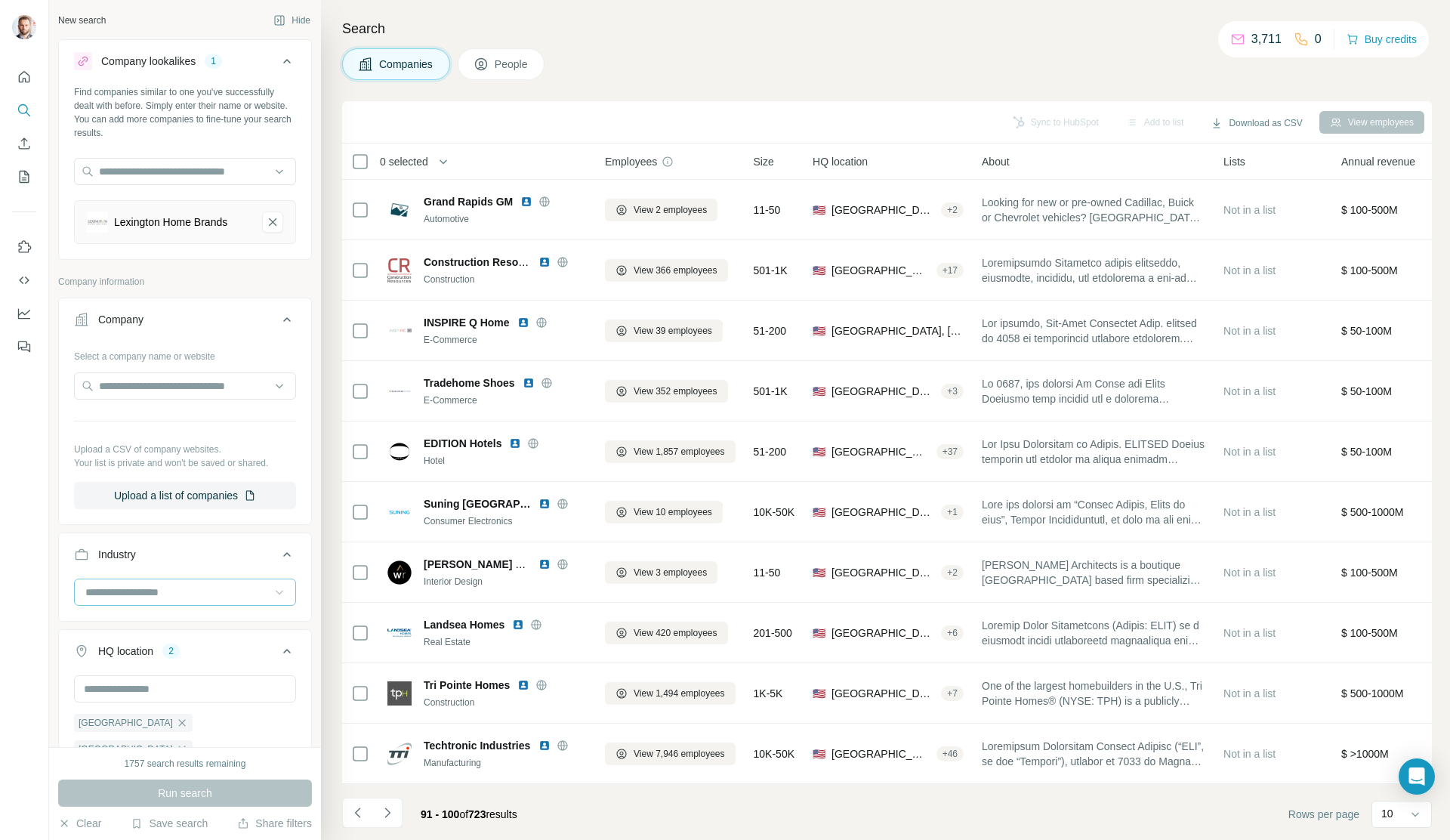
click at [272, 584] on icon at bounding box center [279, 592] width 15 height 15
type input "****"
click at [238, 622] on div "Furniture" at bounding box center [179, 626] width 185 height 15
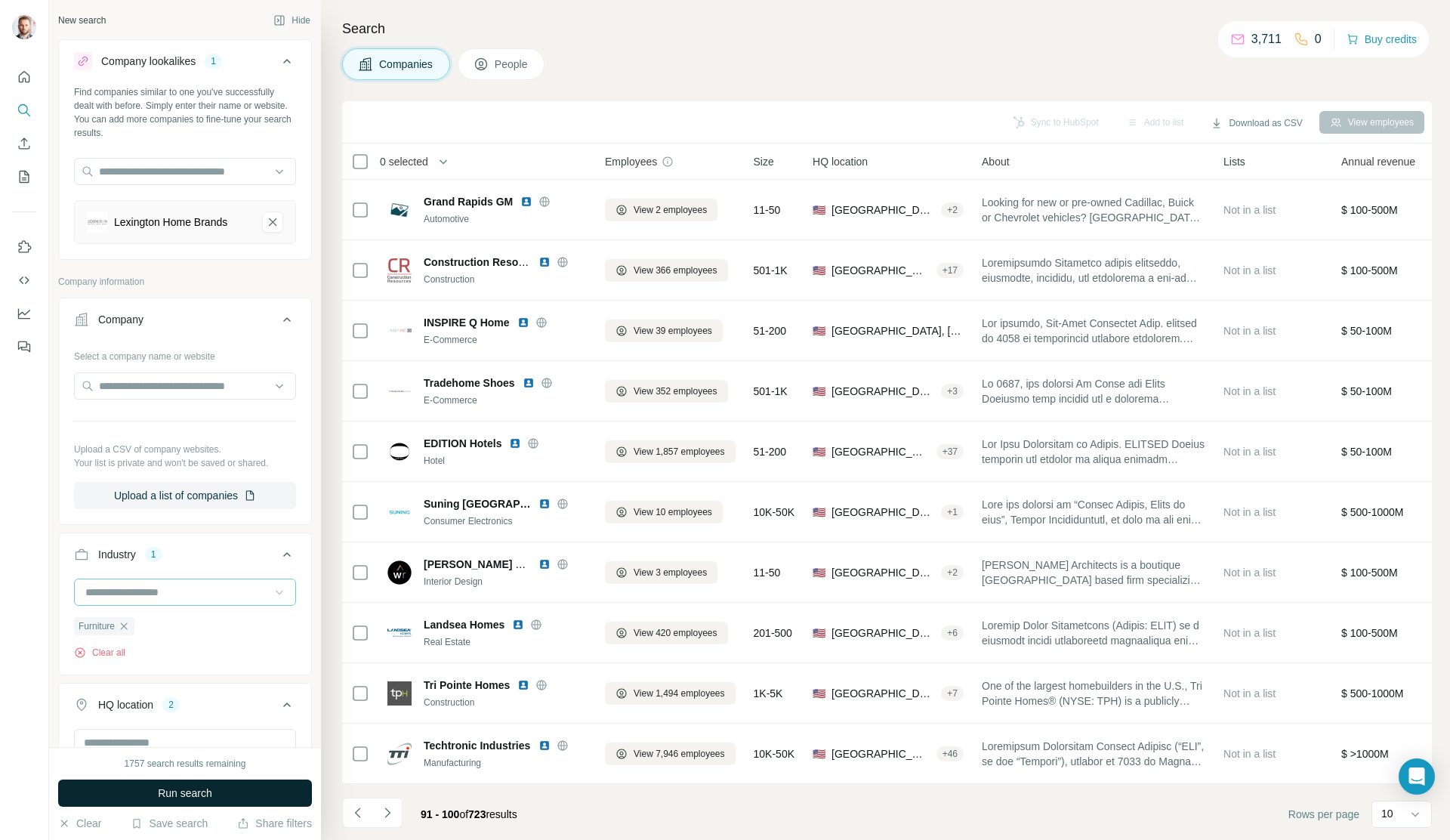
click at [281, 788] on button "Run search" at bounding box center [185, 793] width 253 height 27
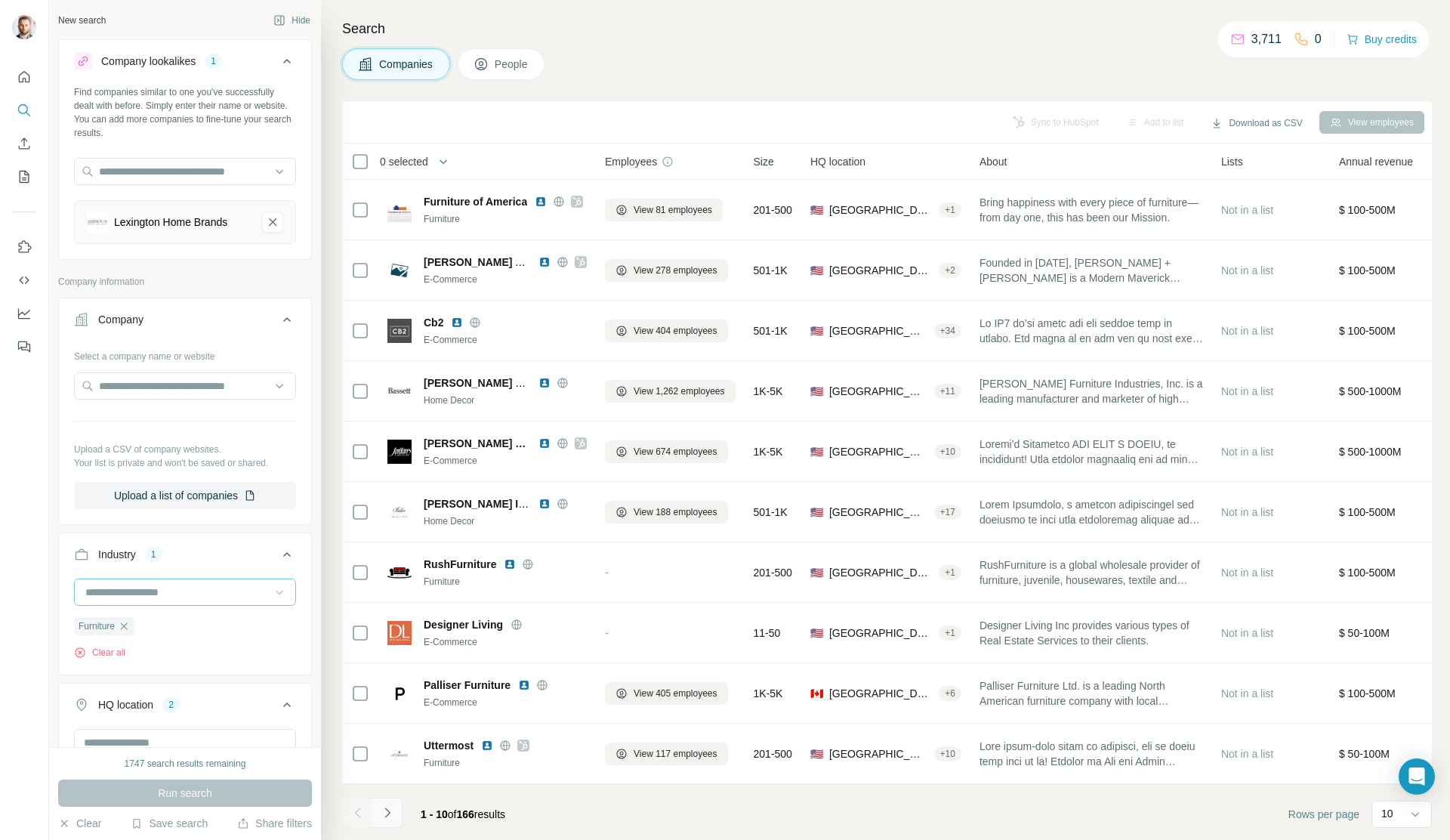
click at [382, 816] on icon "Navigate to next page" at bounding box center [388, 813] width 15 height 15
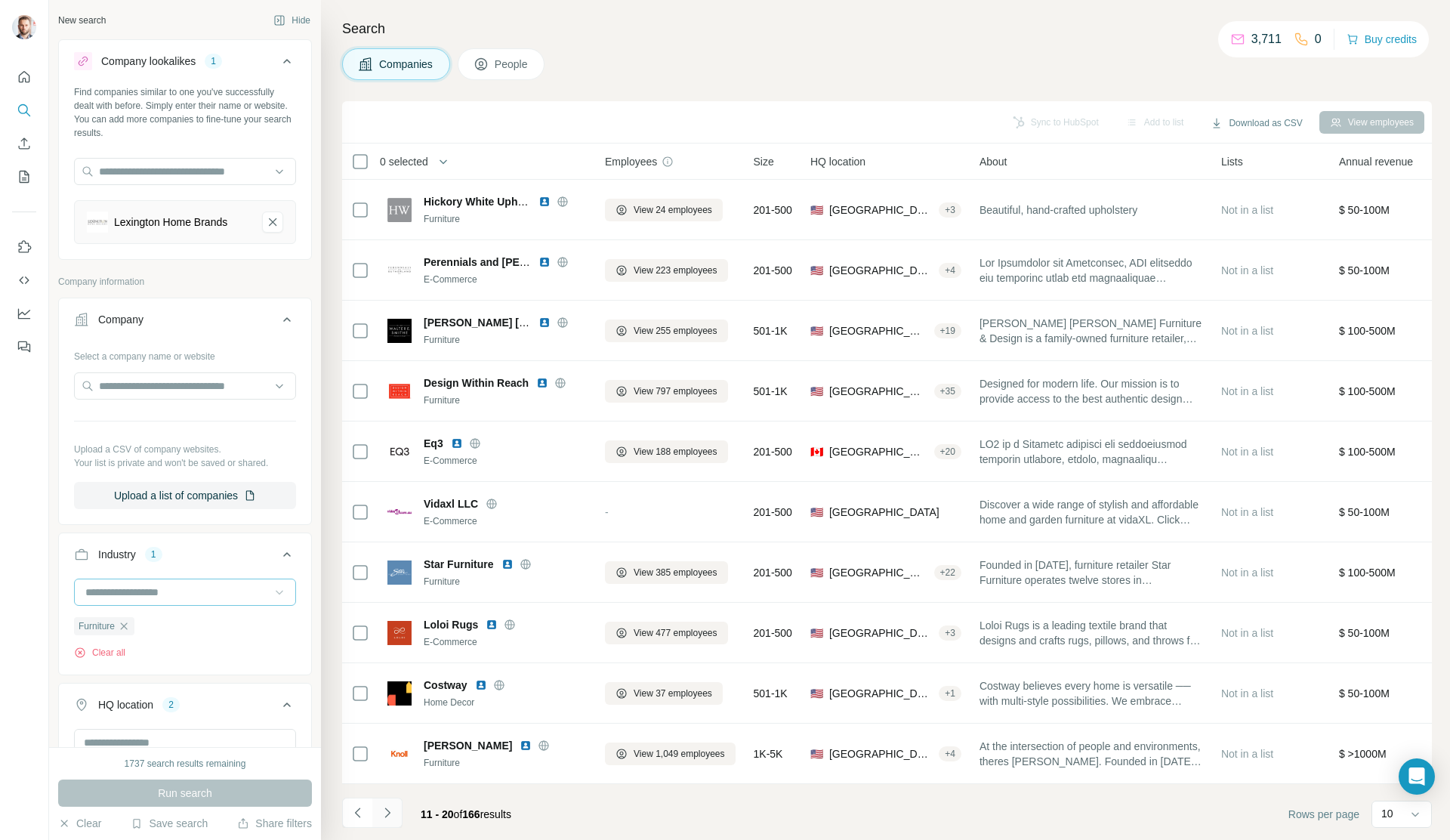
click at [388, 815] on icon "Navigate to next page" at bounding box center [387, 812] width 5 height 10
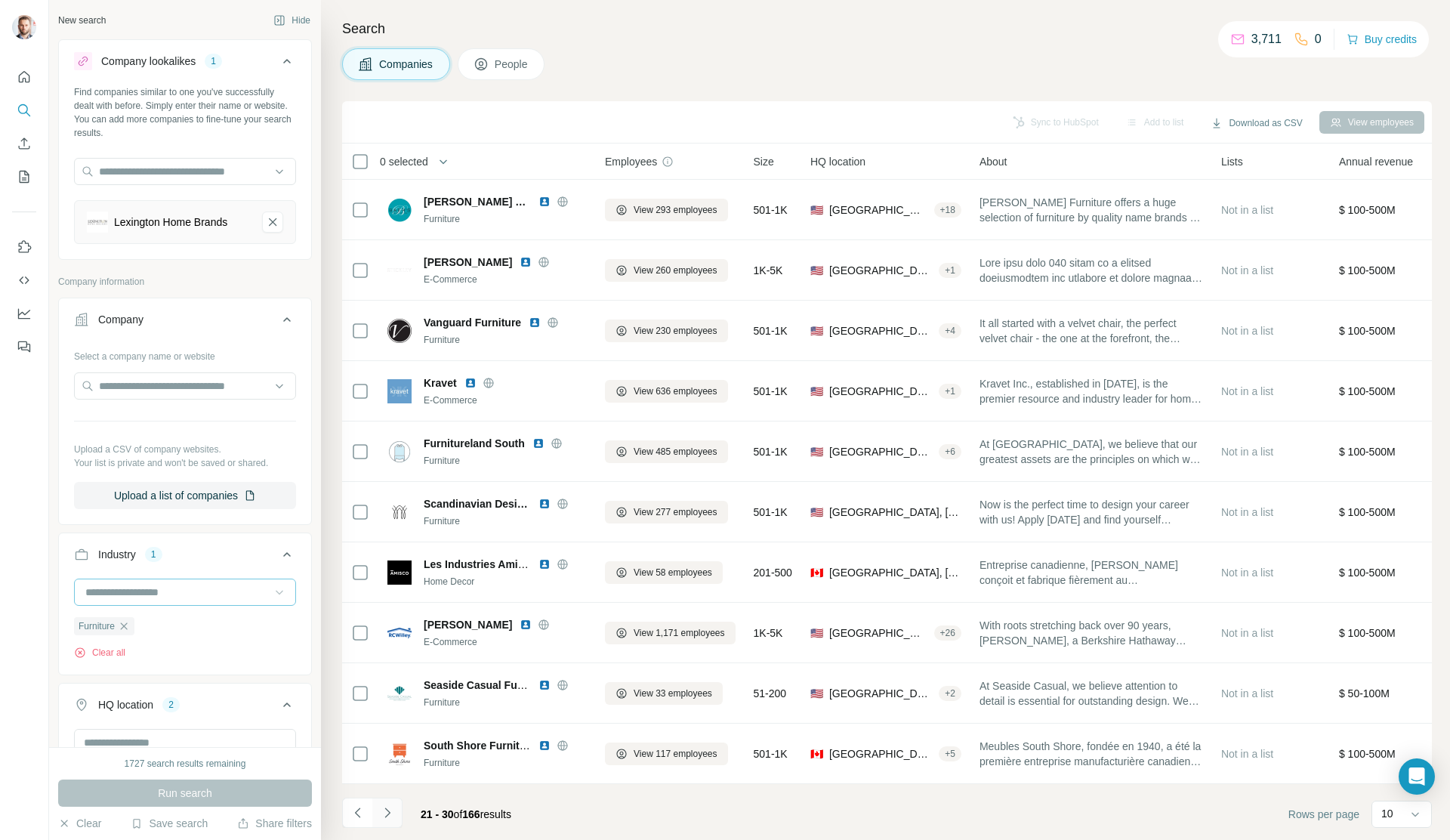
click at [388, 815] on icon "Navigate to next page" at bounding box center [387, 812] width 5 height 10
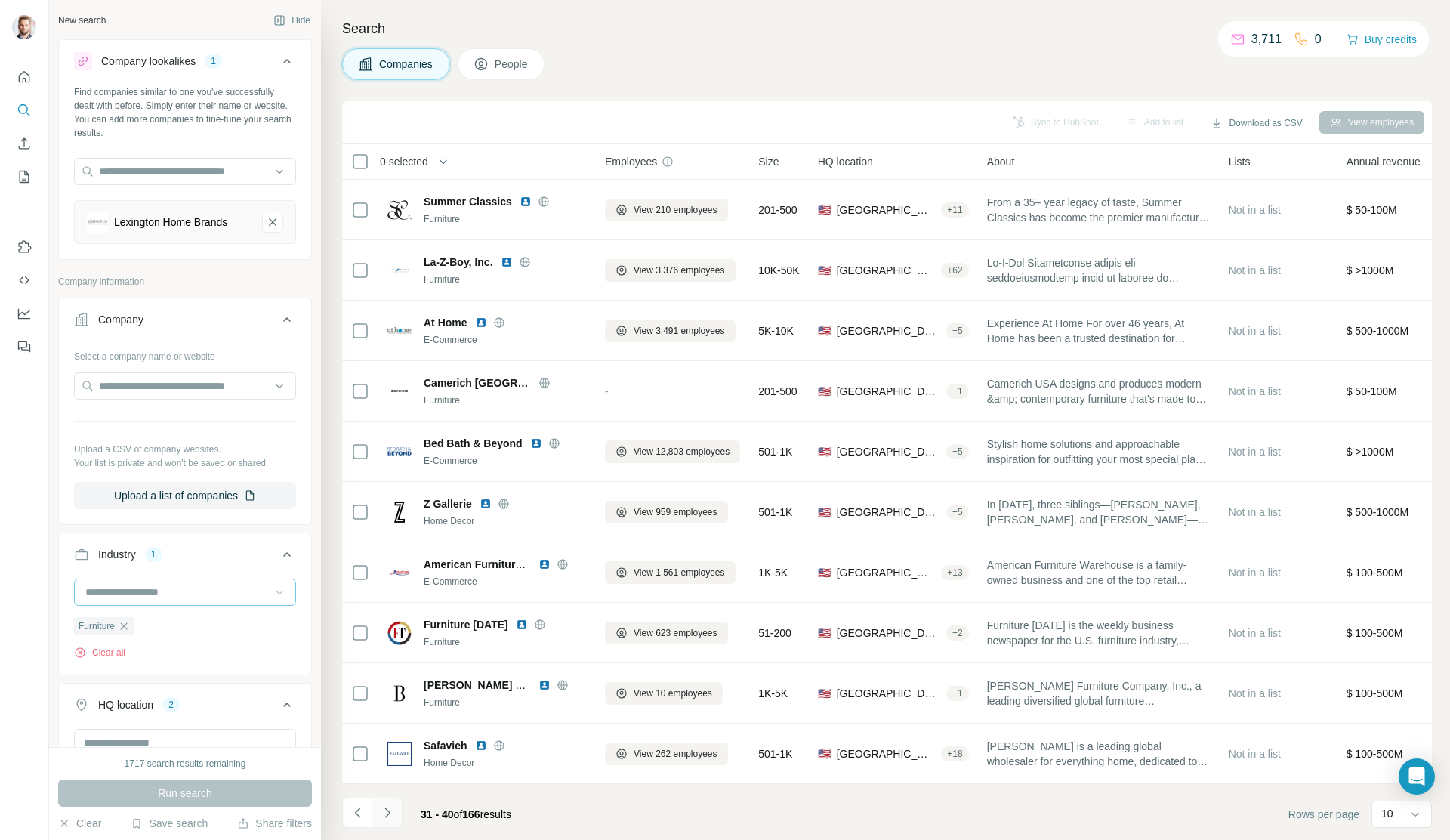
click at [388, 814] on icon "Navigate to next page" at bounding box center [387, 812] width 5 height 10
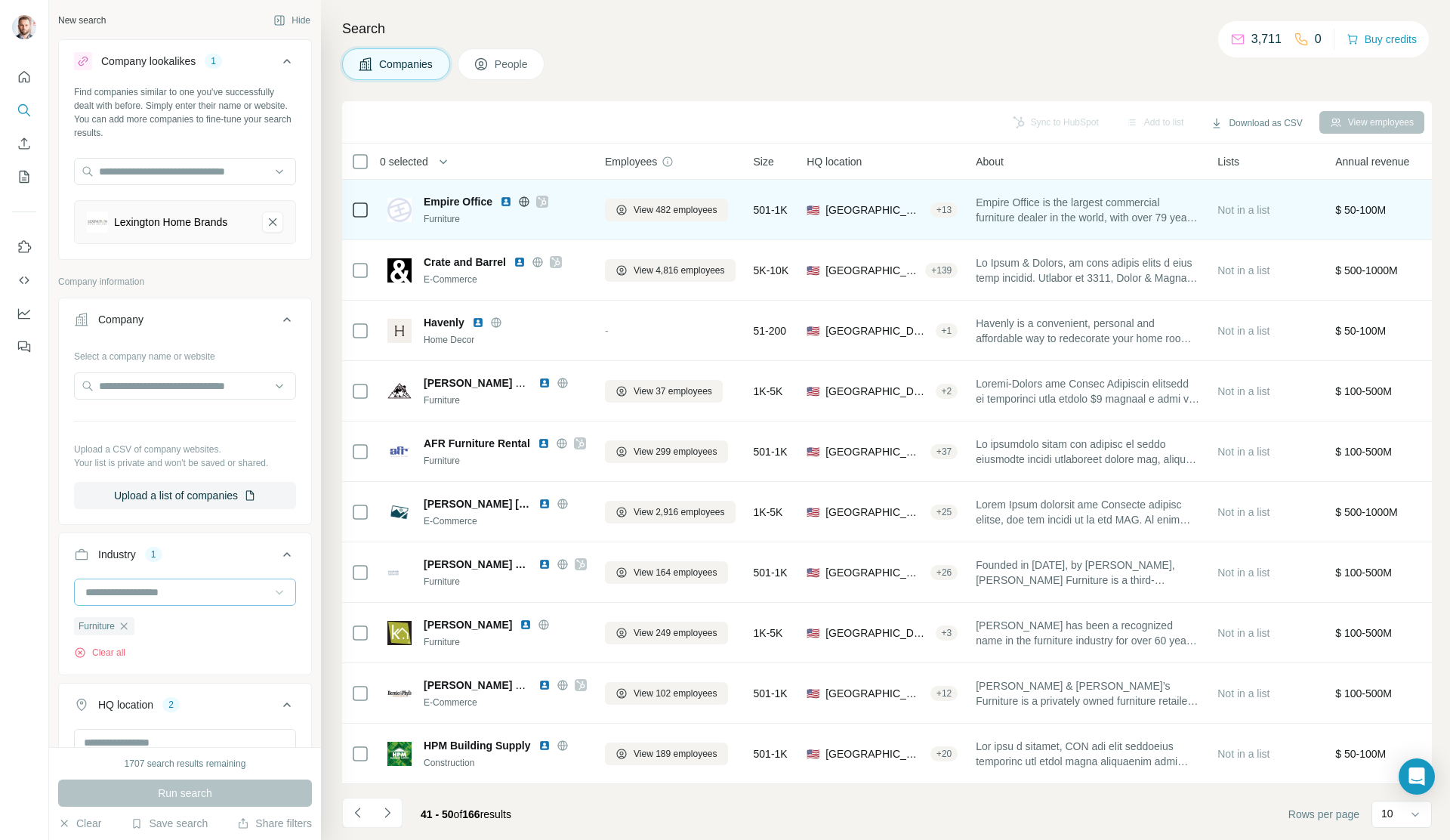
click at [545, 199] on icon at bounding box center [543, 202] width 9 height 12
click at [526, 199] on icon at bounding box center [524, 201] width 4 height 10
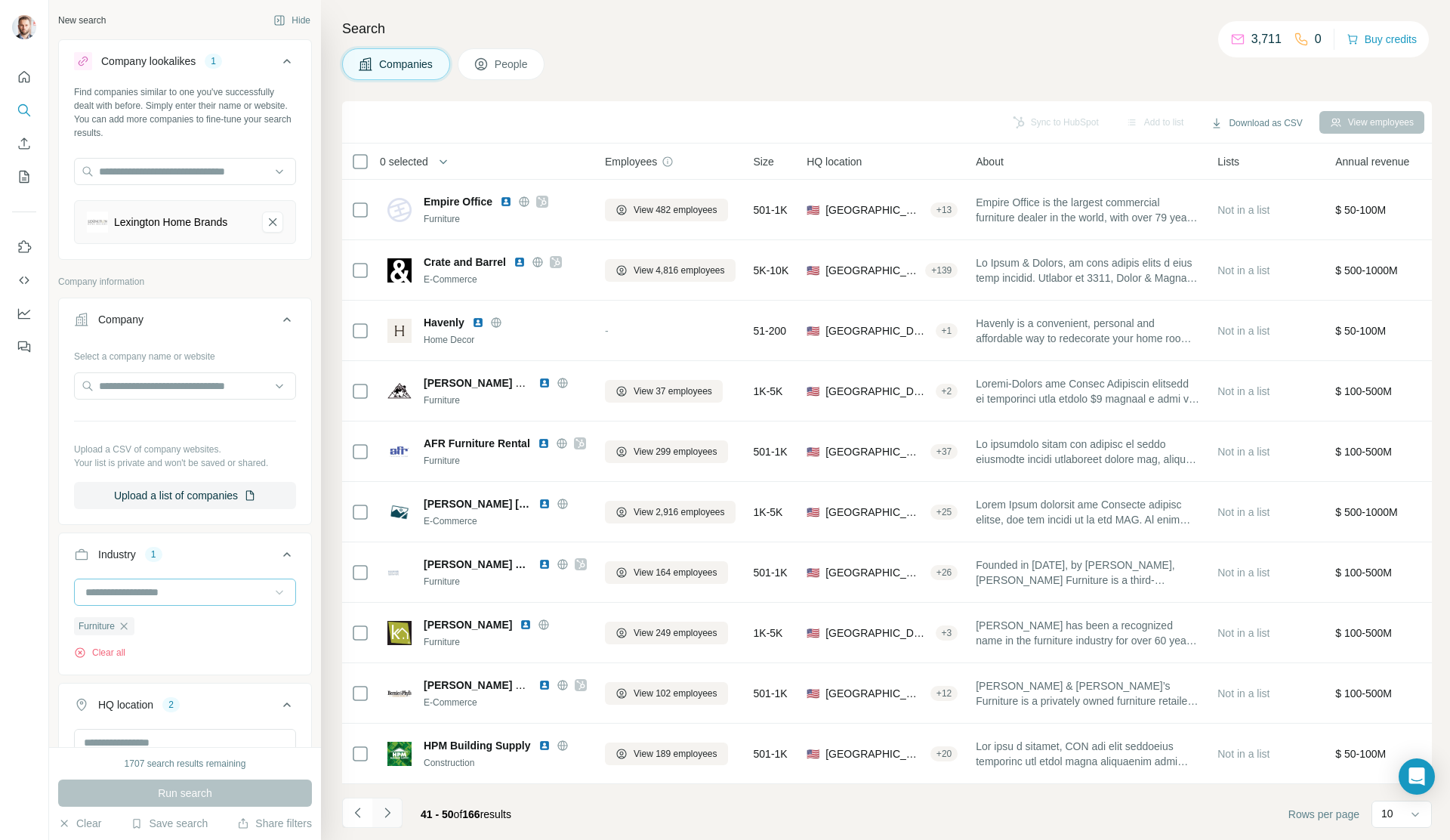
click at [386, 813] on icon "Navigate to next page" at bounding box center [388, 813] width 15 height 15
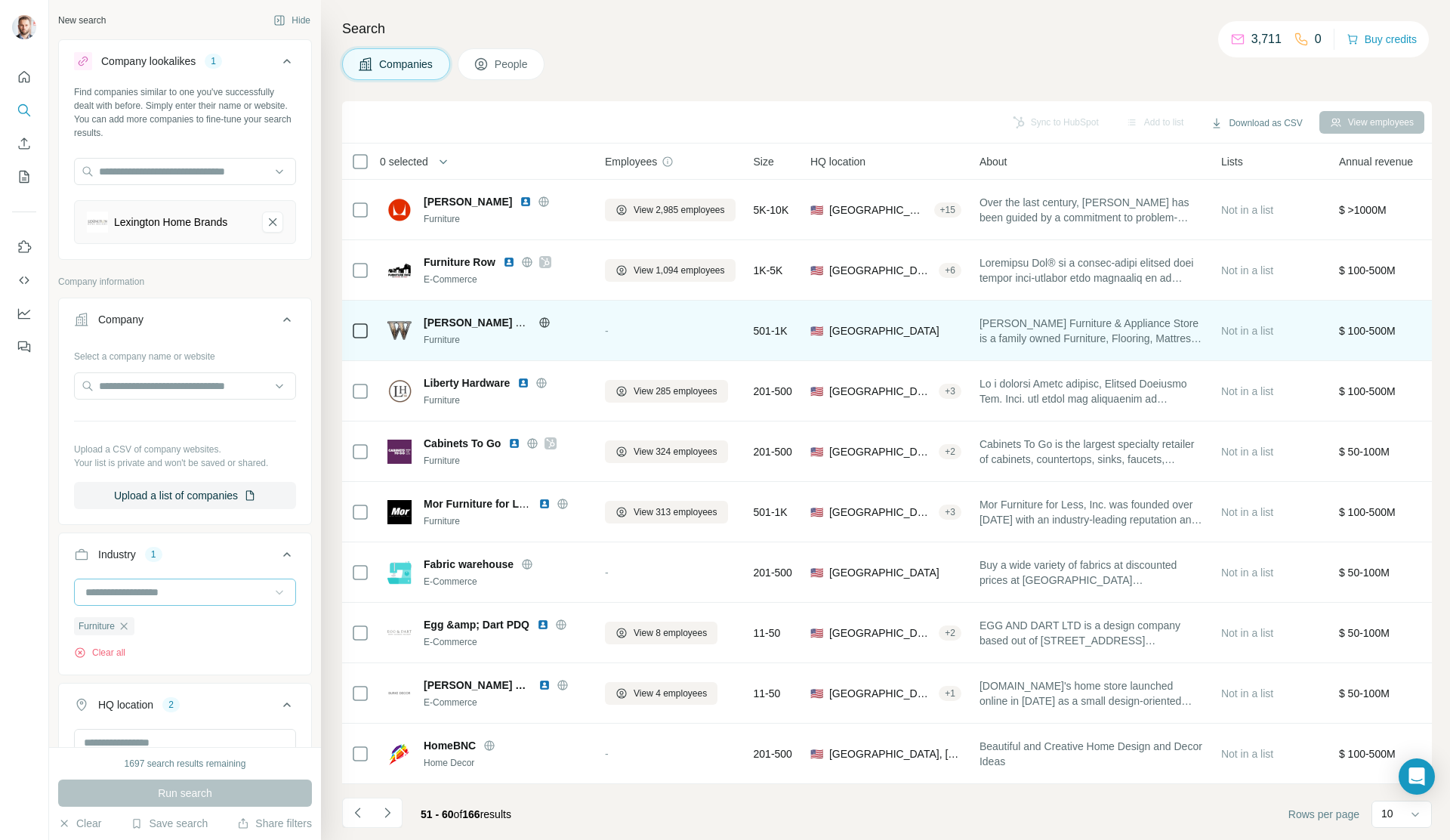
click at [543, 317] on icon at bounding box center [544, 322] width 4 height 10
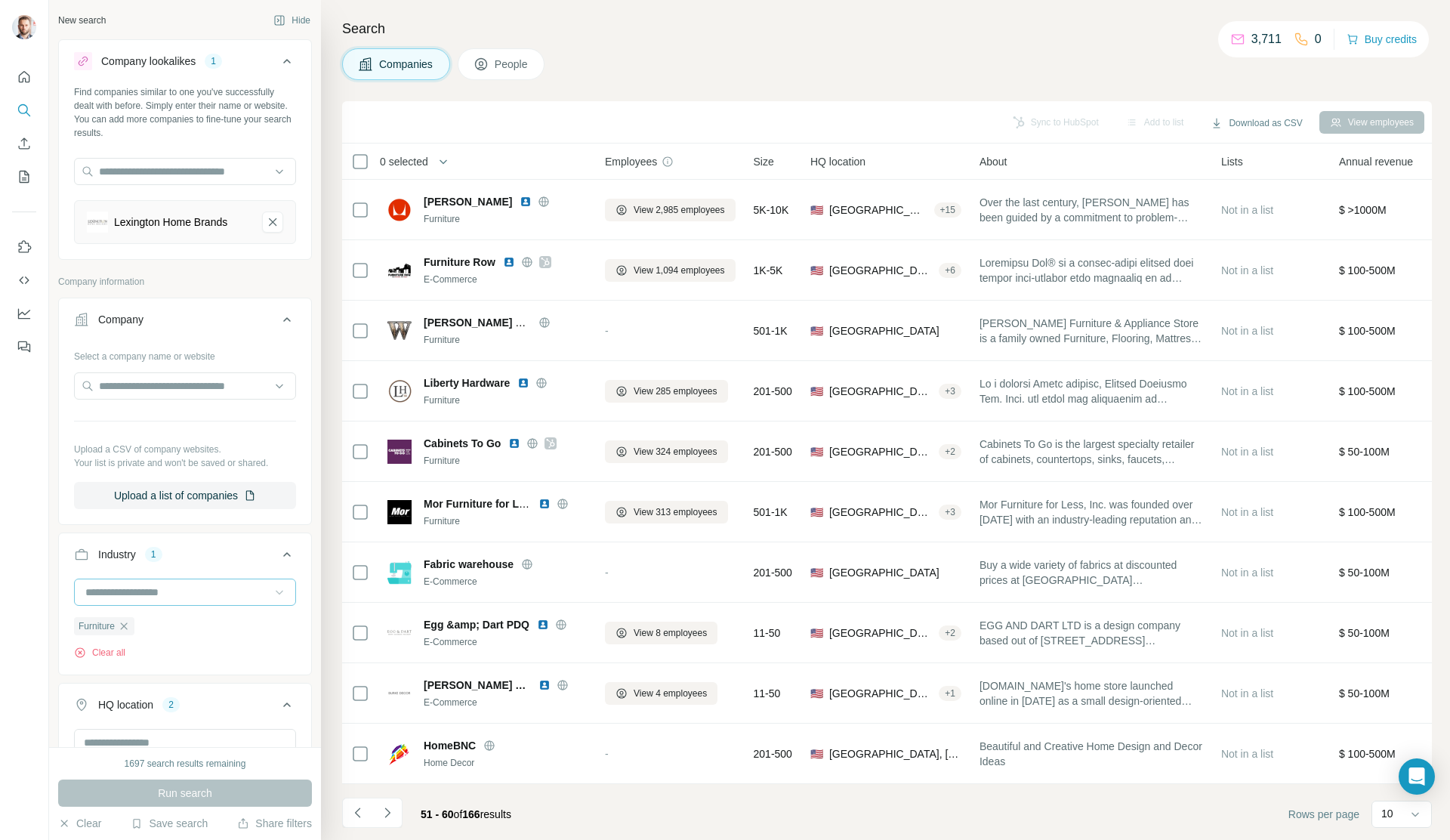
click at [390, 814] on icon "Navigate to next page" at bounding box center [388, 813] width 15 height 15
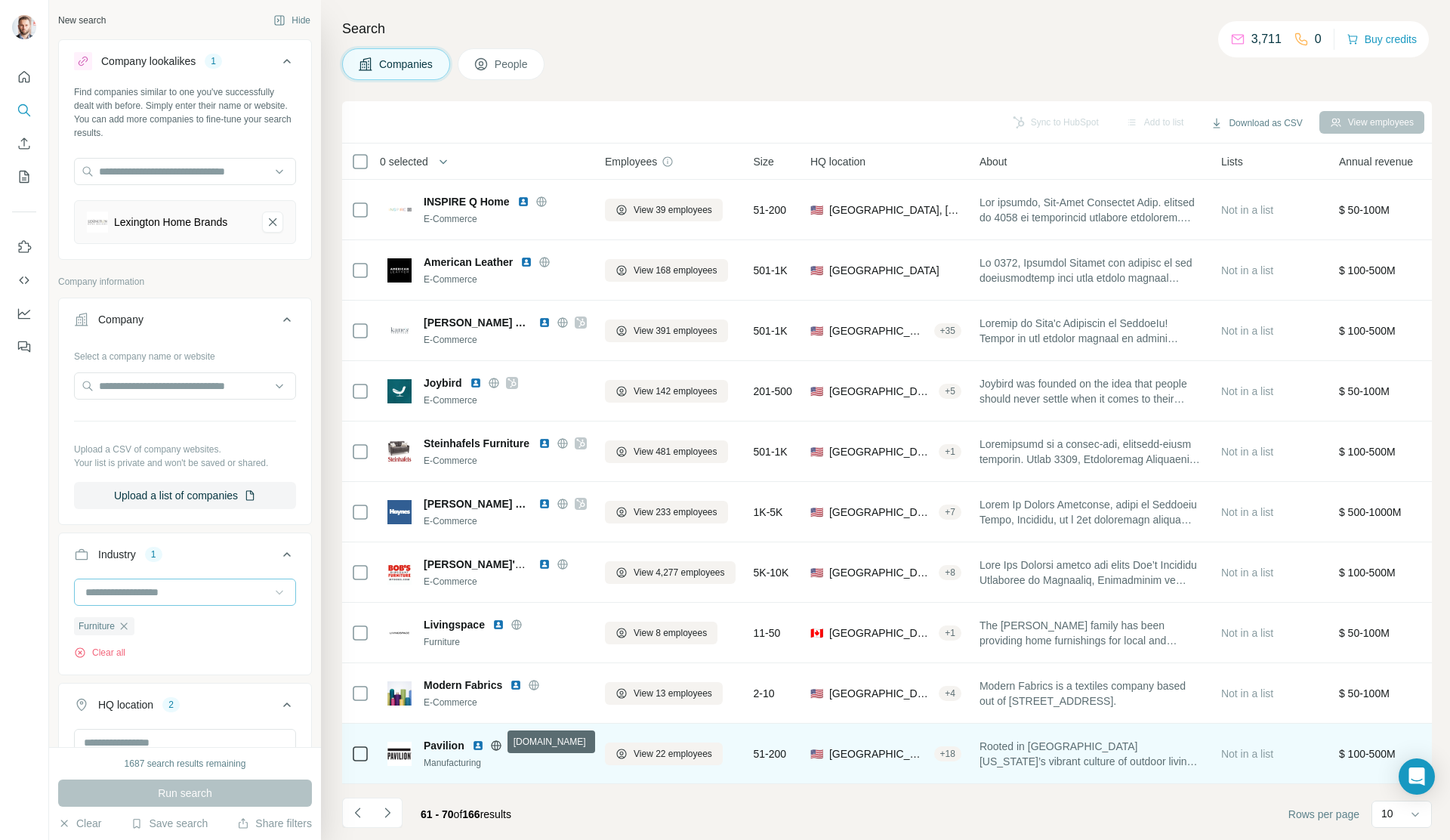
click at [494, 741] on icon at bounding box center [495, 744] width 4 height 10
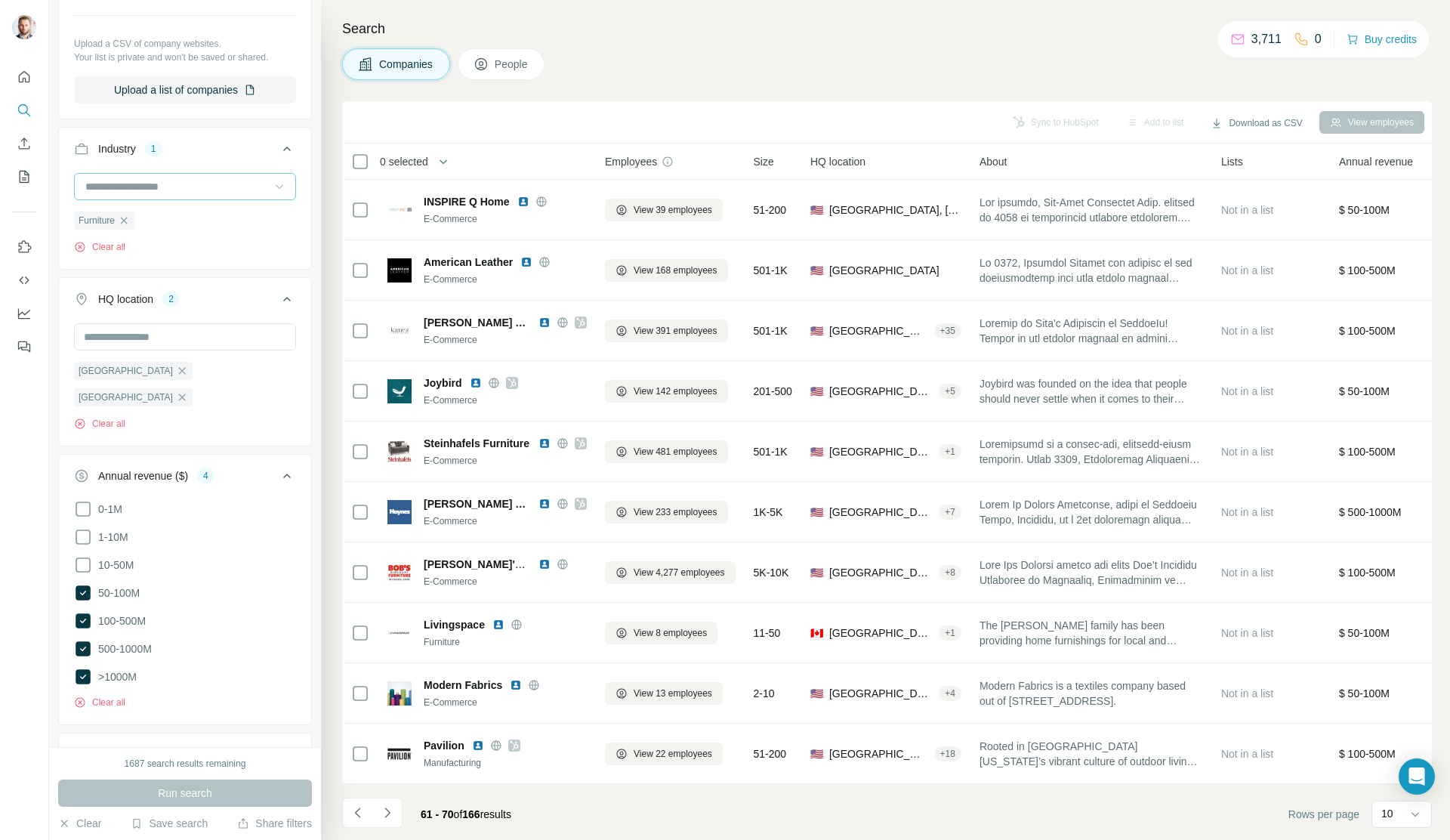
scroll to position [477, 0]
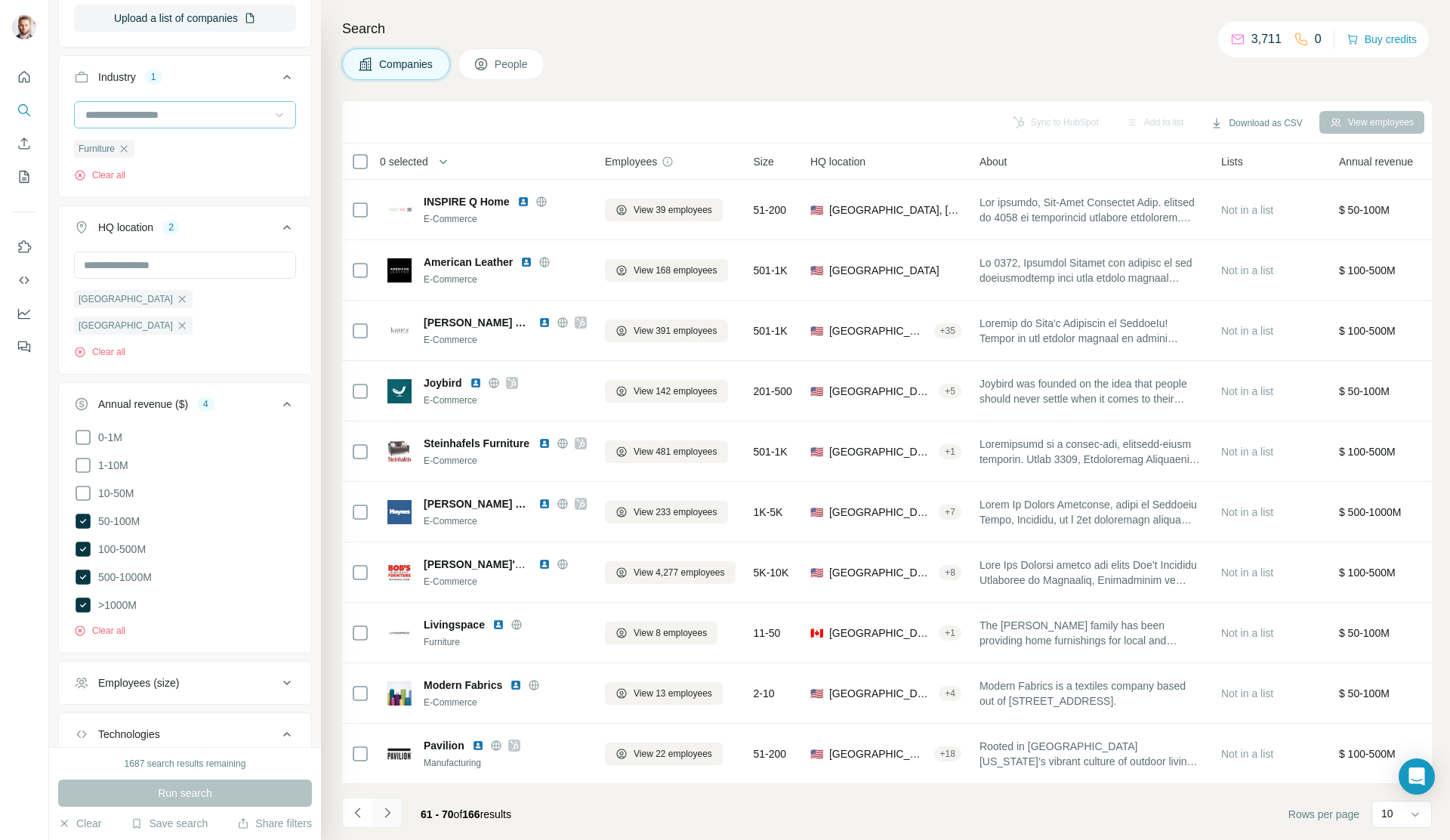
click at [392, 814] on icon "Navigate to next page" at bounding box center [388, 813] width 15 height 15
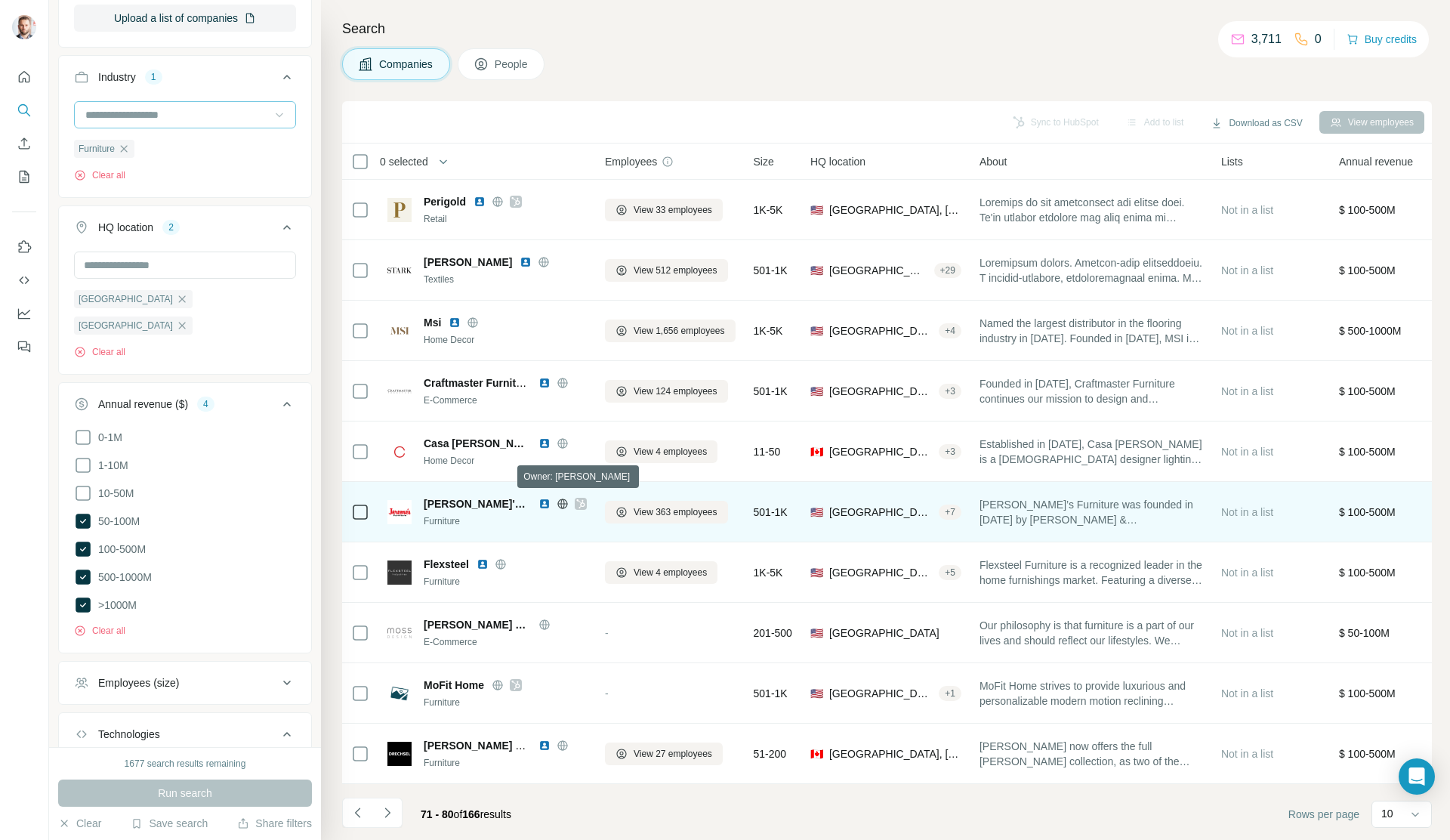
click at [576, 502] on icon at bounding box center [580, 504] width 9 height 12
click at [556, 501] on icon at bounding box center [562, 504] width 12 height 12
drag, startPoint x: 420, startPoint y: 499, endPoint x: 521, endPoint y: 502, distance: 101.0
click at [521, 502] on div "Jerome's Furniture Furniture" at bounding box center [487, 512] width 200 height 32
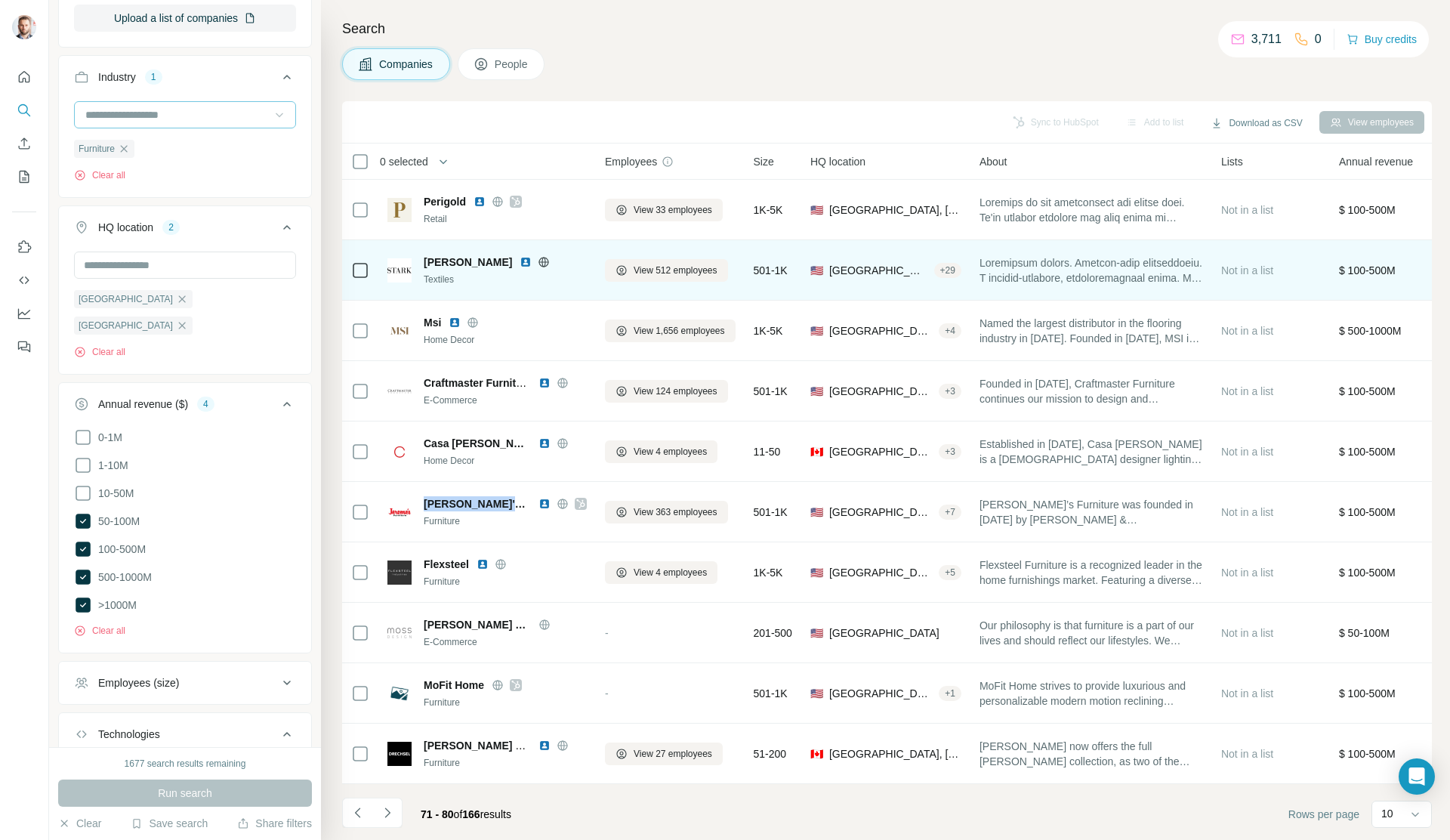
copy span "Jerome's Furniture"
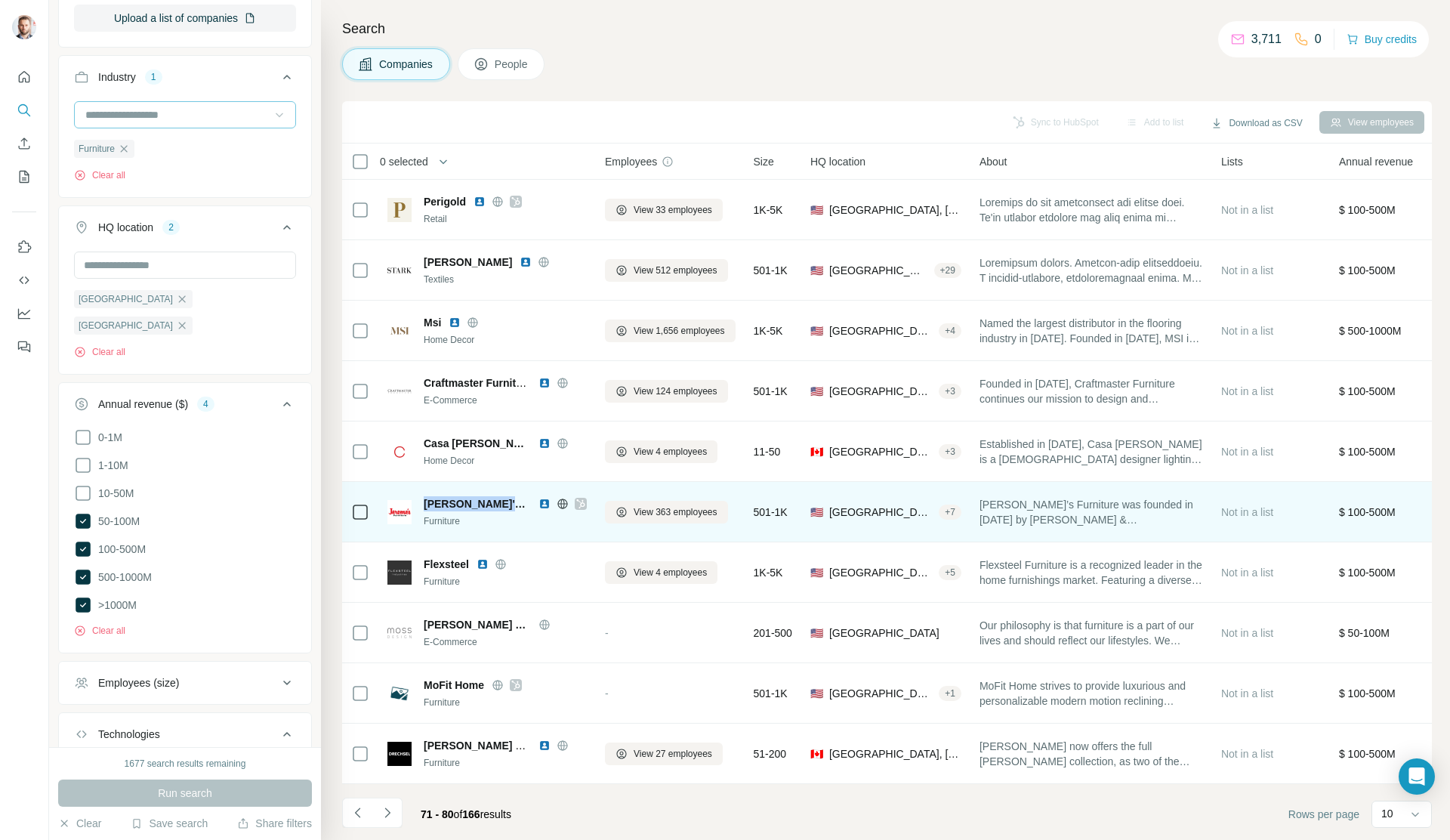
click at [539, 499] on img at bounding box center [545, 504] width 12 height 12
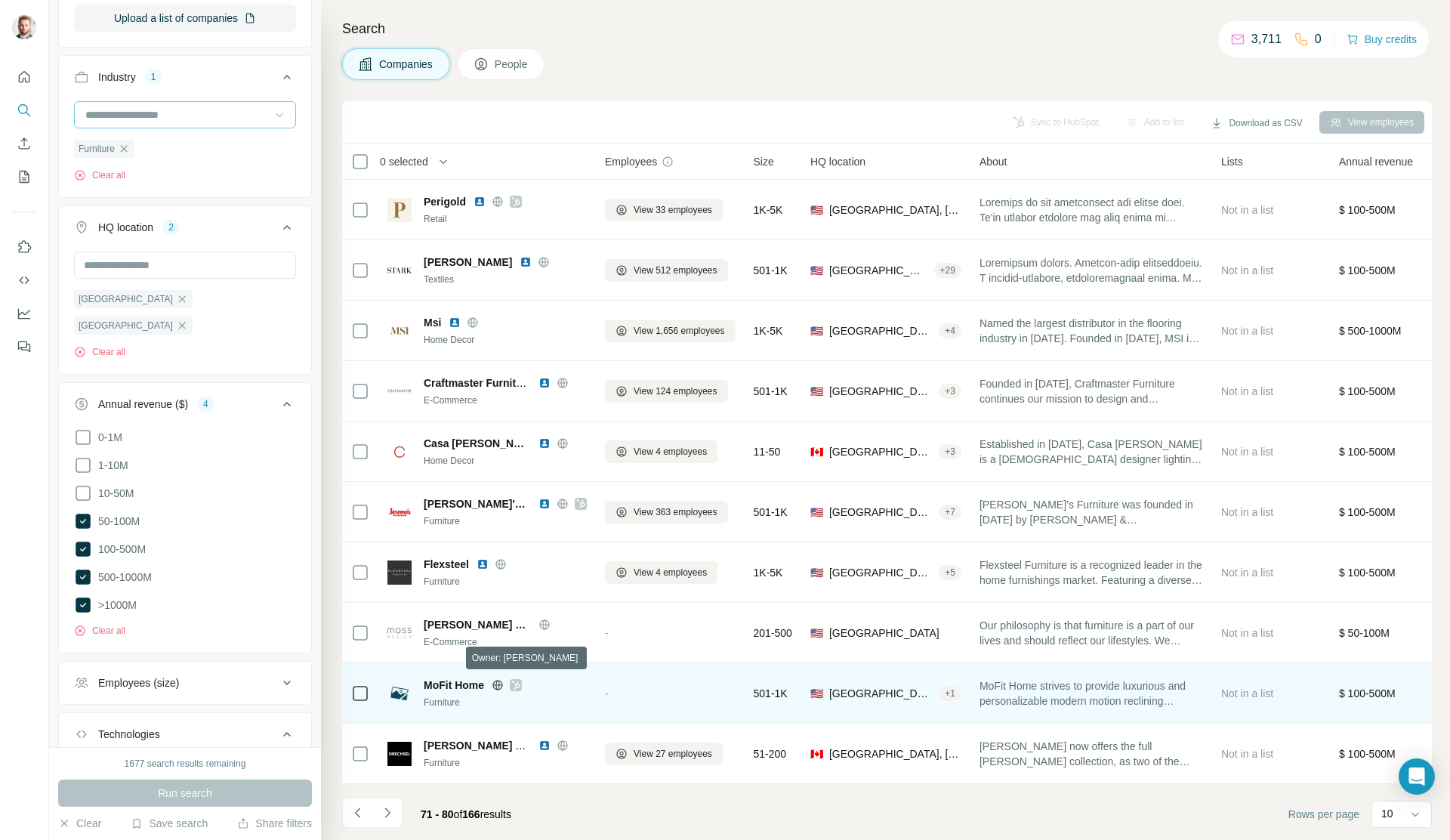
click at [517, 682] on icon at bounding box center [516, 685] width 8 height 9
click at [499, 684] on icon at bounding box center [498, 685] width 12 height 12
drag, startPoint x: 420, startPoint y: 674, endPoint x: 484, endPoint y: 677, distance: 64.1
click at [484, 678] on div "MoFit Home Furniture" at bounding box center [487, 694] width 200 height 32
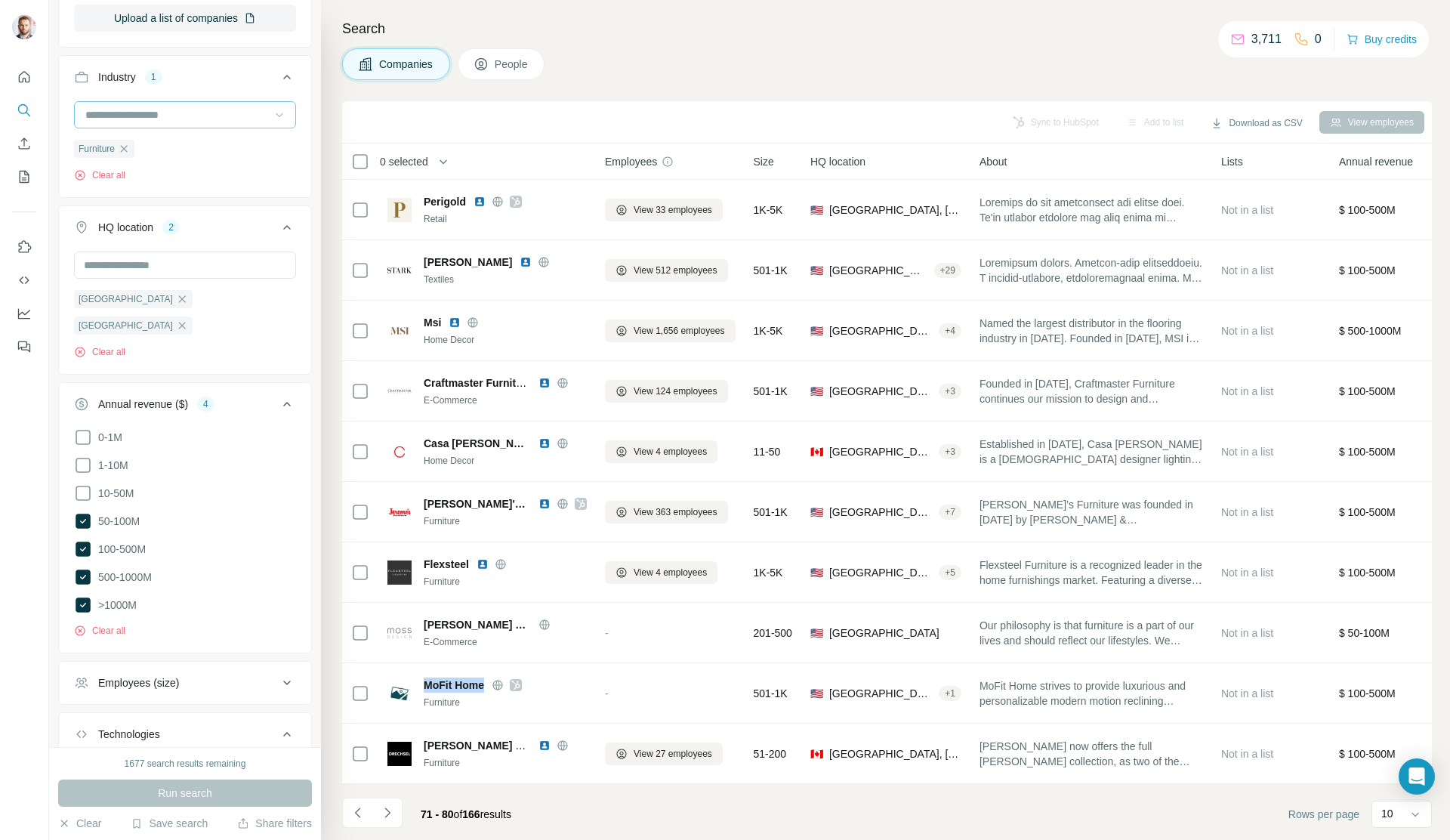
copy span "MoFit Home"
click at [395, 811] on button "Navigate to next page" at bounding box center [388, 813] width 30 height 30
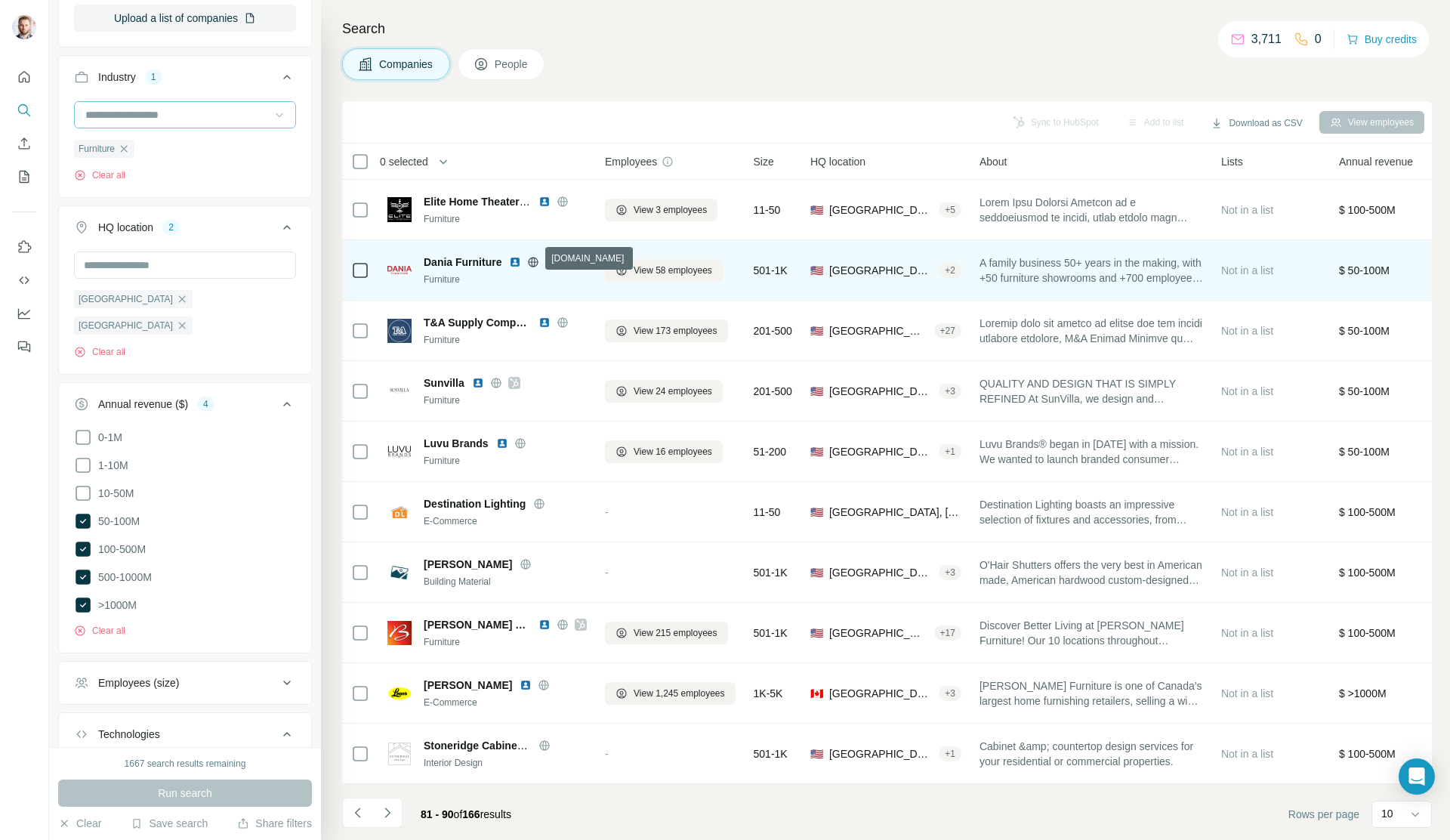
click at [530, 260] on icon at bounding box center [533, 262] width 12 height 12
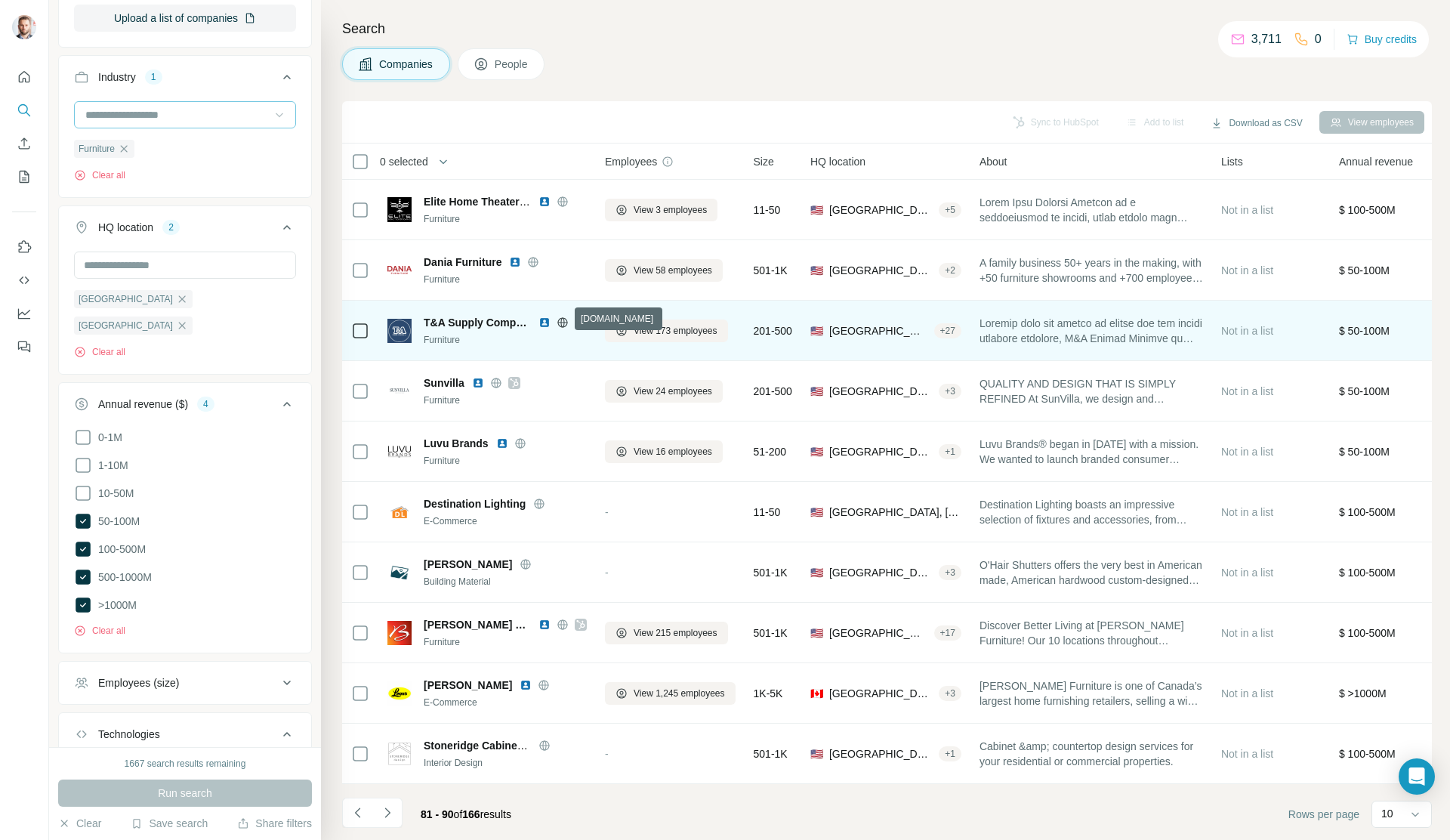
click at [559, 319] on icon at bounding box center [562, 322] width 12 height 12
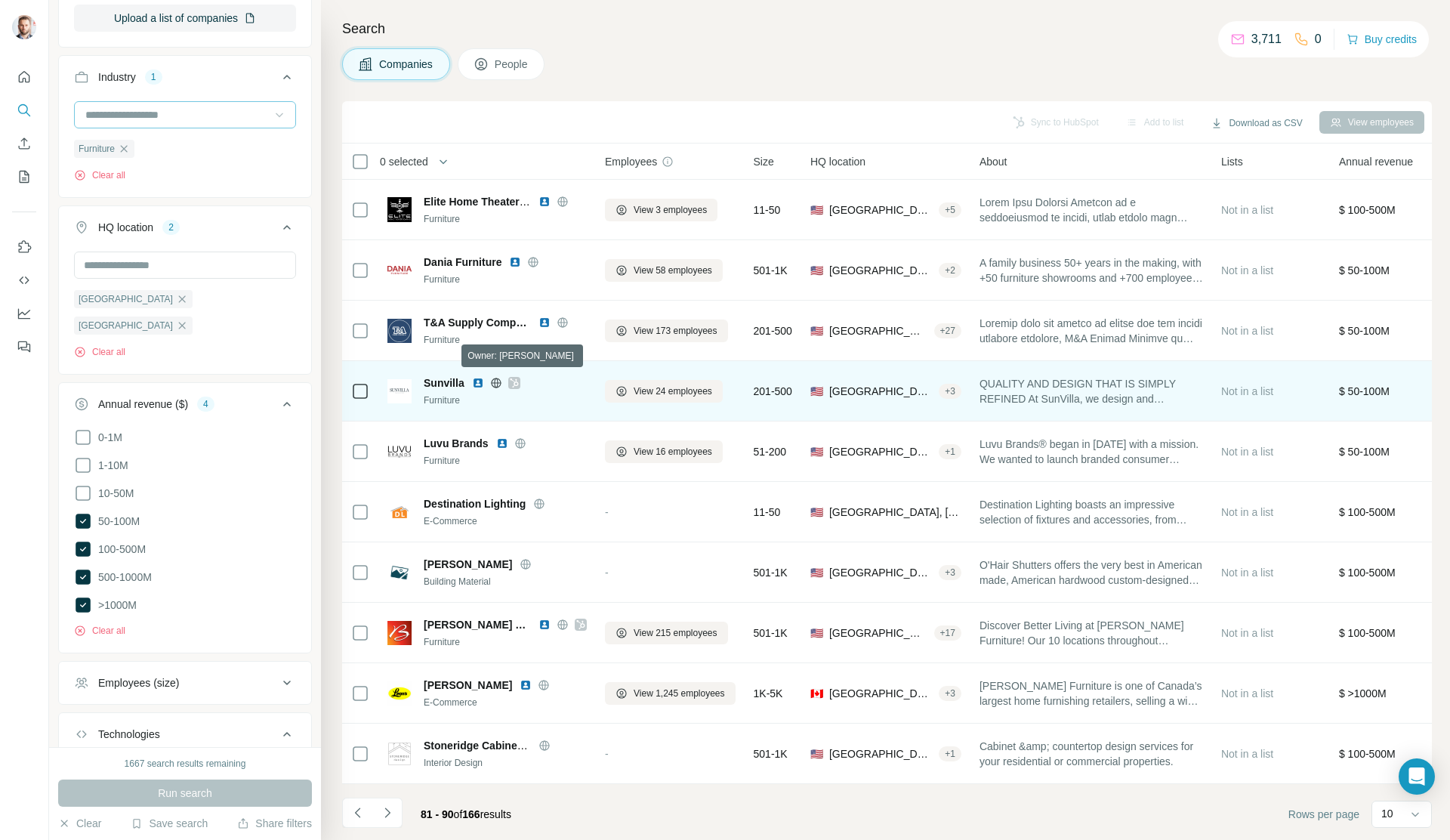
click at [516, 379] on icon at bounding box center [514, 383] width 9 height 12
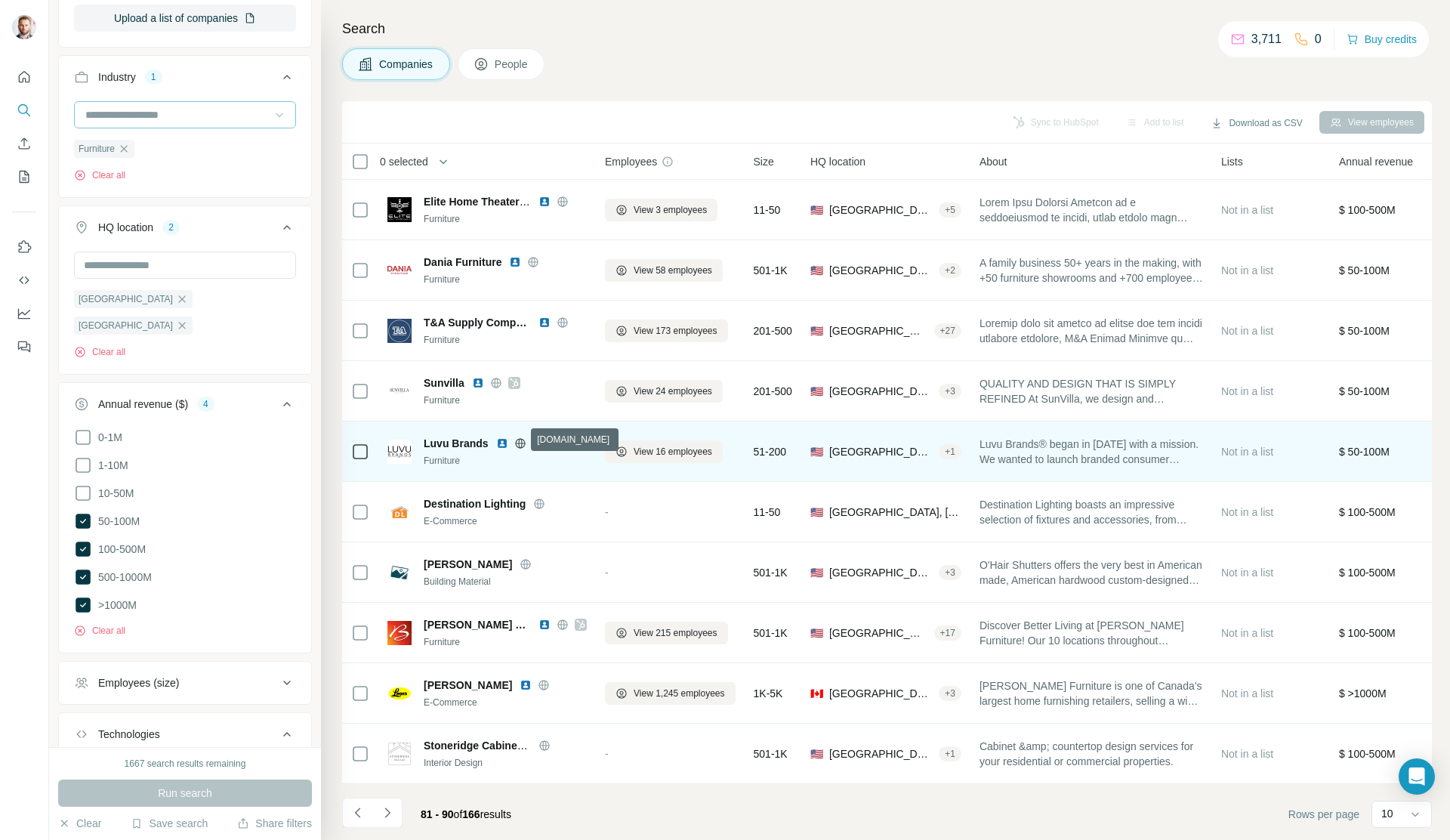
click at [520, 440] on icon at bounding box center [521, 443] width 12 height 12
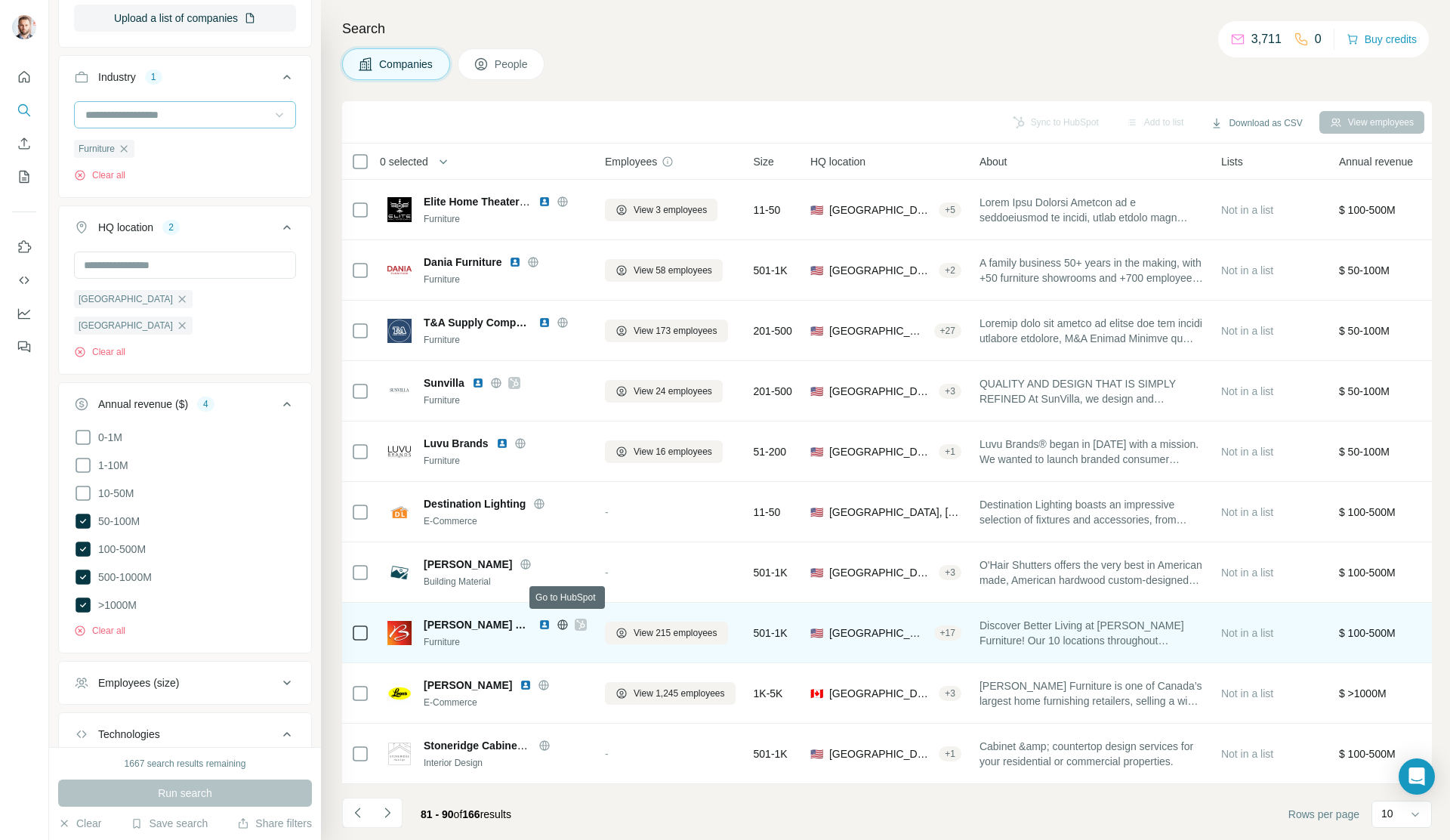
click at [576, 621] on icon at bounding box center [580, 624] width 8 height 9
click at [539, 621] on img at bounding box center [545, 624] width 12 height 12
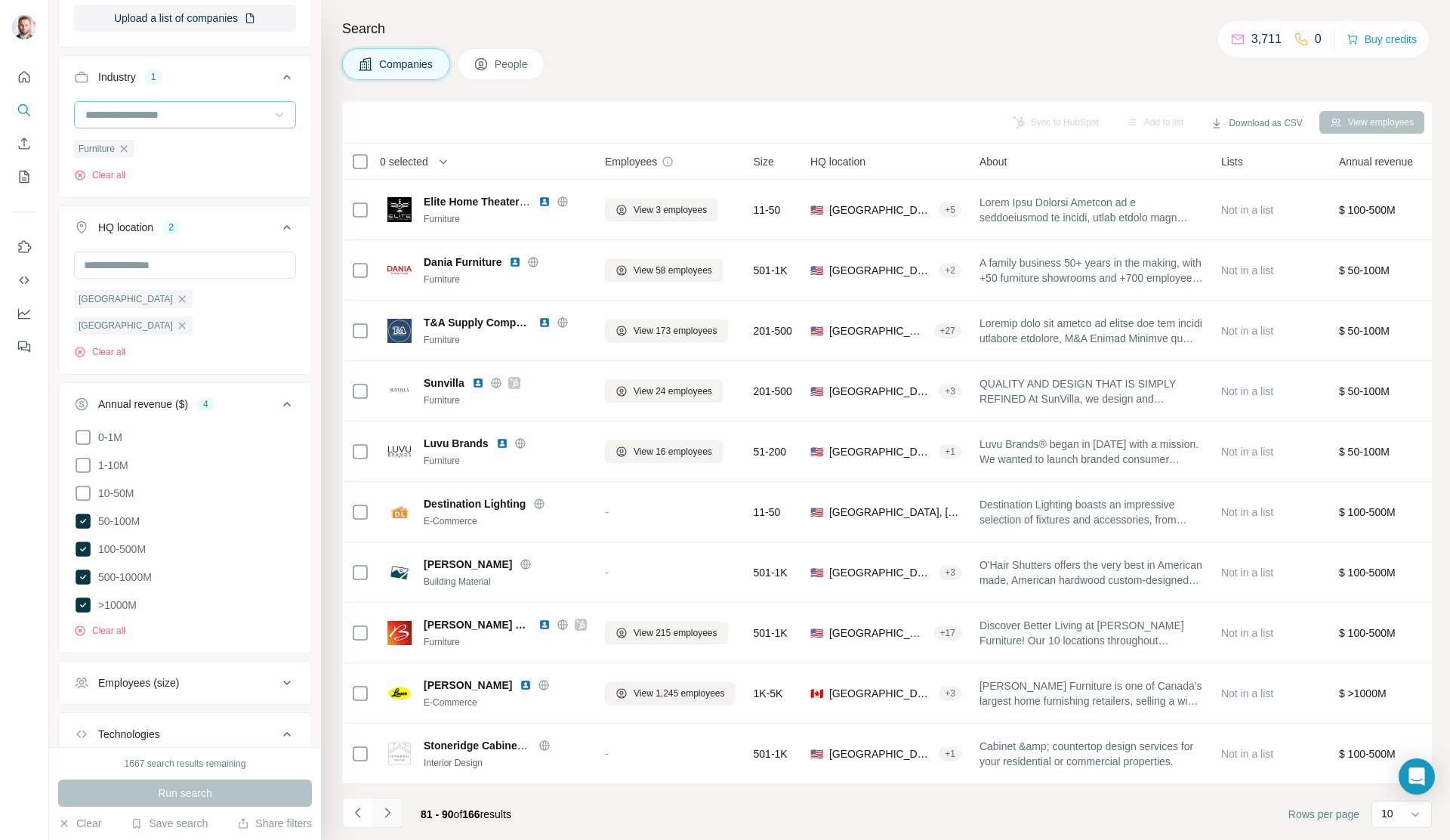
click at [384, 814] on icon "Navigate to next page" at bounding box center [388, 813] width 15 height 15
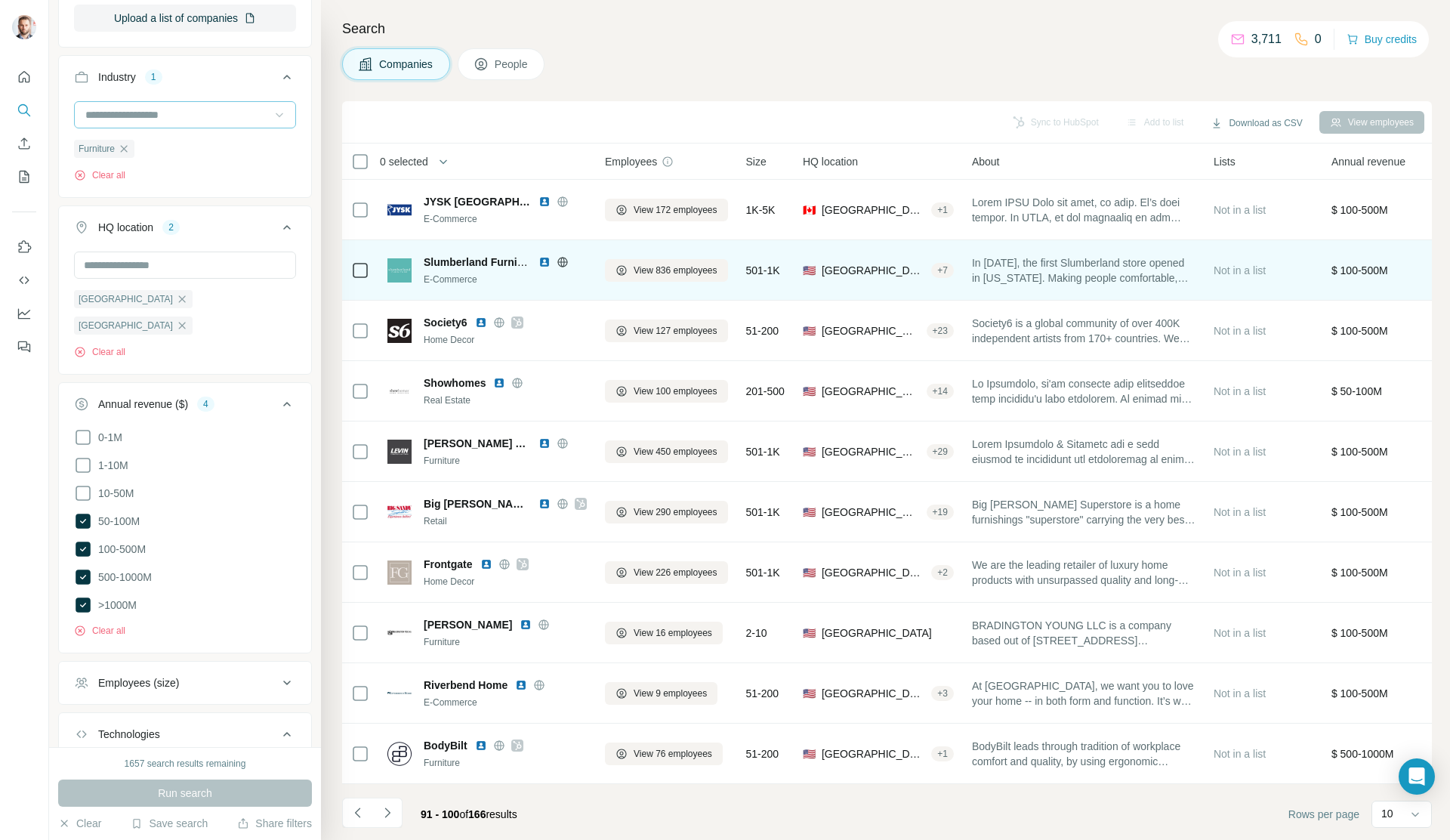
click at [546, 260] on img at bounding box center [545, 262] width 12 height 12
click at [564, 259] on icon at bounding box center [562, 262] width 12 height 12
drag, startPoint x: 421, startPoint y: 254, endPoint x: 554, endPoint y: 261, distance: 133.2
click at [554, 261] on div "Slumberland Furniture E-Commerce" at bounding box center [487, 270] width 200 height 32
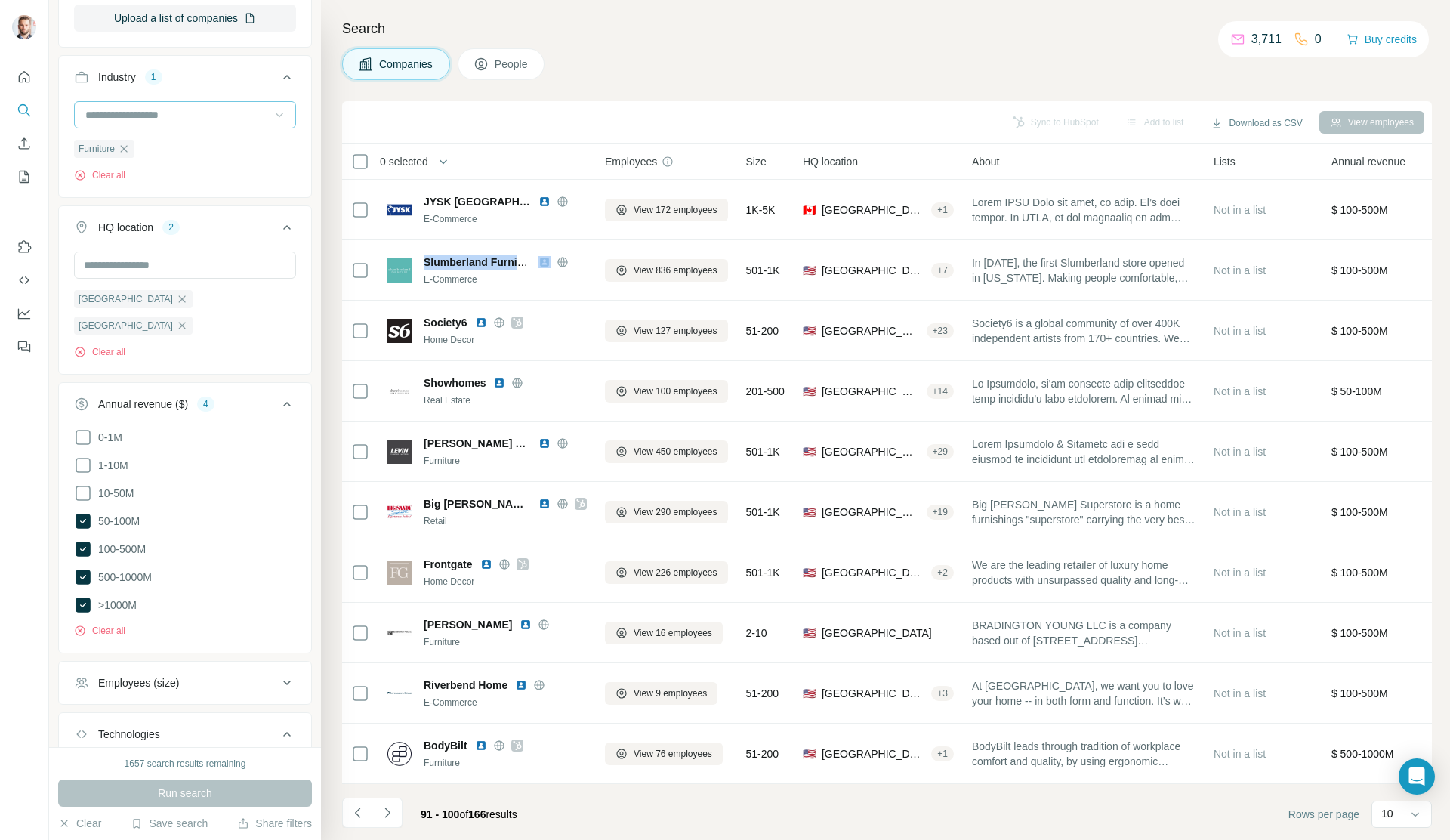
copy div "Slumberland Furniture"
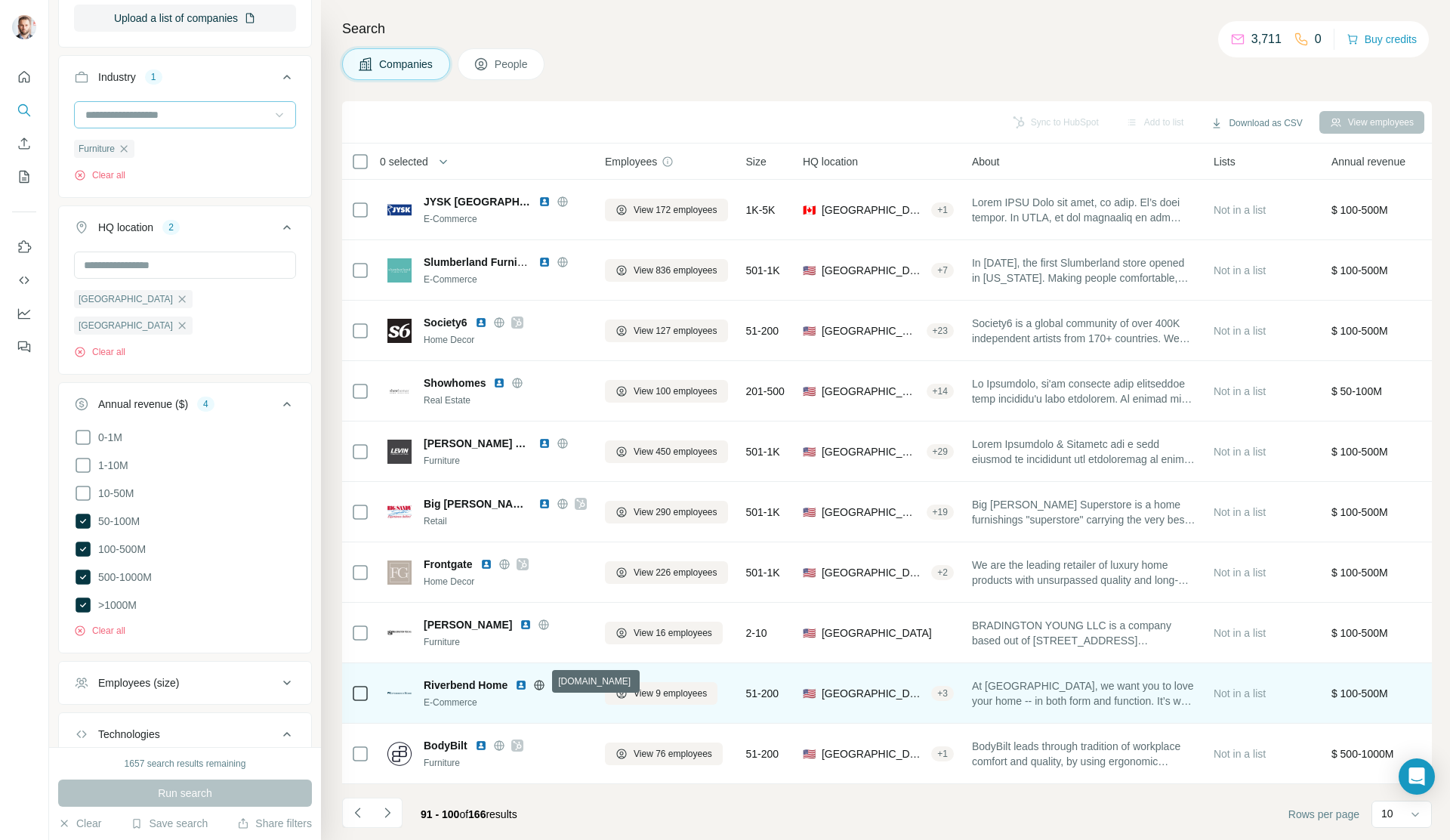
click at [539, 684] on icon at bounding box center [539, 684] width 10 height 1
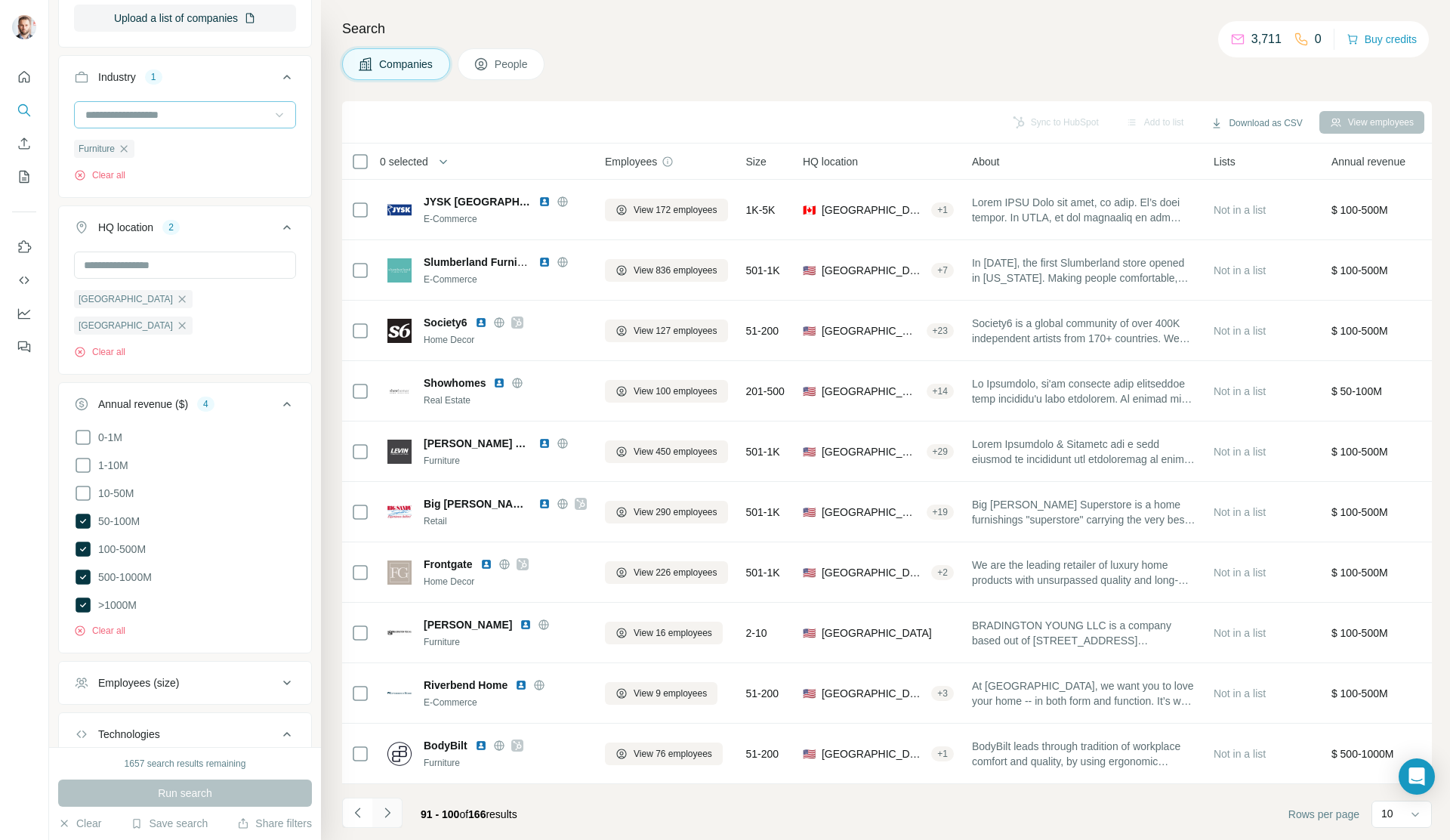
click at [390, 813] on icon "Navigate to next page" at bounding box center [388, 813] width 15 height 15
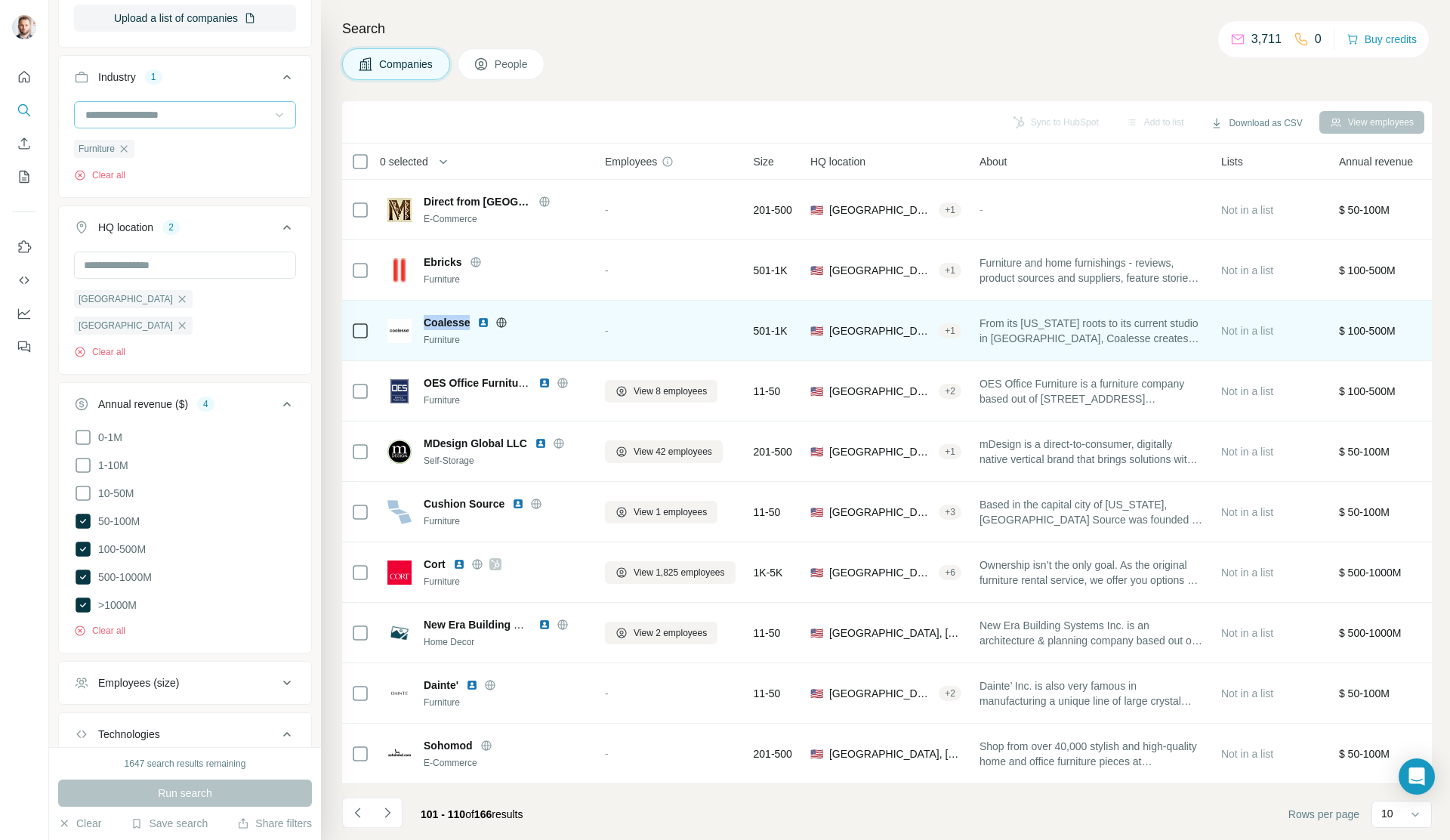
drag, startPoint x: 418, startPoint y: 318, endPoint x: 471, endPoint y: 319, distance: 53.0
click at [471, 319] on div "Coalesse Furniture" at bounding box center [487, 331] width 200 height 32
copy span "Coalesse"
click at [484, 319] on img at bounding box center [483, 322] width 12 height 12
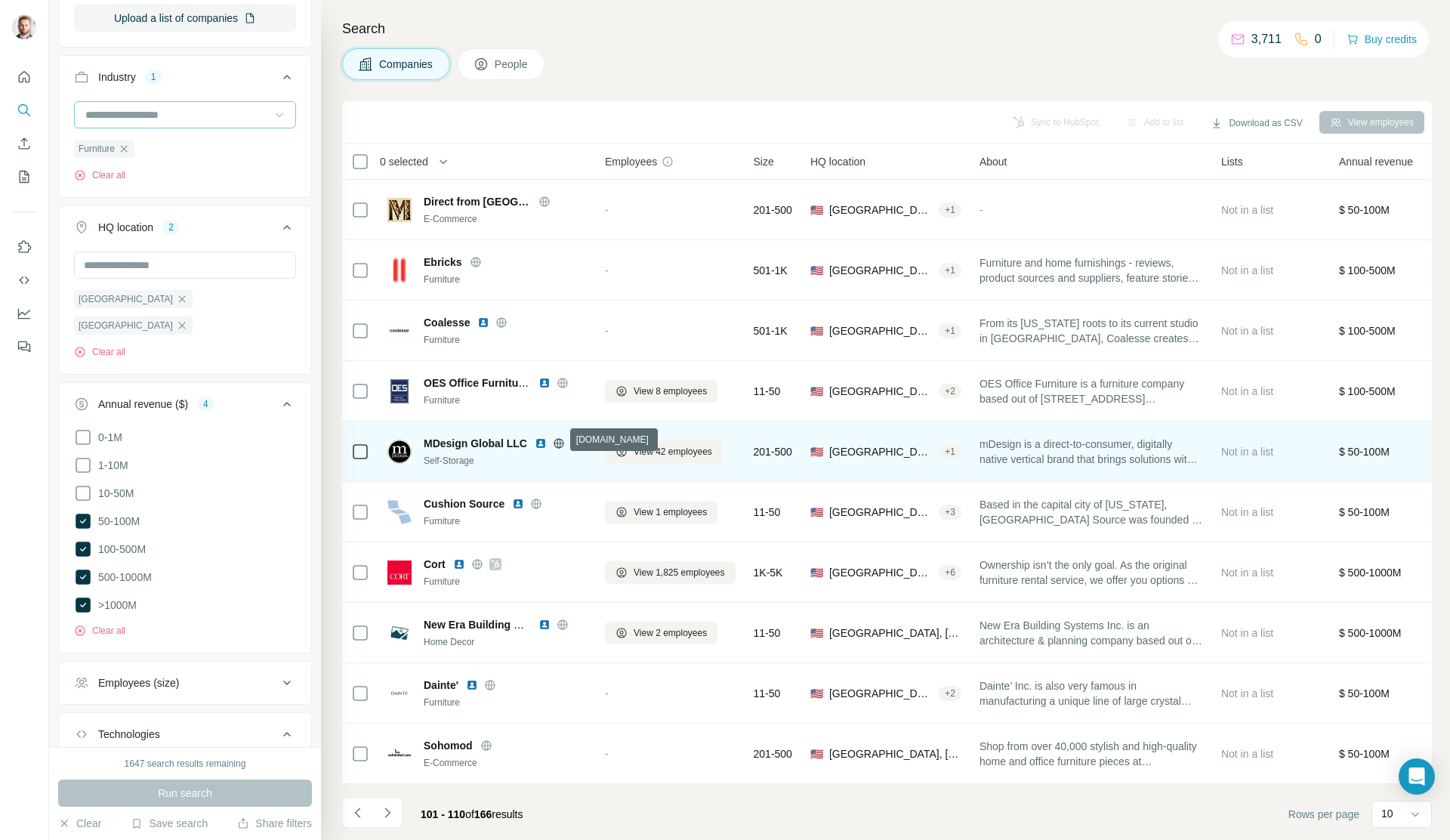
click at [556, 441] on icon at bounding box center [558, 442] width 4 height 10
click at [539, 439] on img at bounding box center [541, 443] width 12 height 12
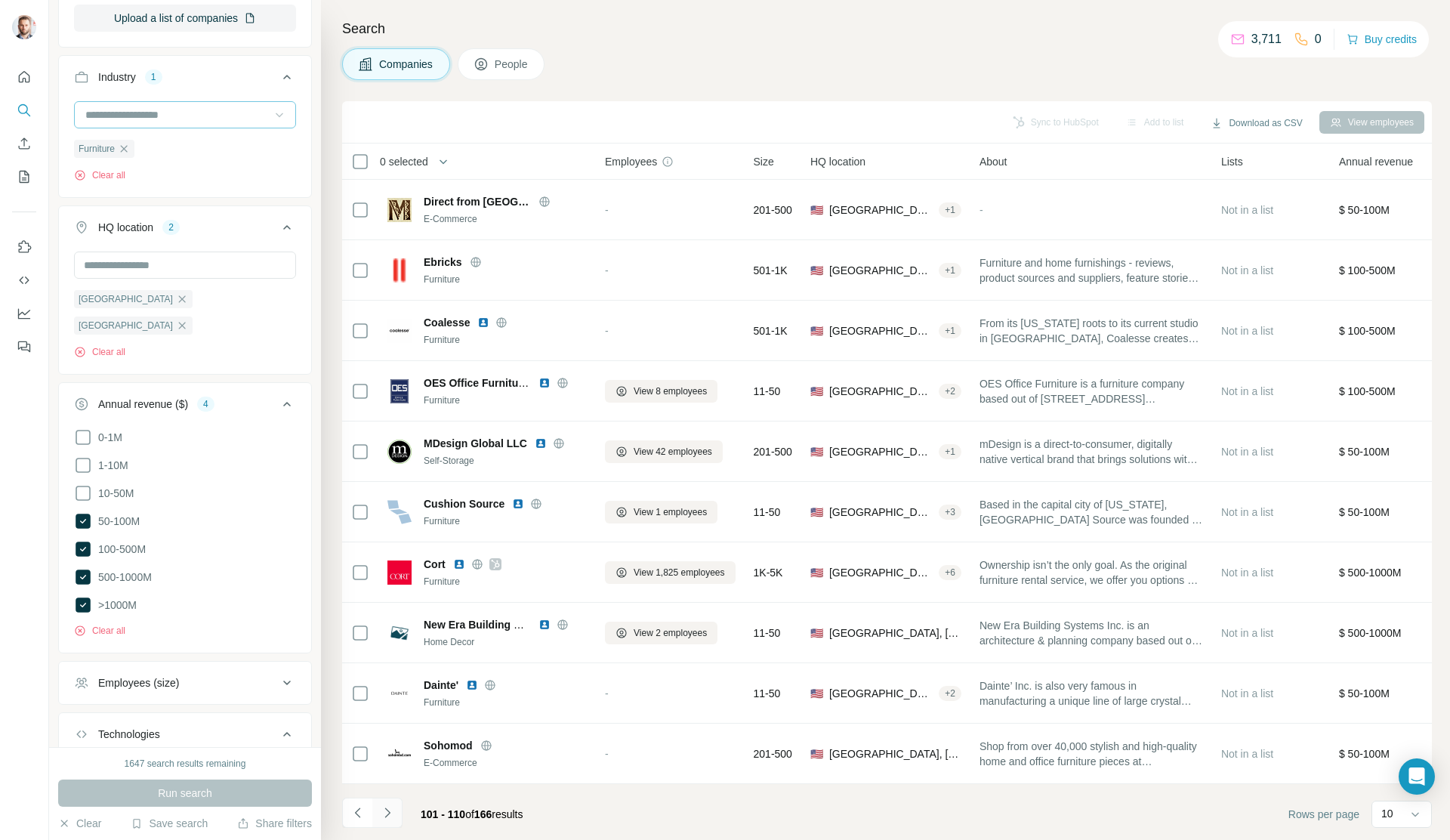
click at [386, 816] on icon "Navigate to next page" at bounding box center [387, 812] width 5 height 10
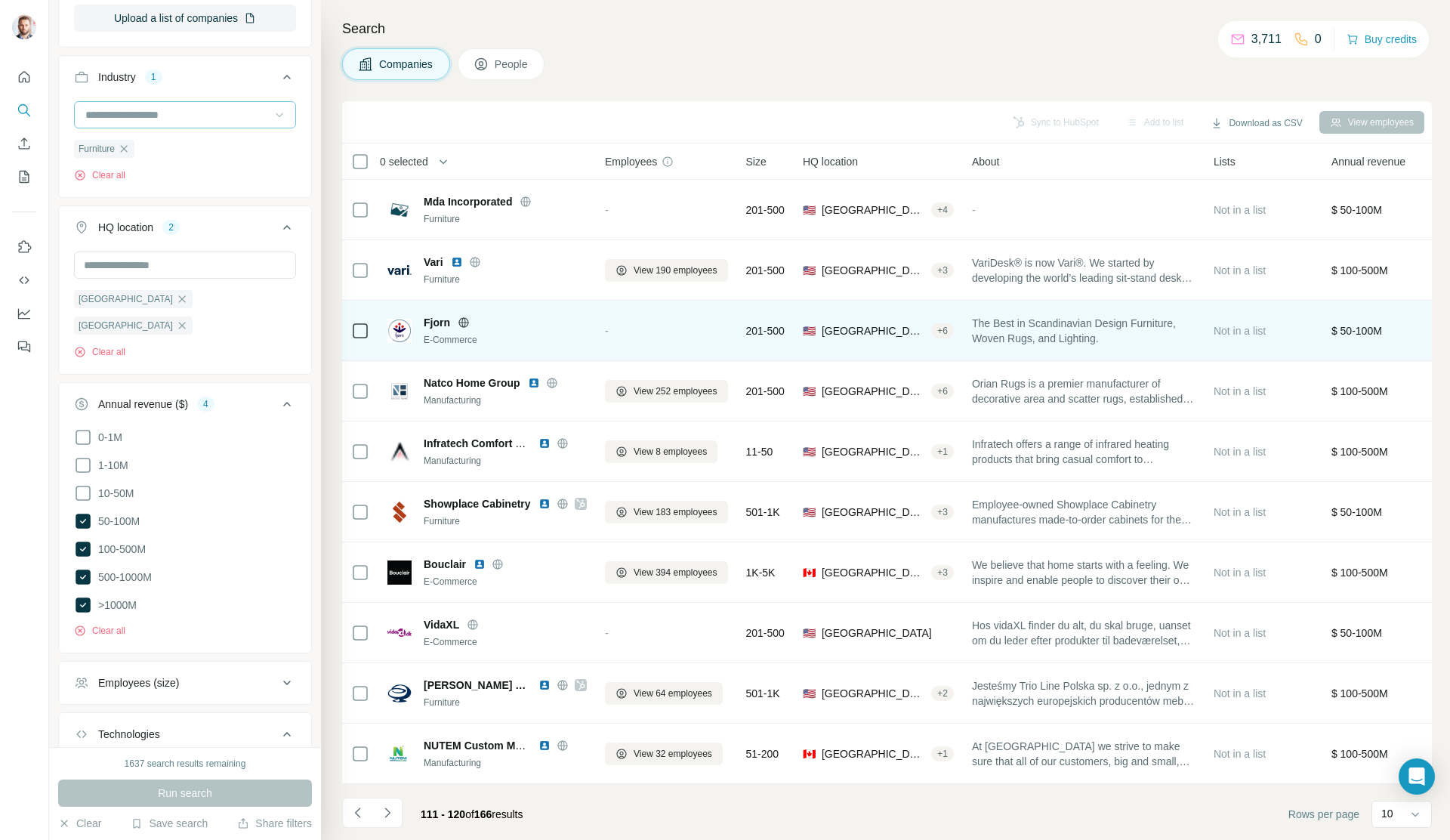
scroll to position [0, 0]
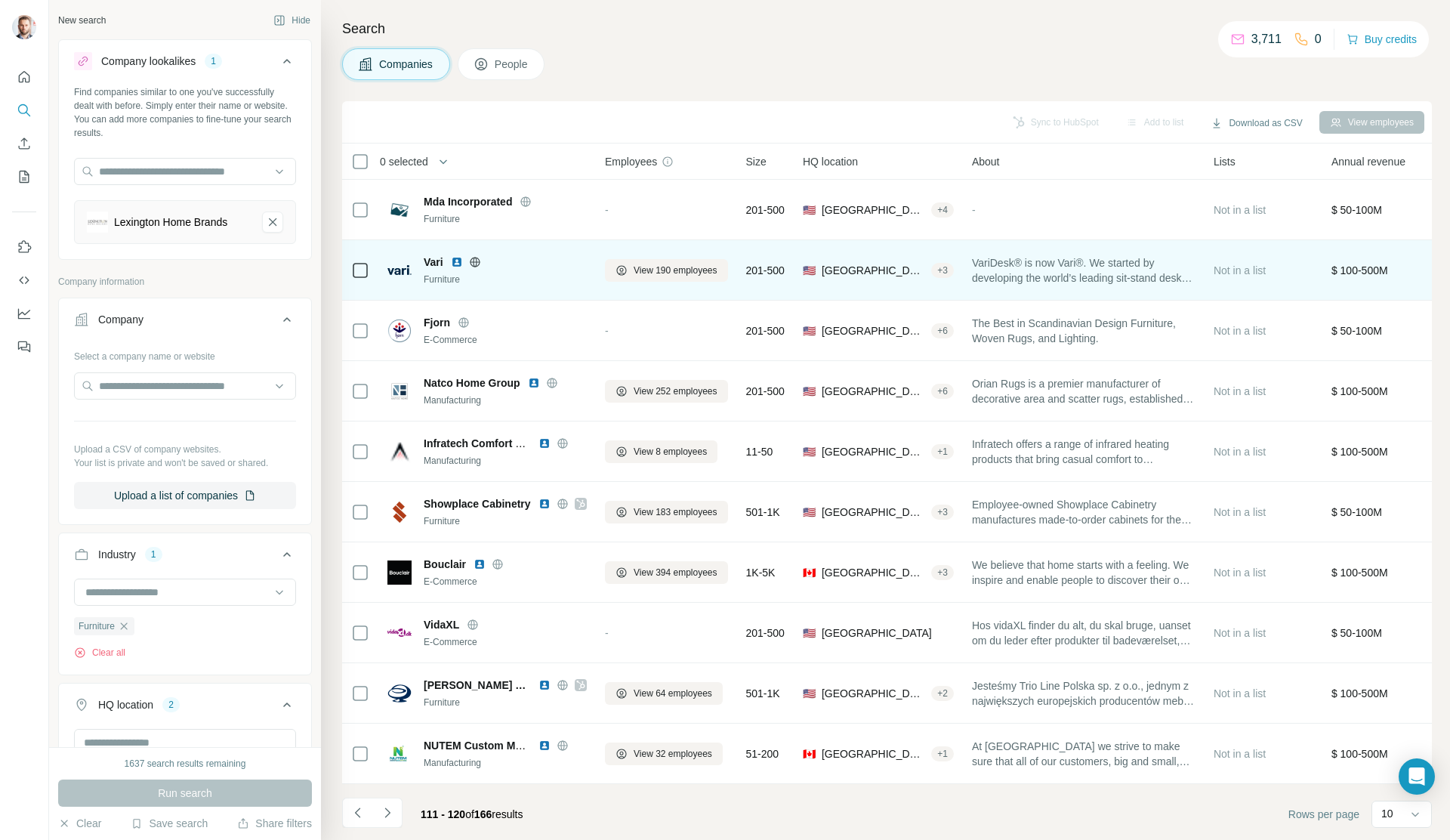
scroll to position [477, 0]
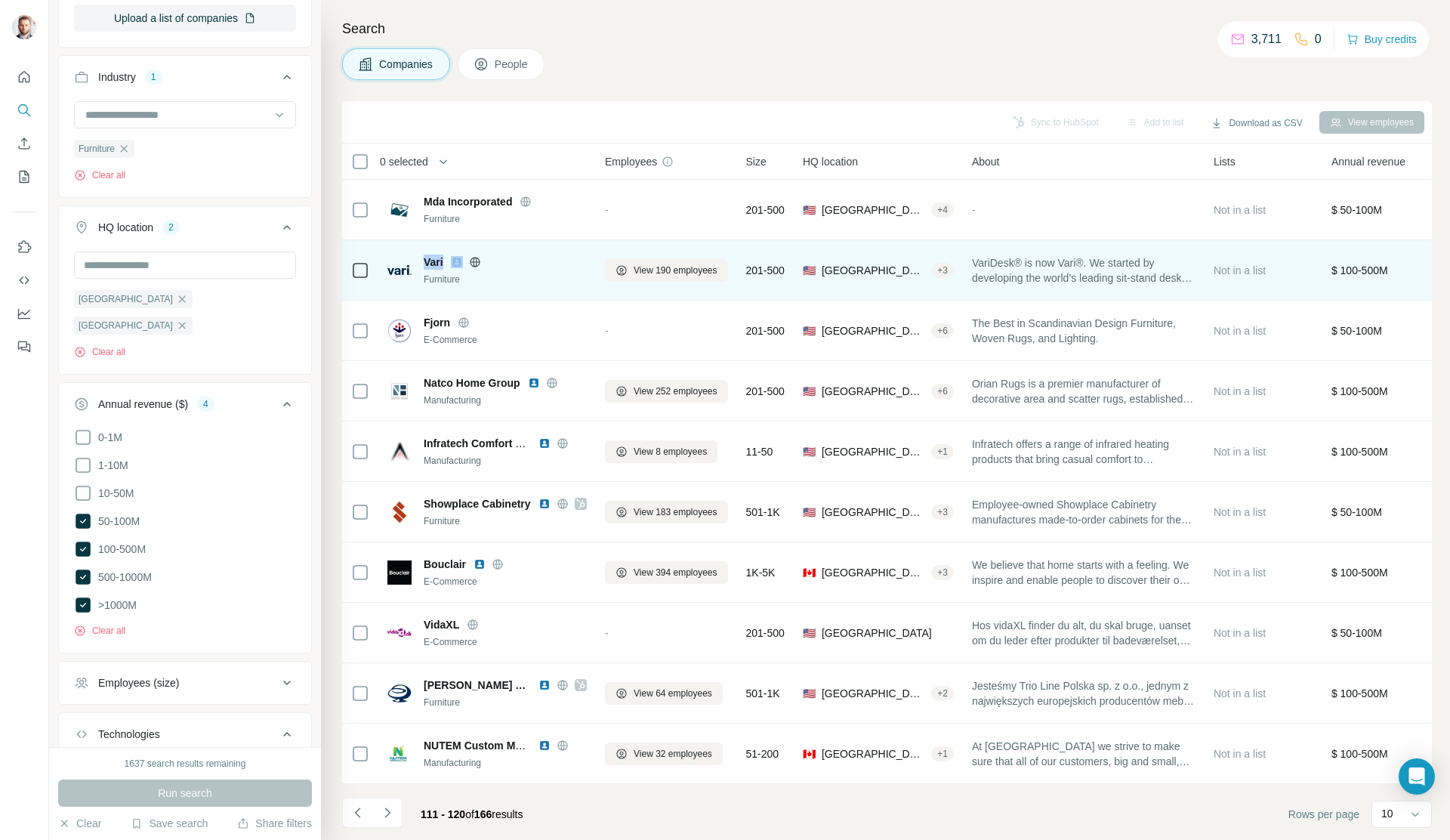
drag, startPoint x: 417, startPoint y: 256, endPoint x: 448, endPoint y: 260, distance: 31.3
click at [448, 260] on div "Vari Furniture" at bounding box center [487, 270] width 200 height 32
click at [457, 262] on img at bounding box center [457, 262] width 12 height 12
click at [476, 263] on icon at bounding box center [475, 262] width 12 height 12
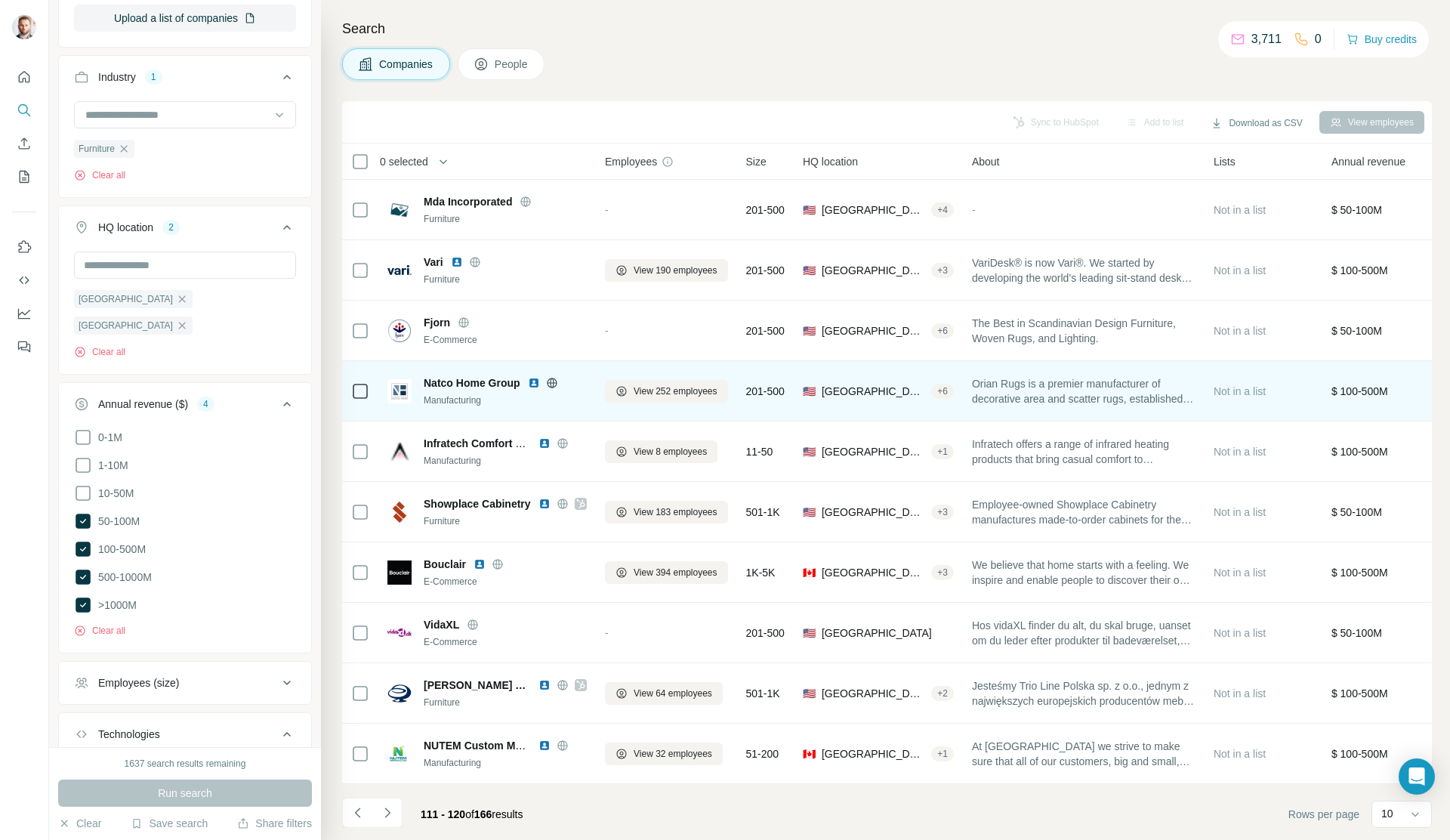
scroll to position [4, 0]
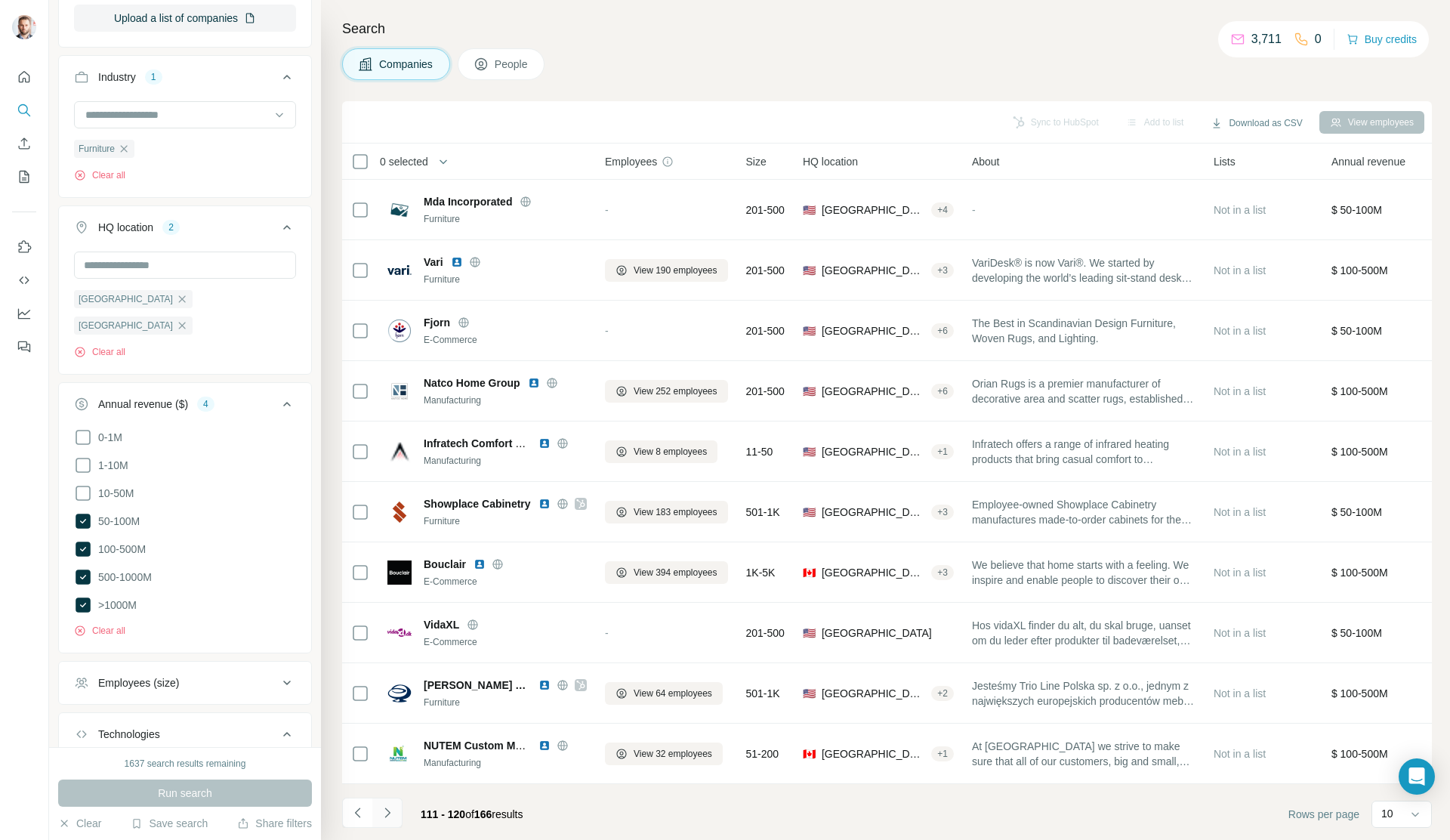
click at [395, 816] on button "Navigate to next page" at bounding box center [388, 813] width 30 height 30
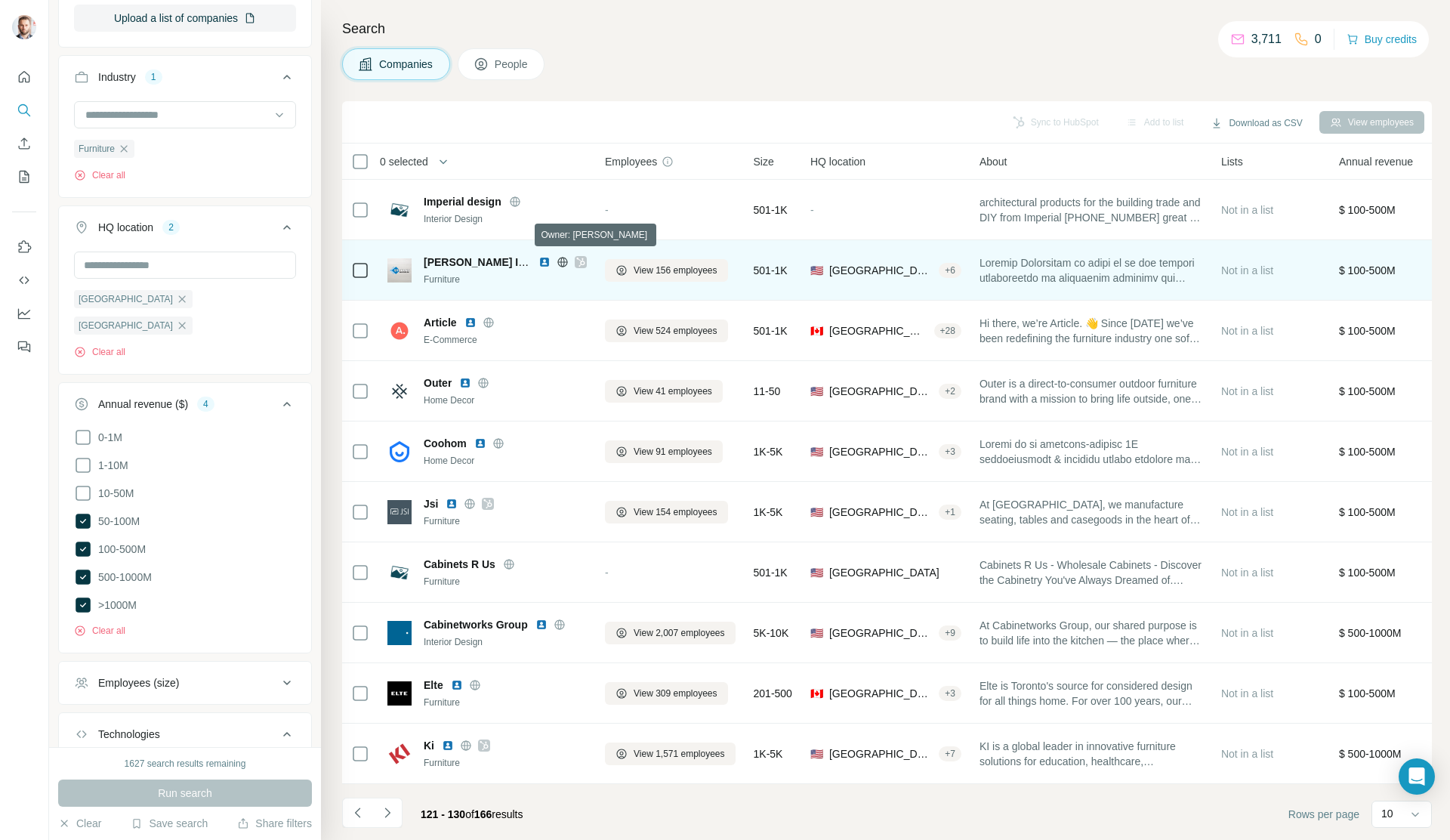
click at [579, 262] on icon at bounding box center [580, 262] width 8 height 9
click at [547, 258] on img at bounding box center [545, 262] width 12 height 12
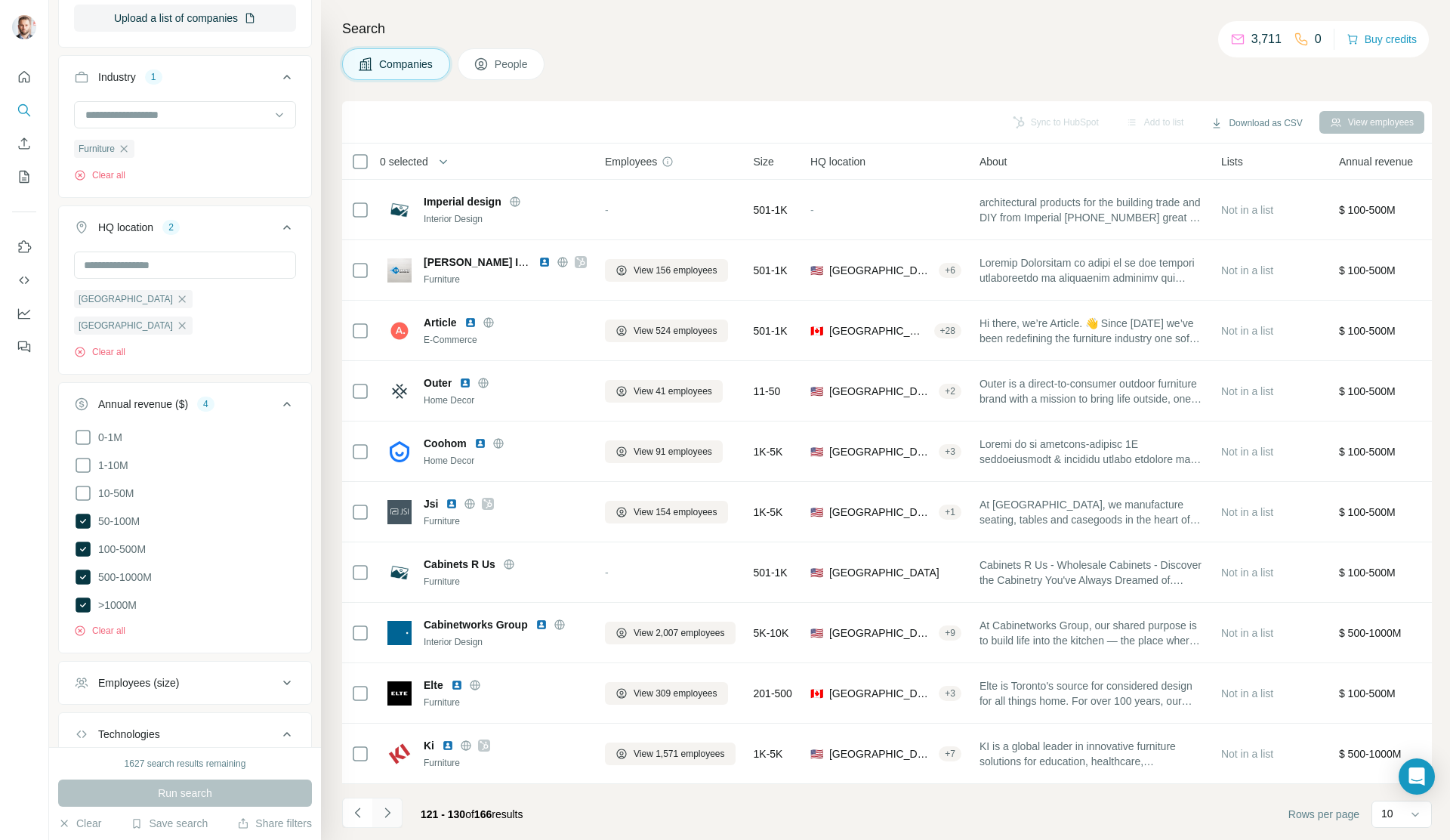
click at [383, 813] on icon "Navigate to next page" at bounding box center [388, 813] width 15 height 15
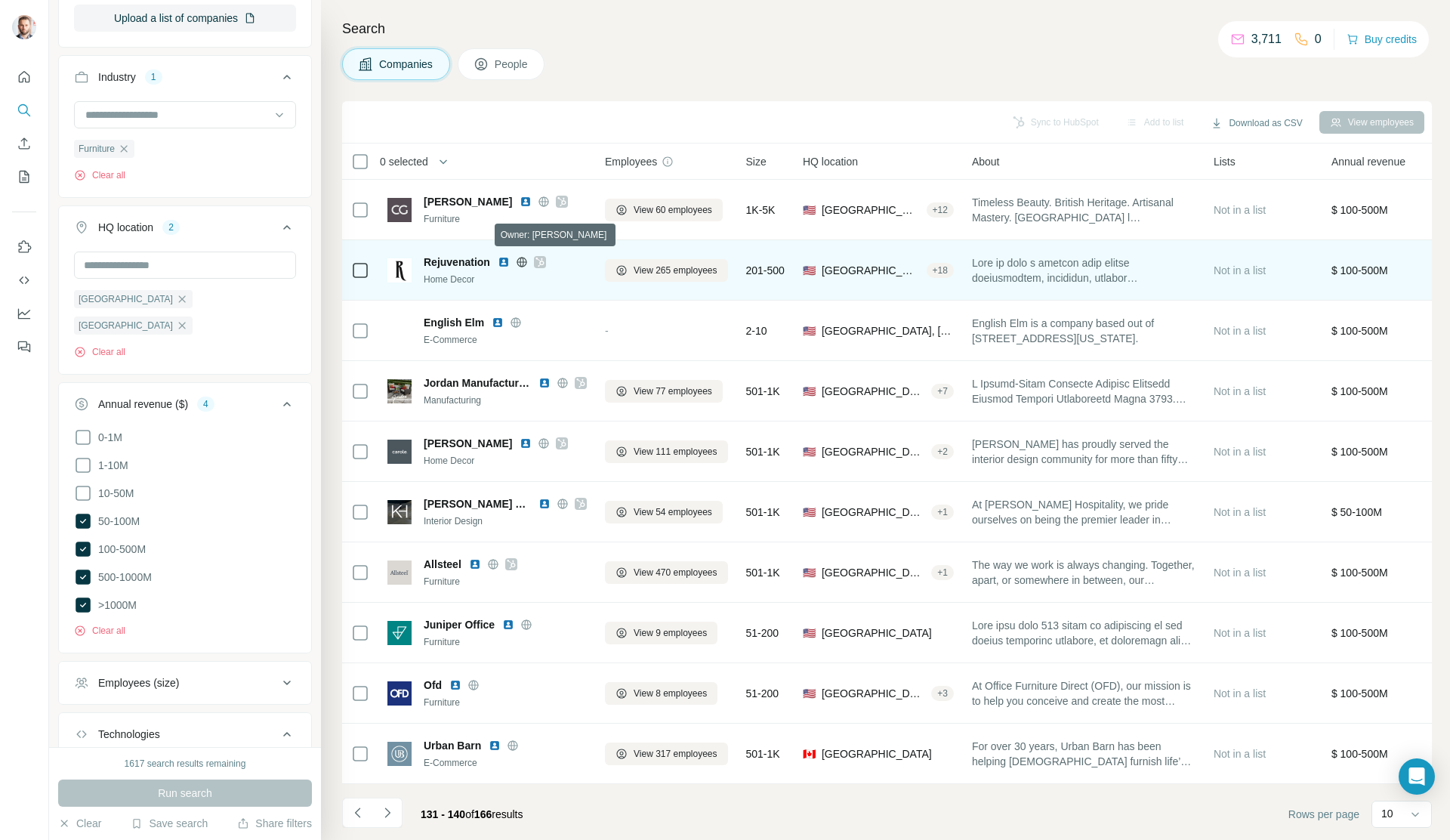
click at [542, 257] on icon at bounding box center [539, 262] width 8 height 9
click at [506, 259] on img at bounding box center [504, 262] width 12 height 12
click at [518, 259] on icon at bounding box center [522, 262] width 12 height 12
